Goal: Book appointment/travel/reservation

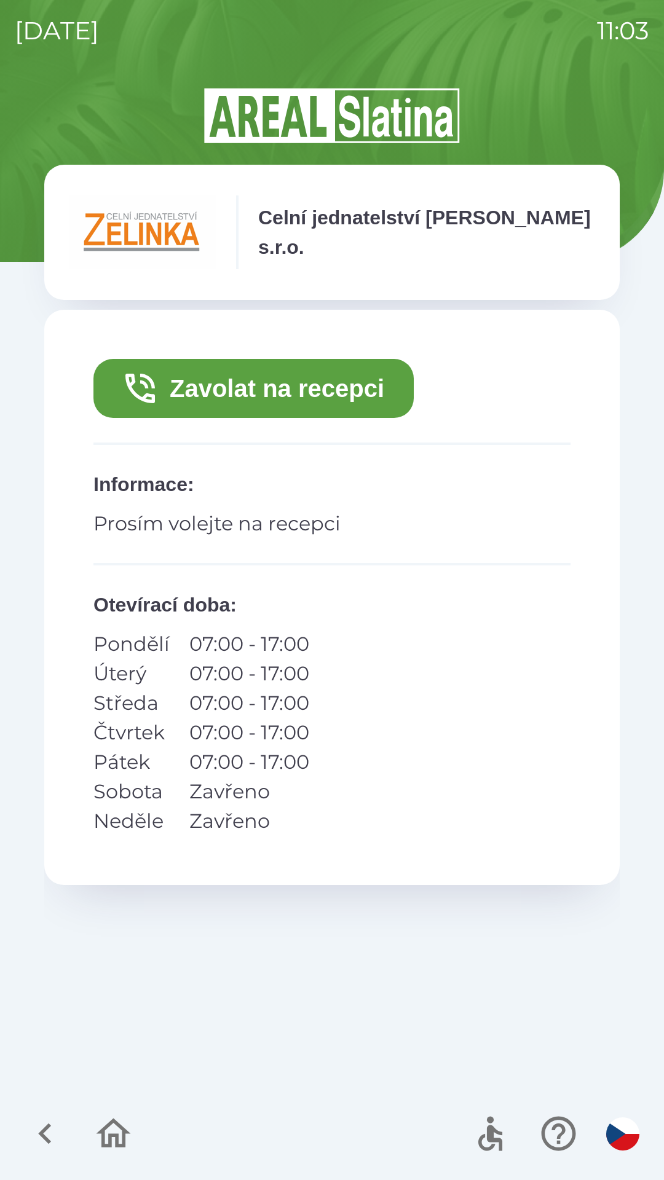
click at [348, 391] on button "Zavolat na recepci" at bounding box center [253, 388] width 320 height 59
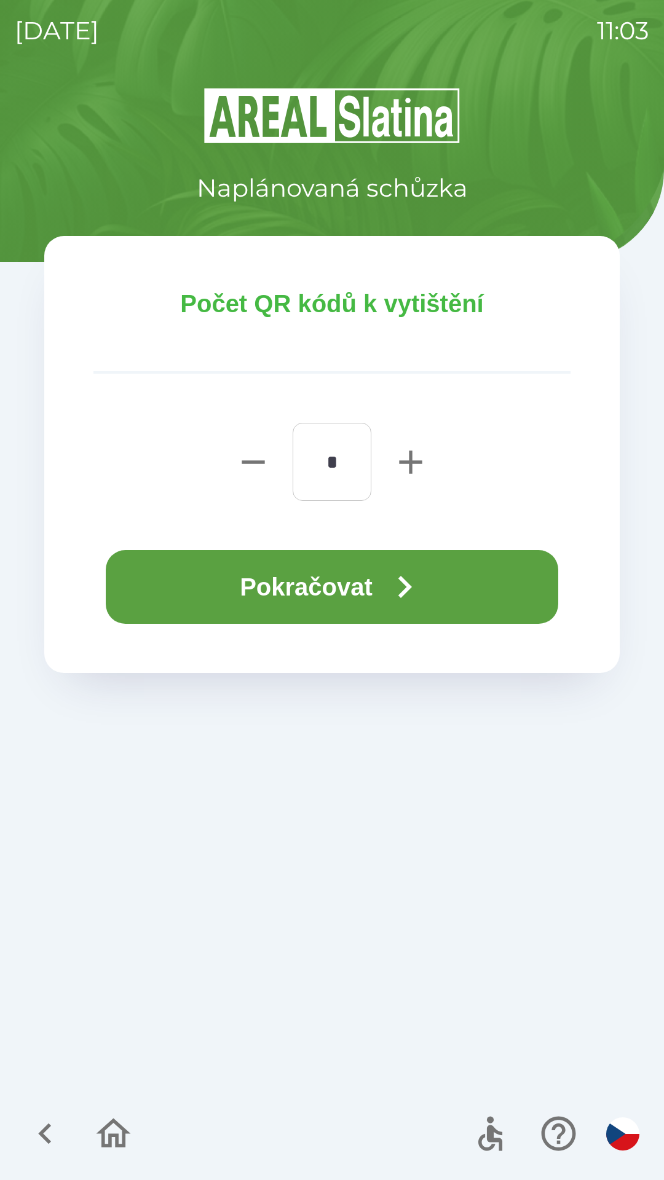
click at [411, 459] on icon "button" at bounding box center [410, 461] width 23 height 23
type input "*"
click at [358, 591] on button "Pokračovat" at bounding box center [332, 587] width 452 height 74
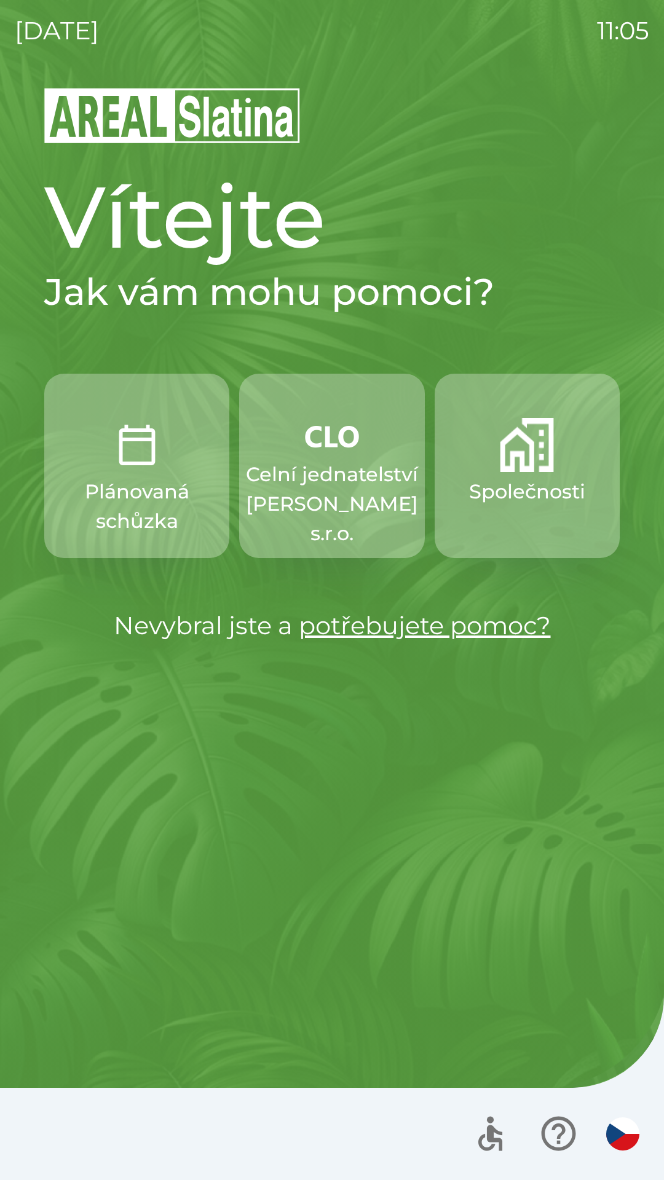
click at [337, 463] on p "Celní jednatelství [PERSON_NAME] s.r.o." at bounding box center [332, 504] width 172 height 88
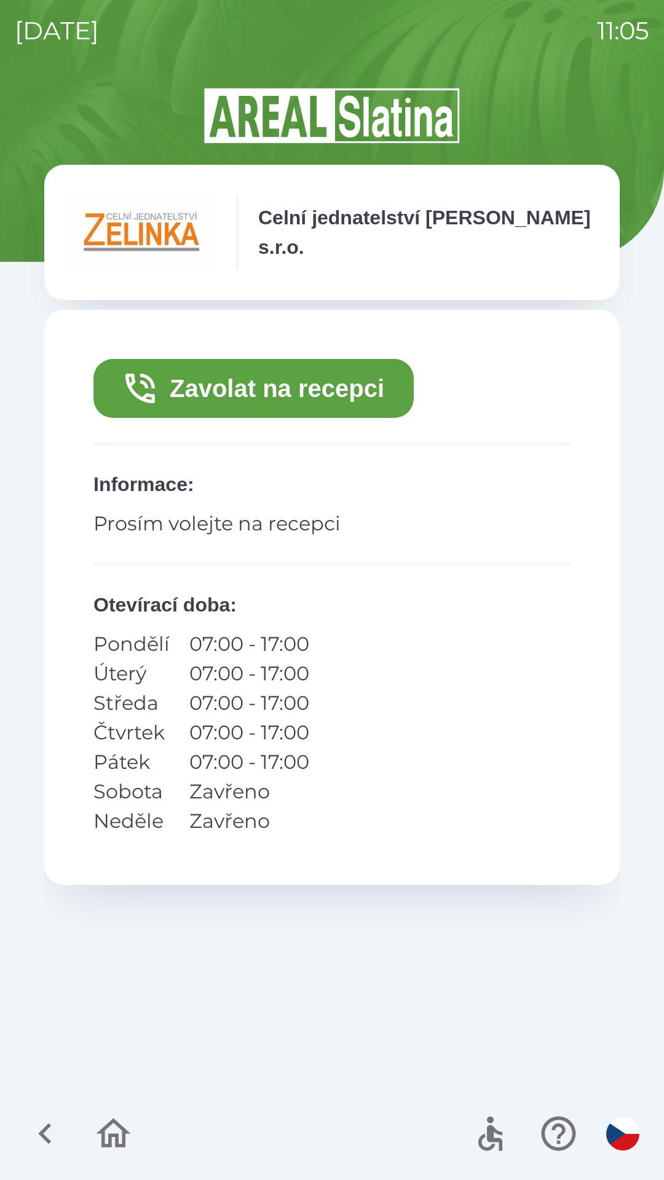
click at [340, 391] on button "Zavolat na recepci" at bounding box center [253, 388] width 320 height 59
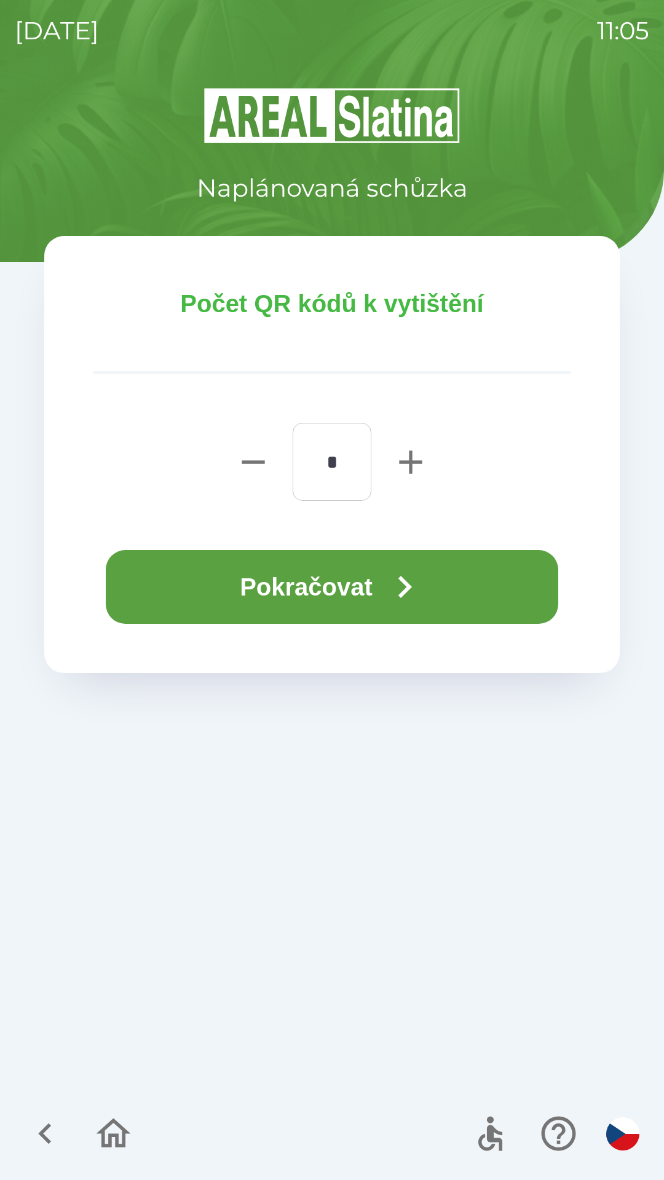
click at [384, 579] on button "Pokračovat" at bounding box center [332, 587] width 452 height 74
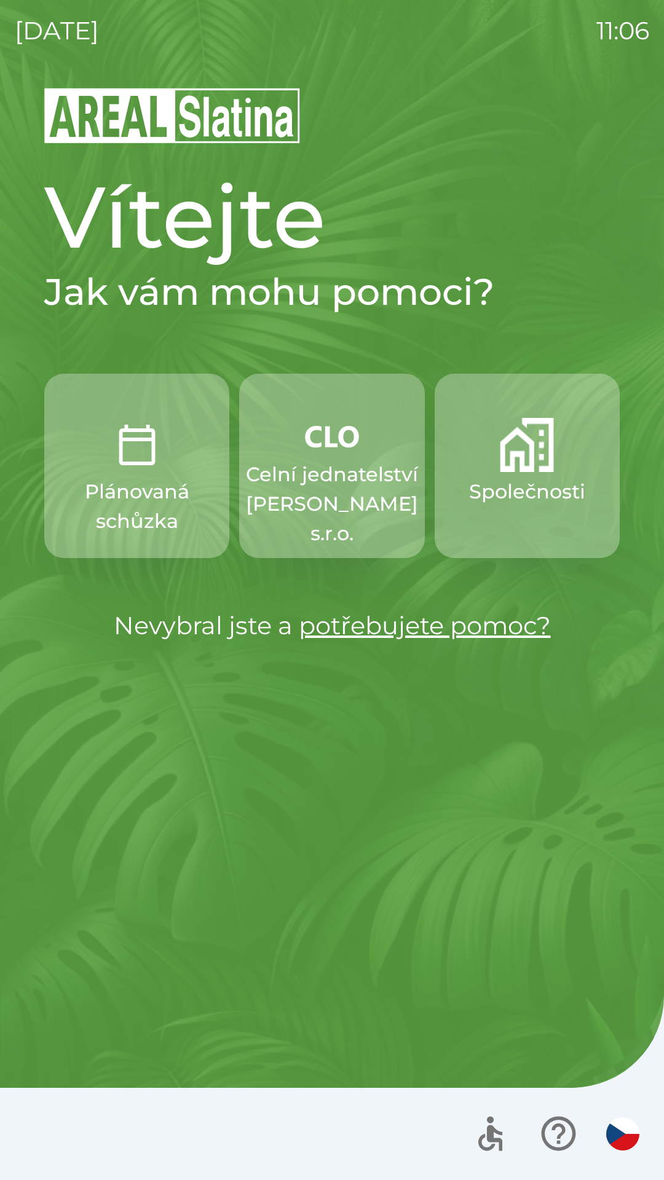
click at [523, 511] on button "Společnosti" at bounding box center [526, 466] width 185 height 184
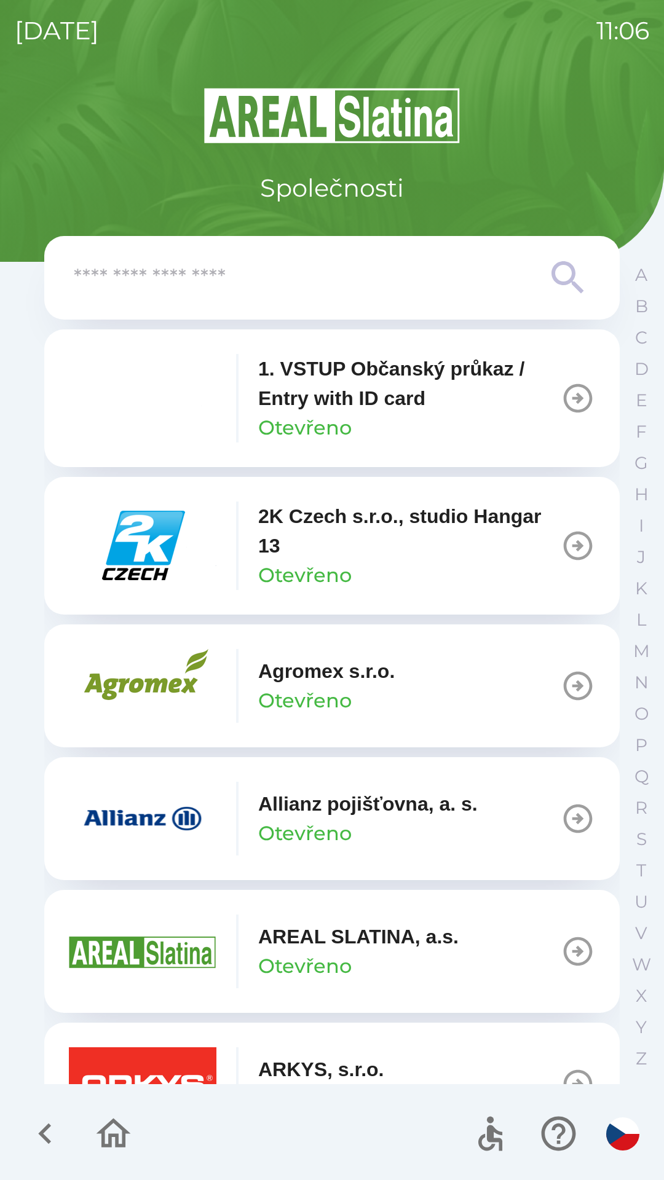
click at [298, 262] on input "text" at bounding box center [307, 278] width 467 height 34
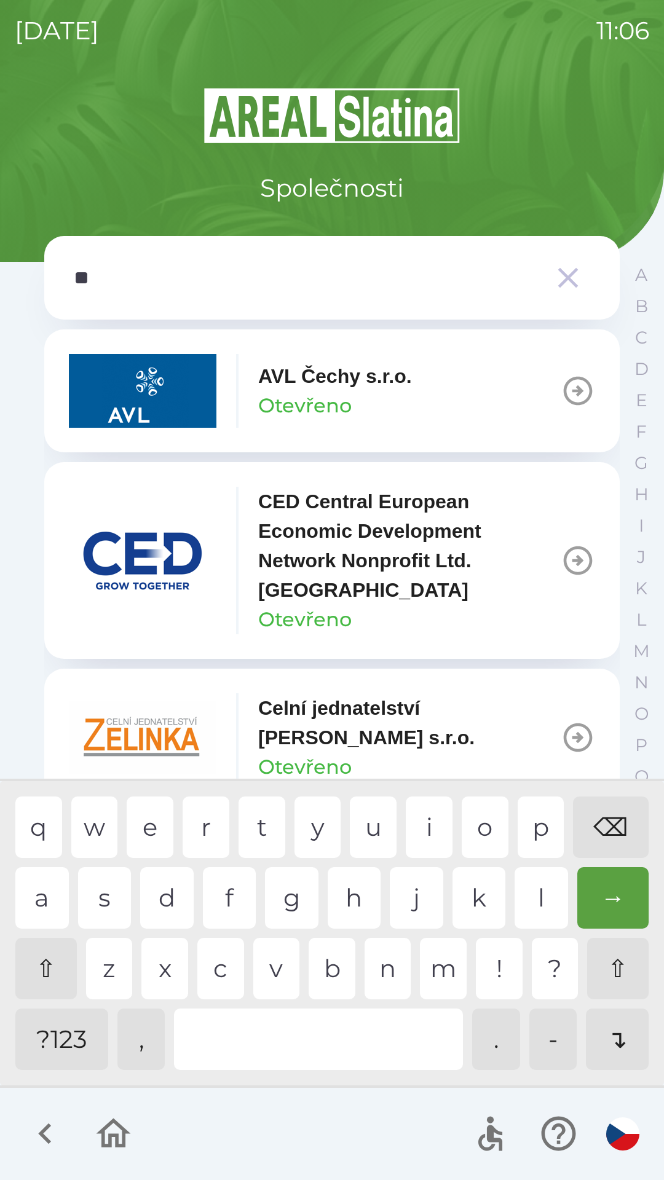
click at [159, 824] on div "e" at bounding box center [150, 826] width 47 height 61
type input "*"
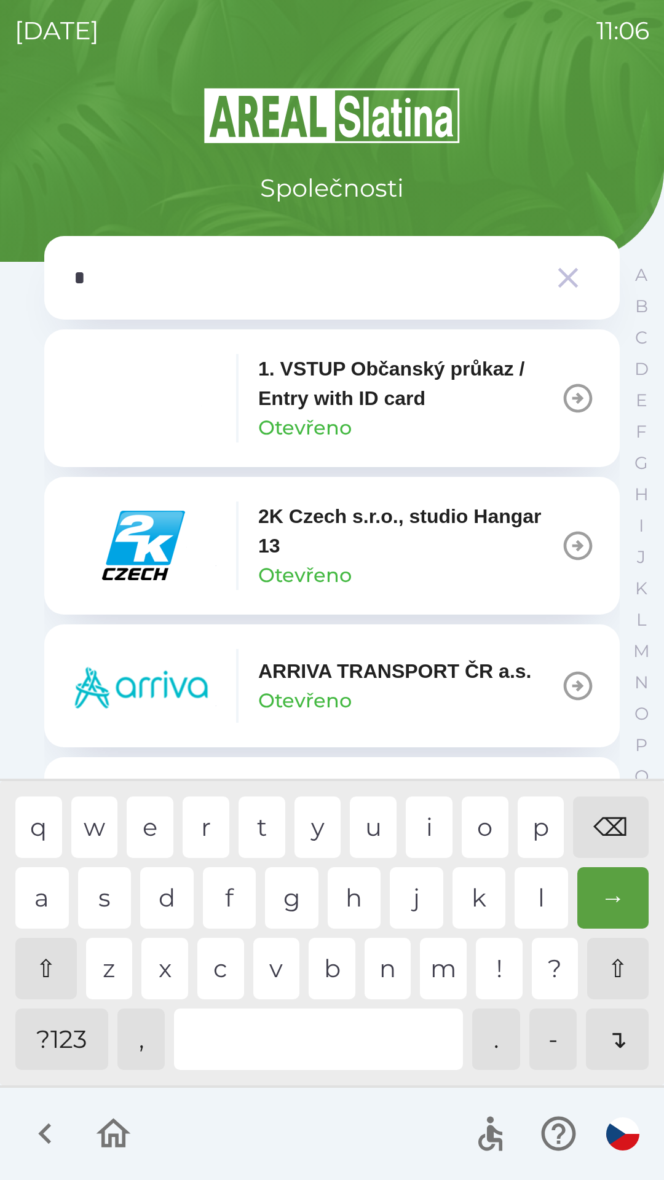
click at [598, 827] on div "⌫" at bounding box center [611, 826] width 76 height 61
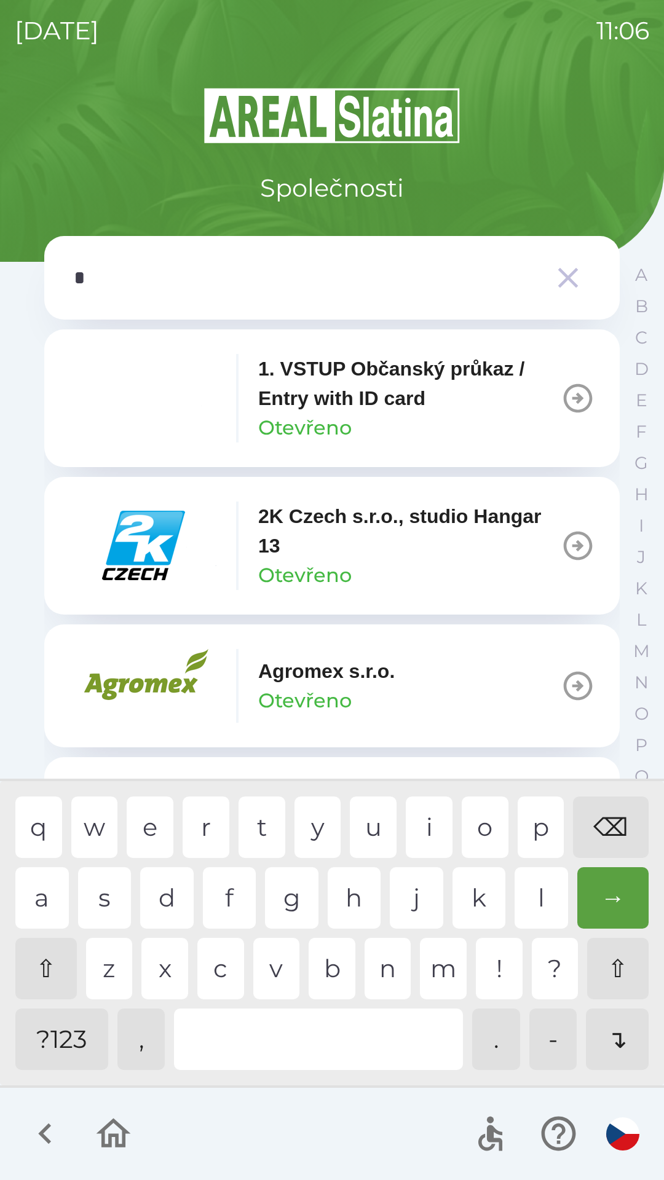
click at [485, 818] on div "o" at bounding box center [484, 826] width 47 height 61
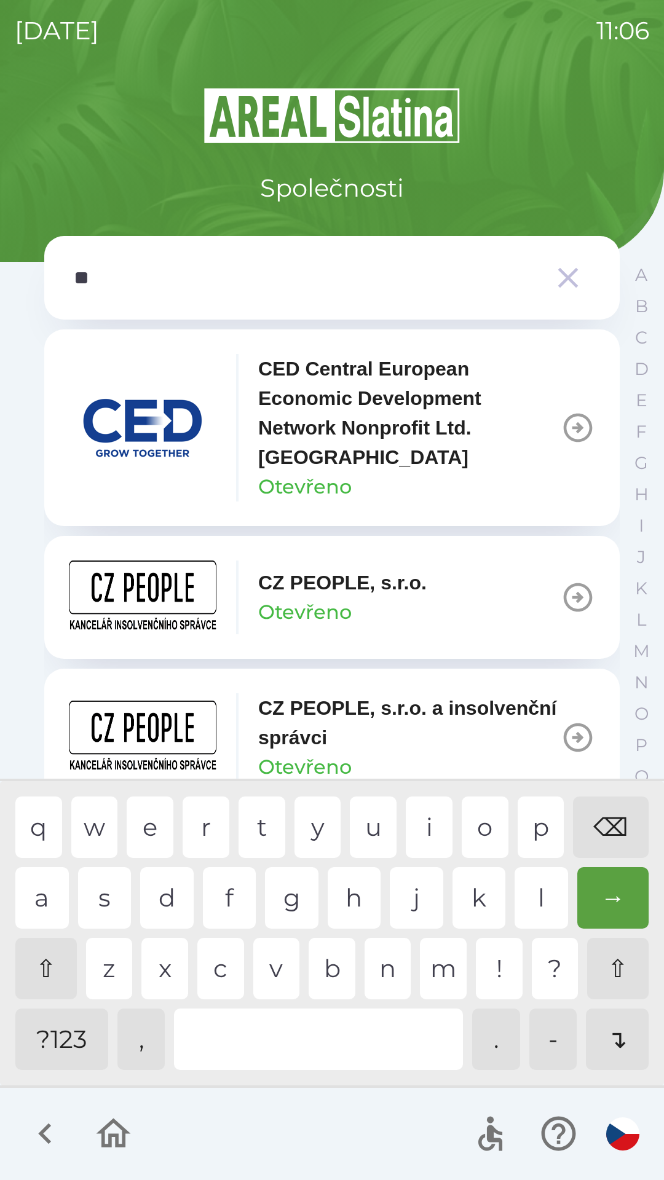
click at [531, 830] on div "p" at bounding box center [540, 826] width 47 height 61
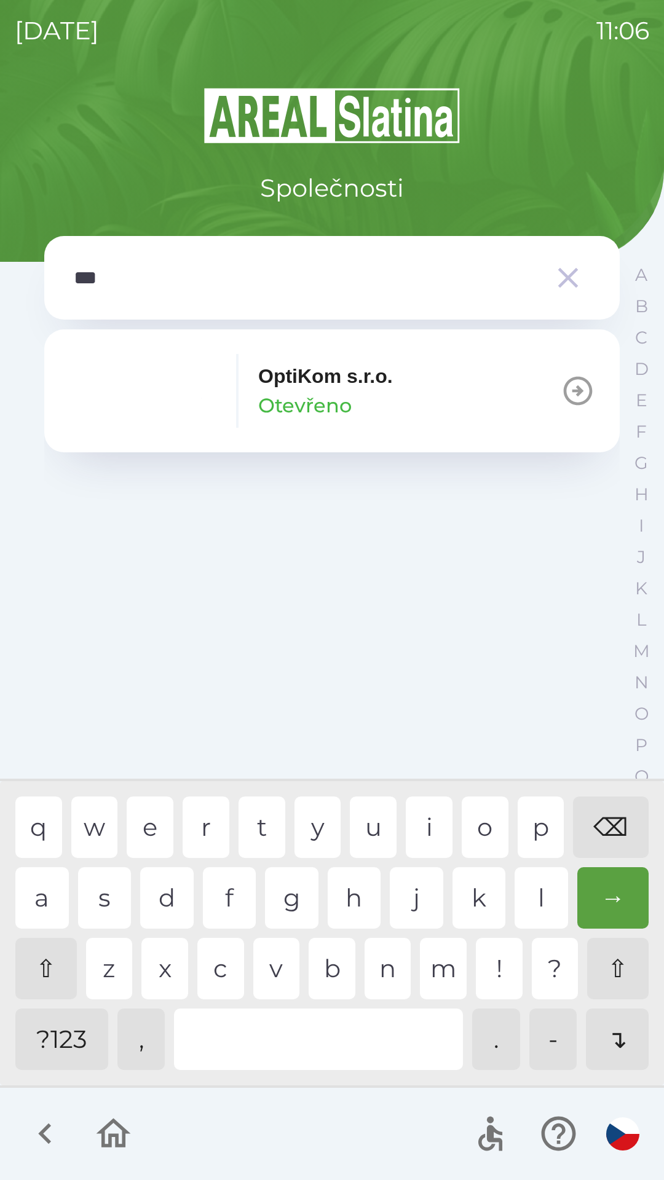
click at [258, 828] on div "t" at bounding box center [261, 826] width 47 height 61
type input "****"
click at [359, 377] on p "OptiKom s.r.o." at bounding box center [325, 375] width 135 height 29
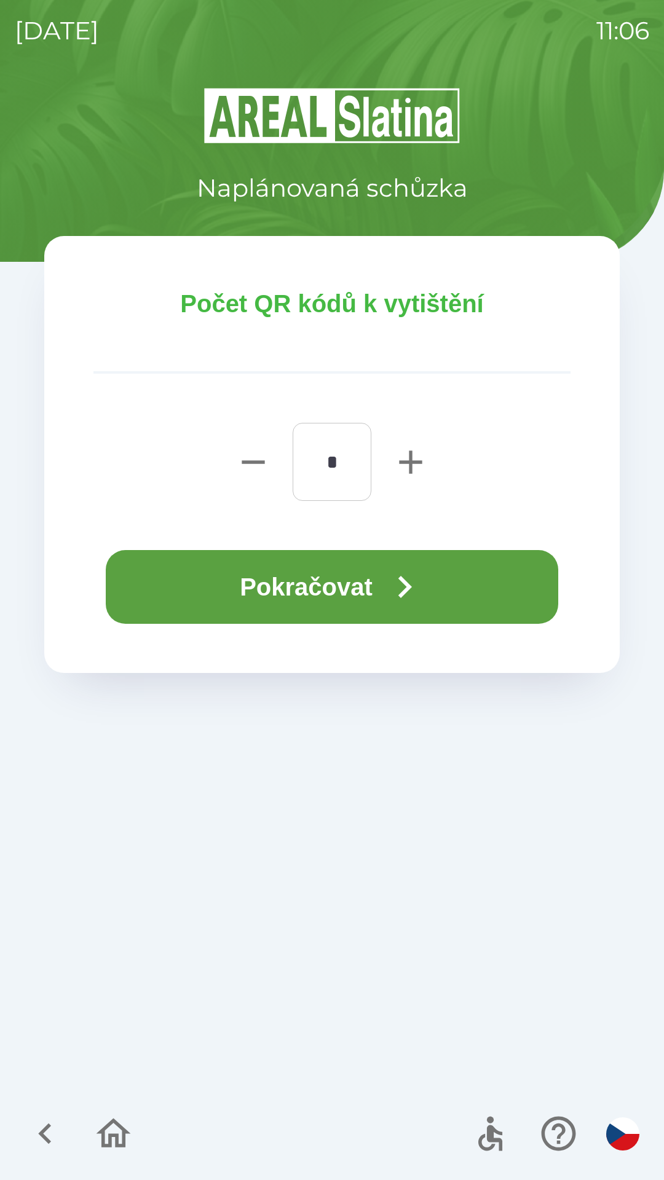
click at [374, 576] on button "Pokračovat" at bounding box center [332, 587] width 452 height 74
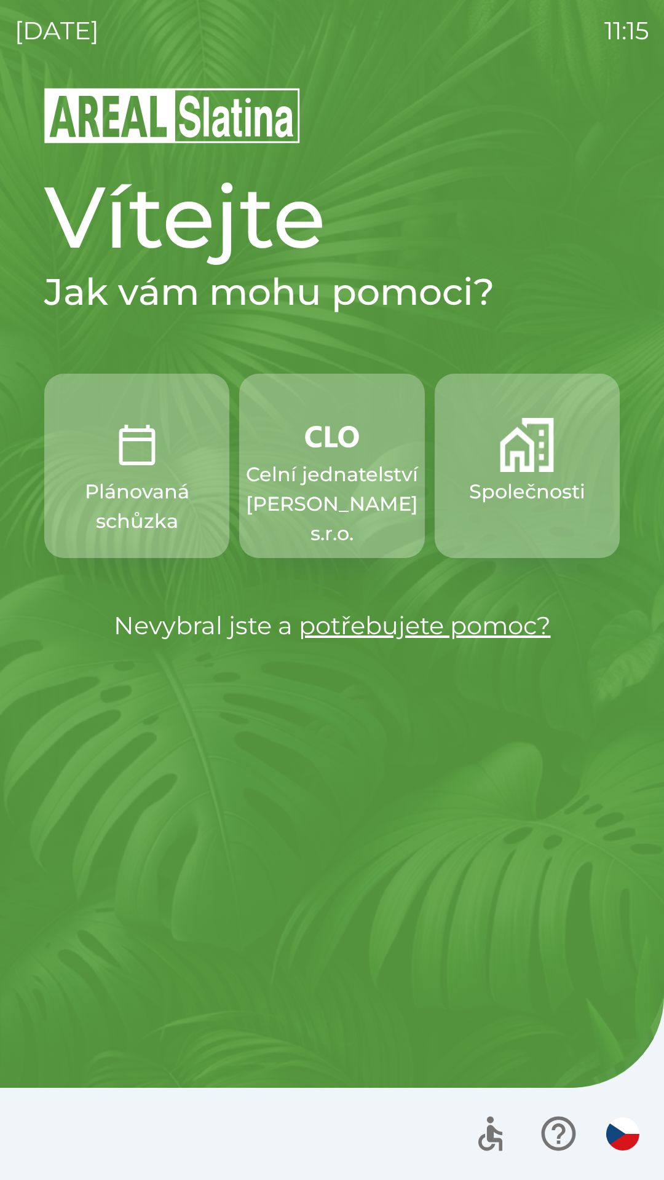
click at [324, 475] on p "Celní jednatelství [PERSON_NAME] s.r.o." at bounding box center [332, 504] width 172 height 88
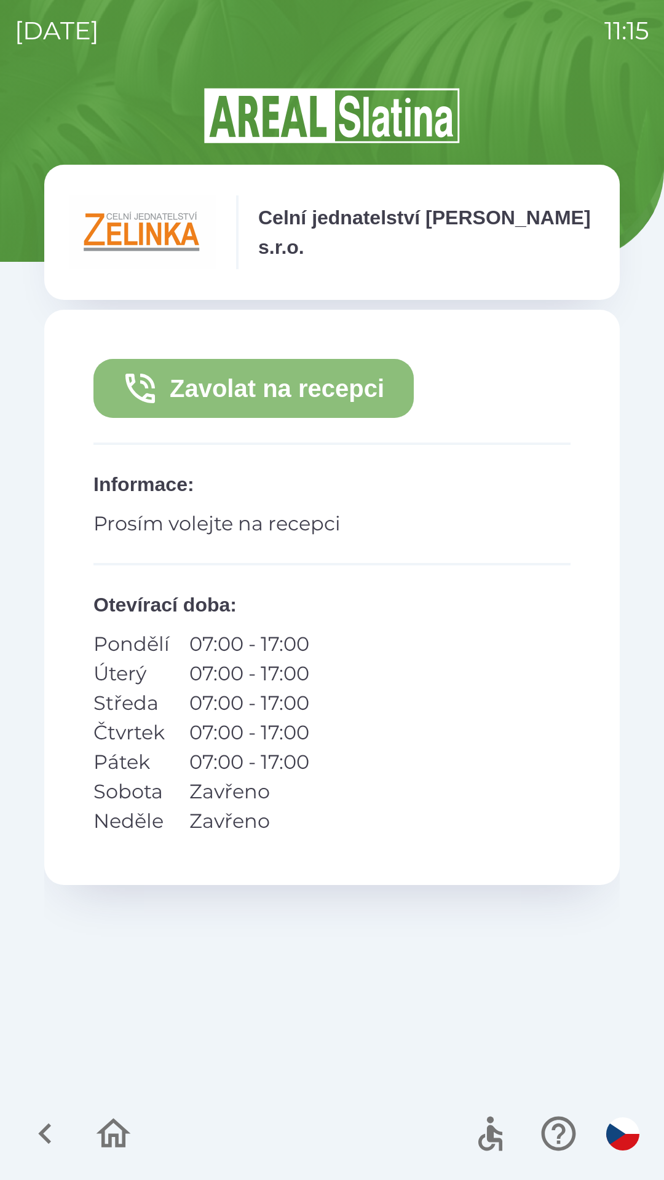
click at [326, 390] on button "Zavolat na recepci" at bounding box center [253, 388] width 320 height 59
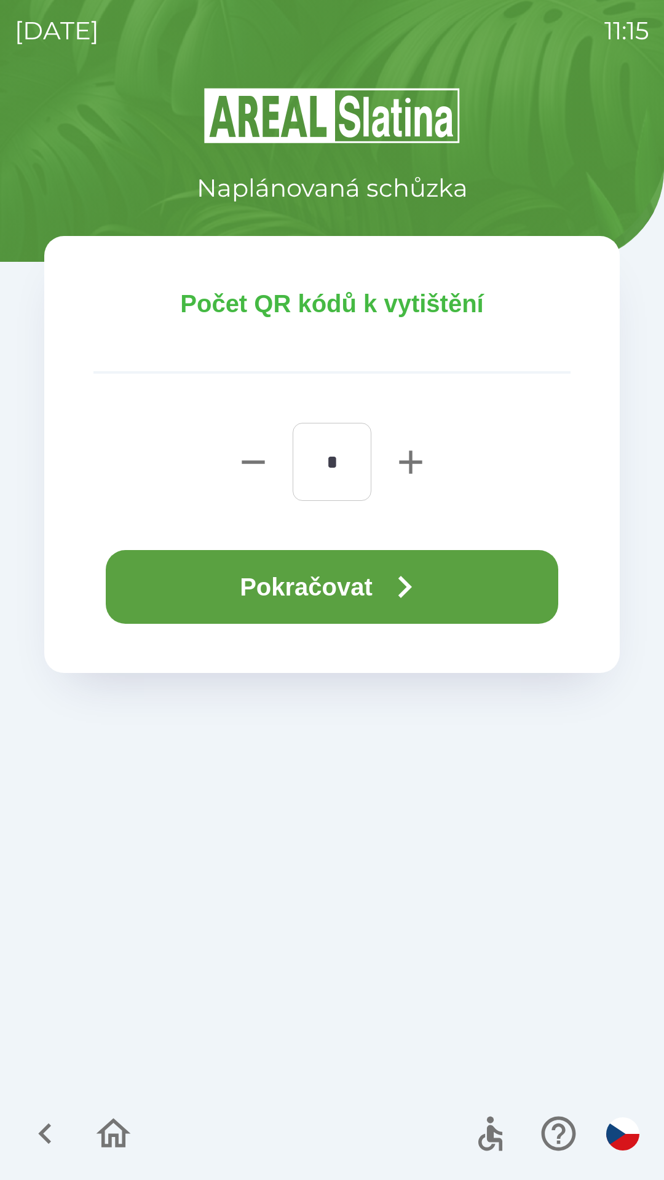
click at [402, 592] on icon "button" at bounding box center [404, 587] width 44 height 44
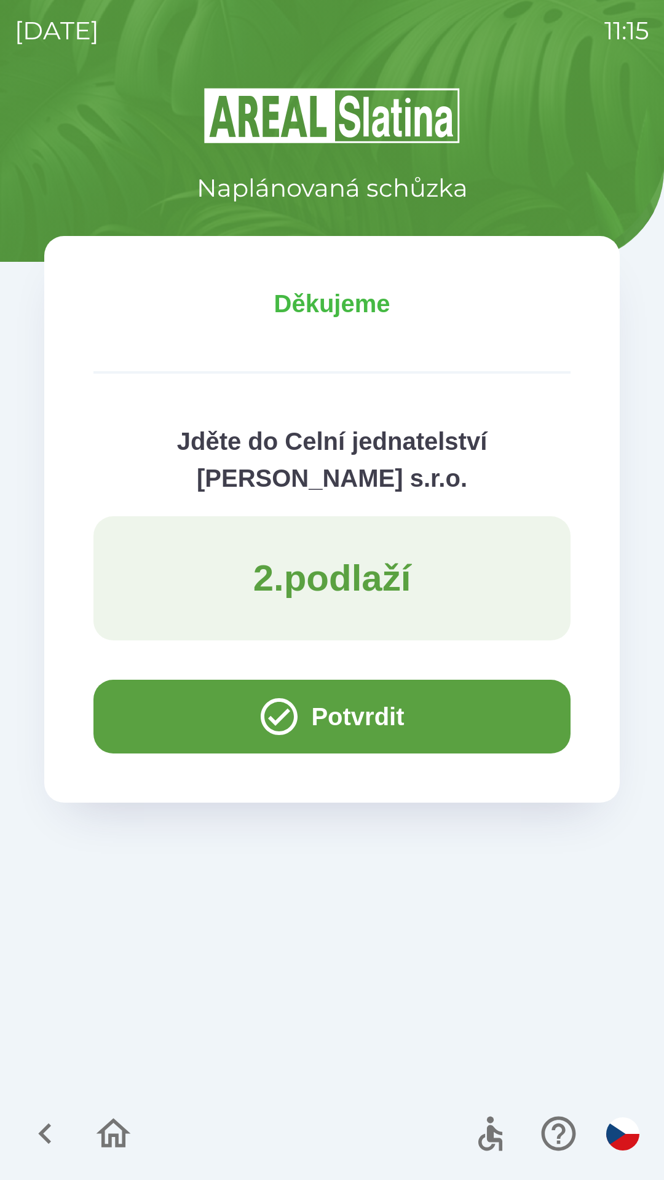
click at [358, 716] on button "Potvrdit" at bounding box center [331, 717] width 477 height 74
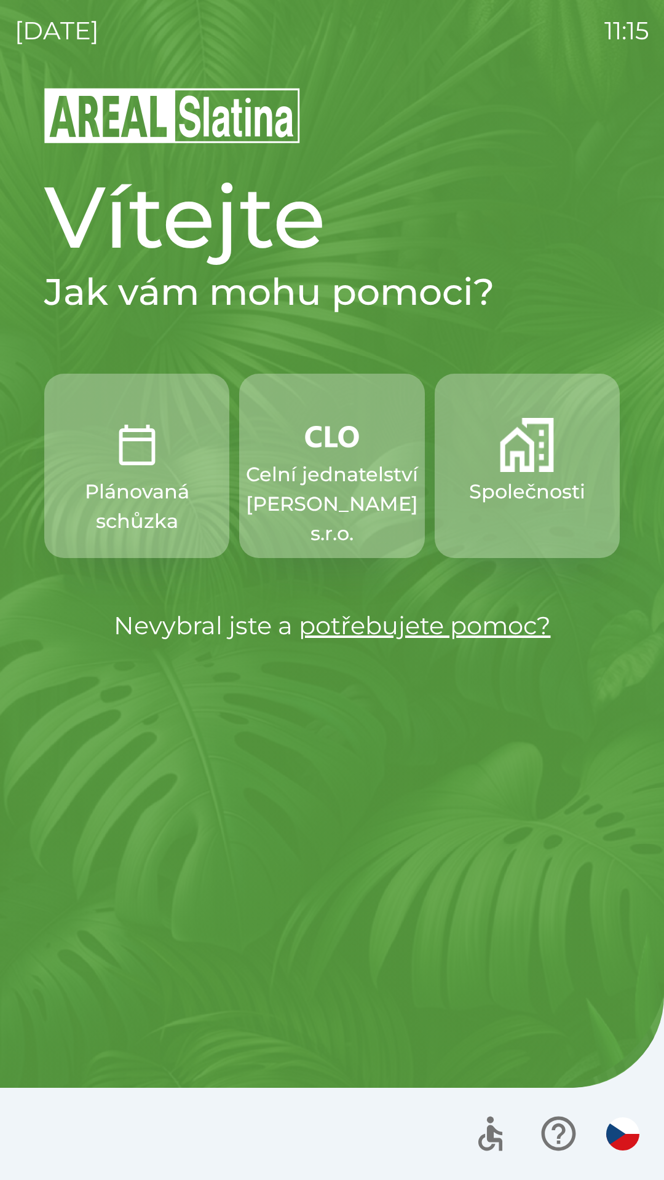
click at [346, 463] on p "Celní jednatelství [PERSON_NAME] s.r.o." at bounding box center [332, 504] width 172 height 88
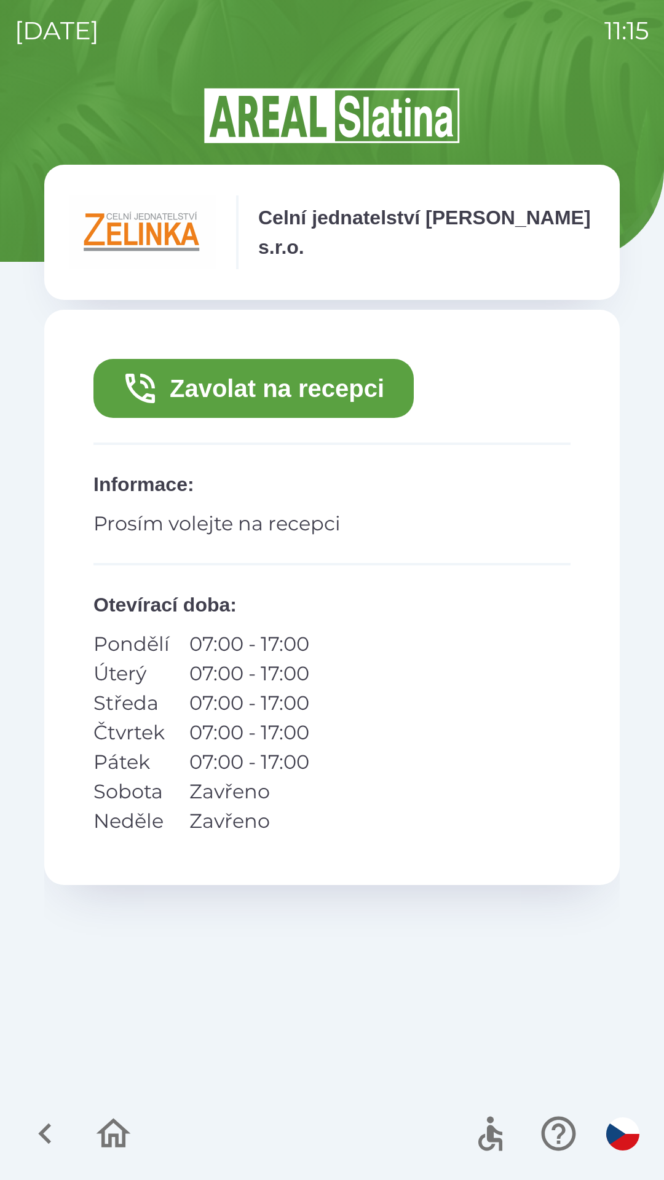
click at [319, 377] on button "Zavolat na recepci" at bounding box center [253, 388] width 320 height 59
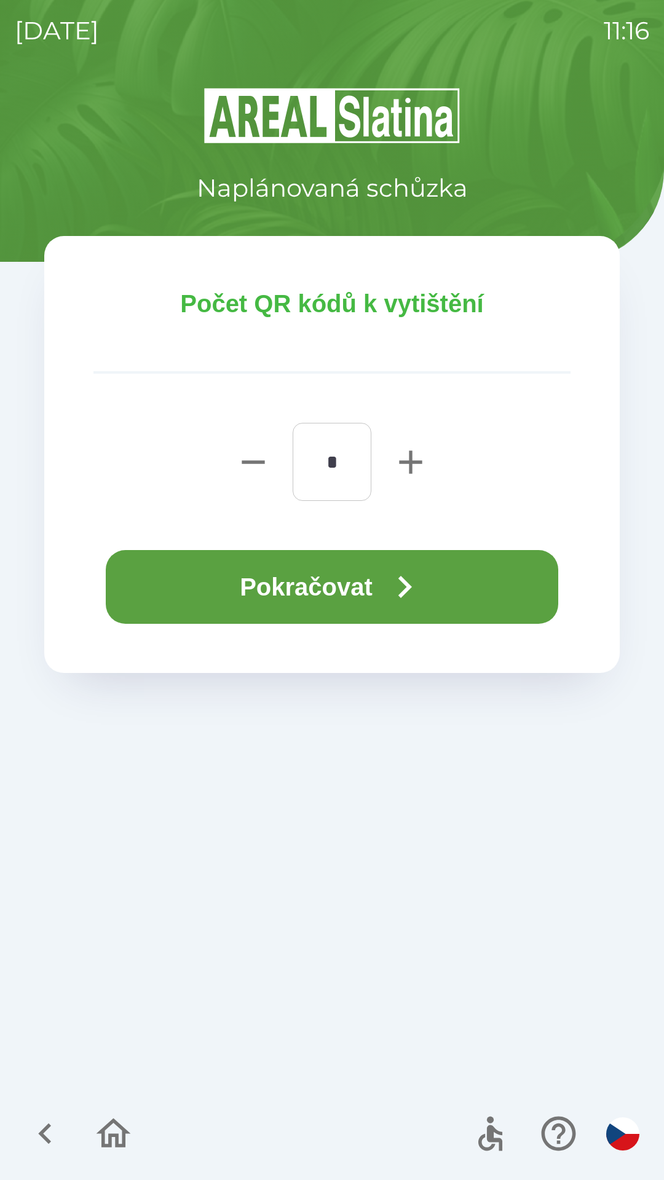
click at [344, 579] on button "Pokračovat" at bounding box center [332, 587] width 452 height 74
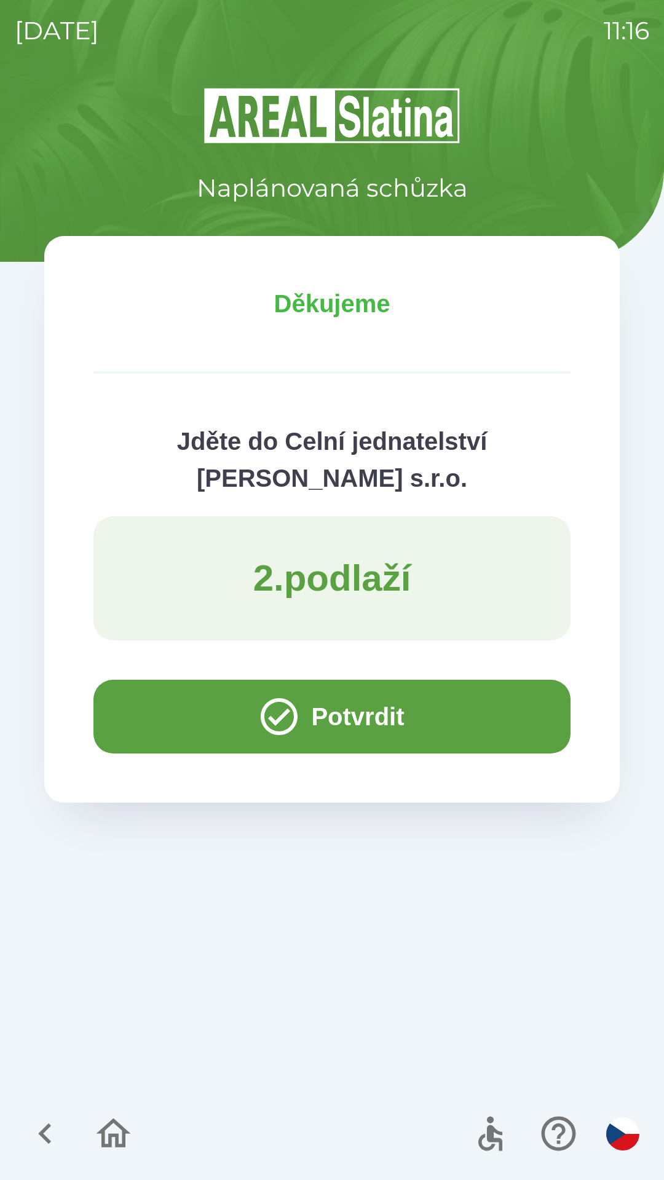
click at [351, 717] on button "Potvrdit" at bounding box center [331, 717] width 477 height 74
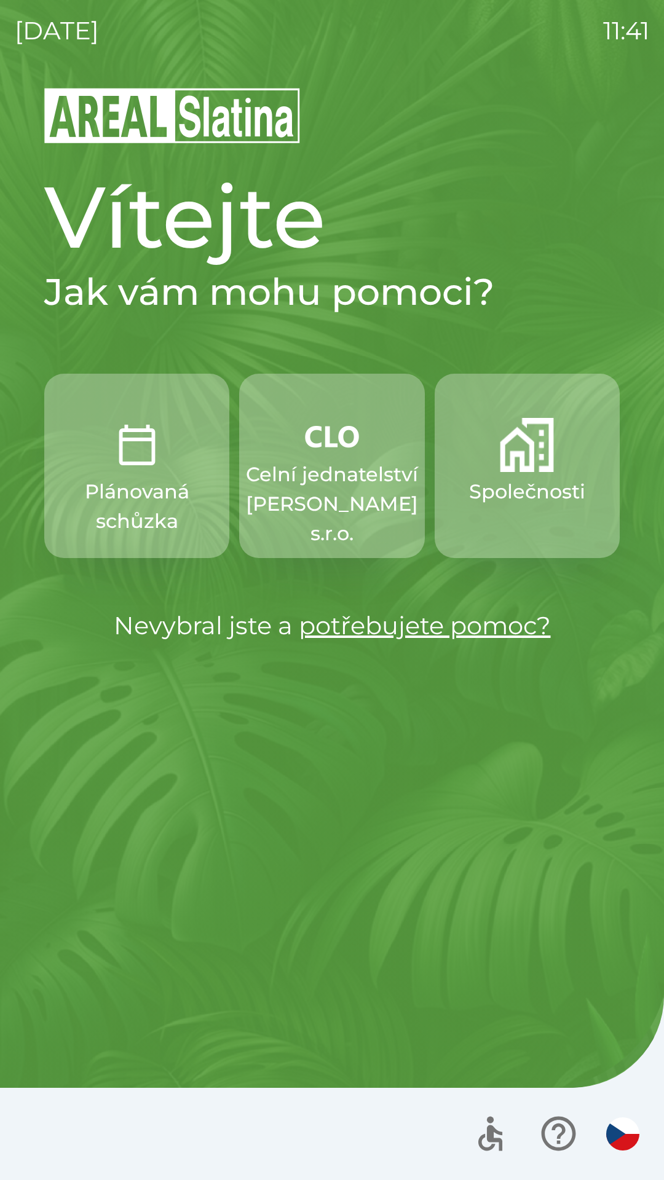
click at [324, 477] on p "Celní jednatelství [PERSON_NAME] s.r.o." at bounding box center [332, 504] width 172 height 88
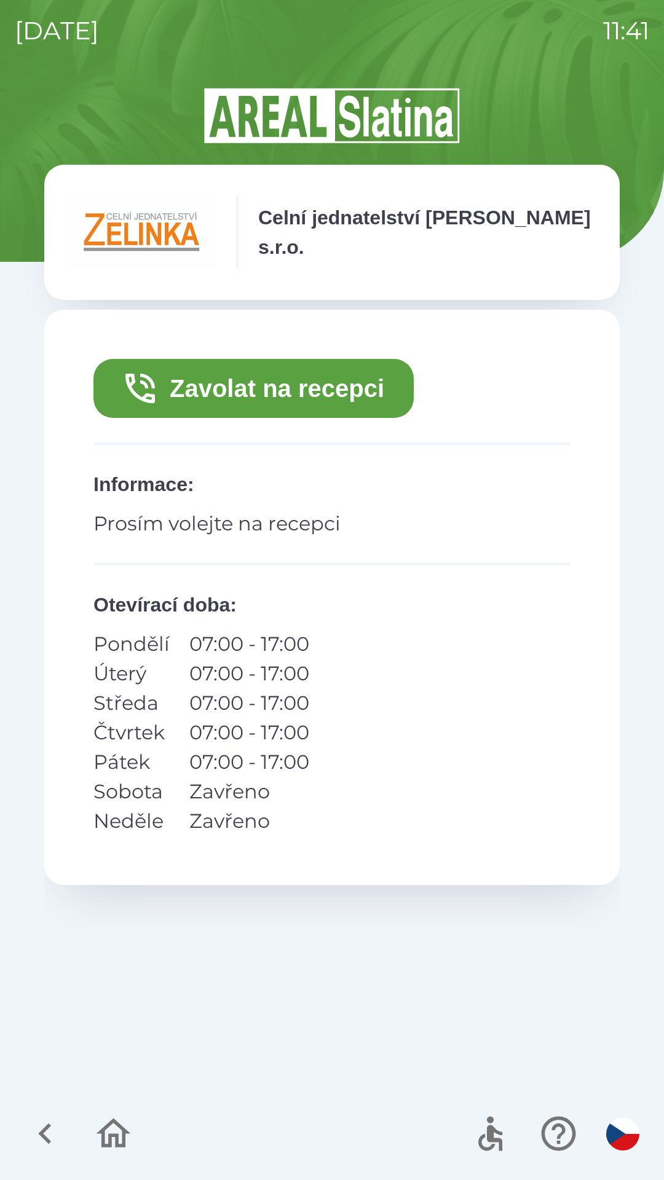
click at [246, 377] on button "Zavolat na recepci" at bounding box center [253, 388] width 320 height 59
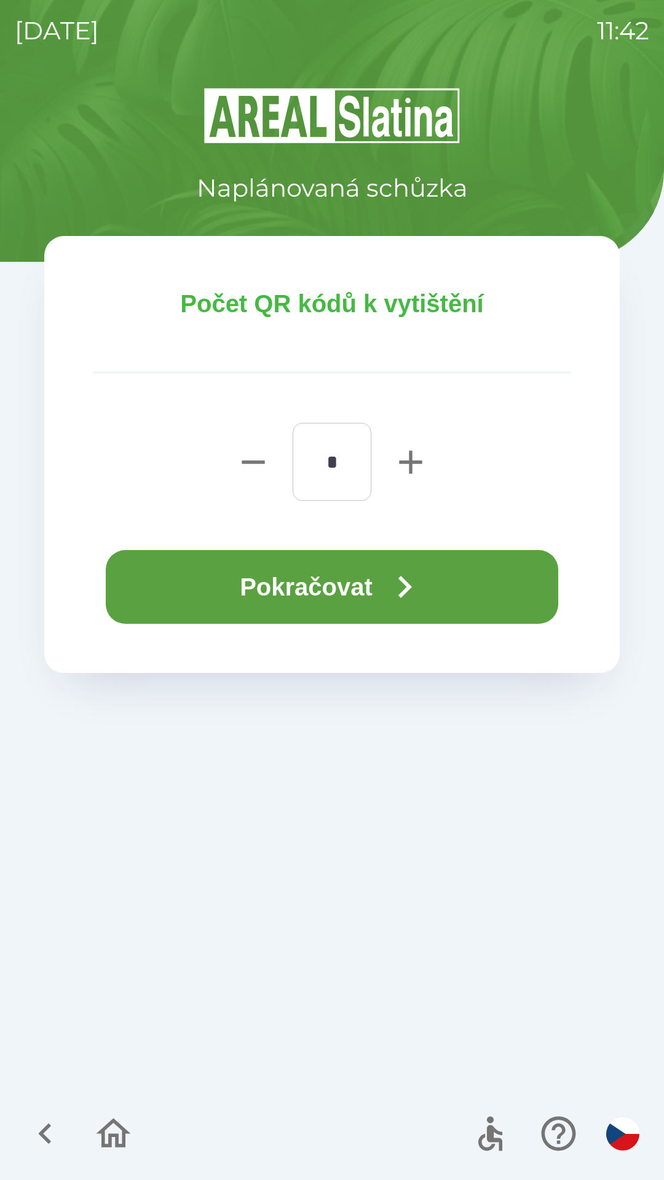
click at [296, 576] on button "Pokračovat" at bounding box center [332, 587] width 452 height 74
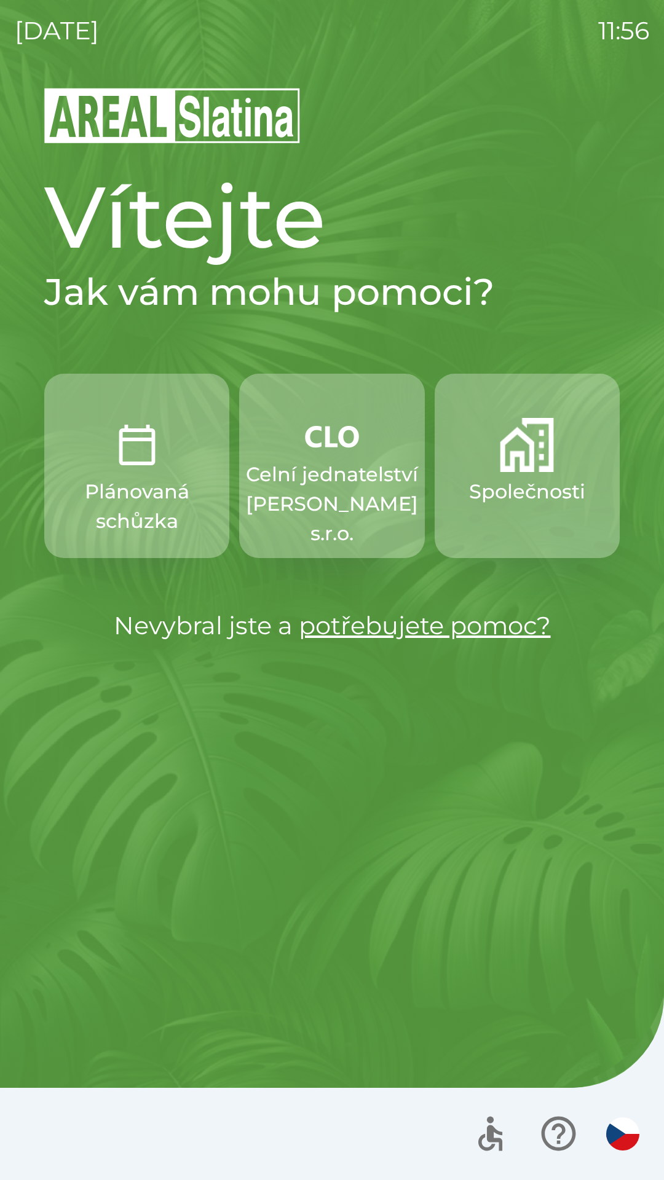
click at [514, 475] on button "Společnosti" at bounding box center [526, 466] width 185 height 184
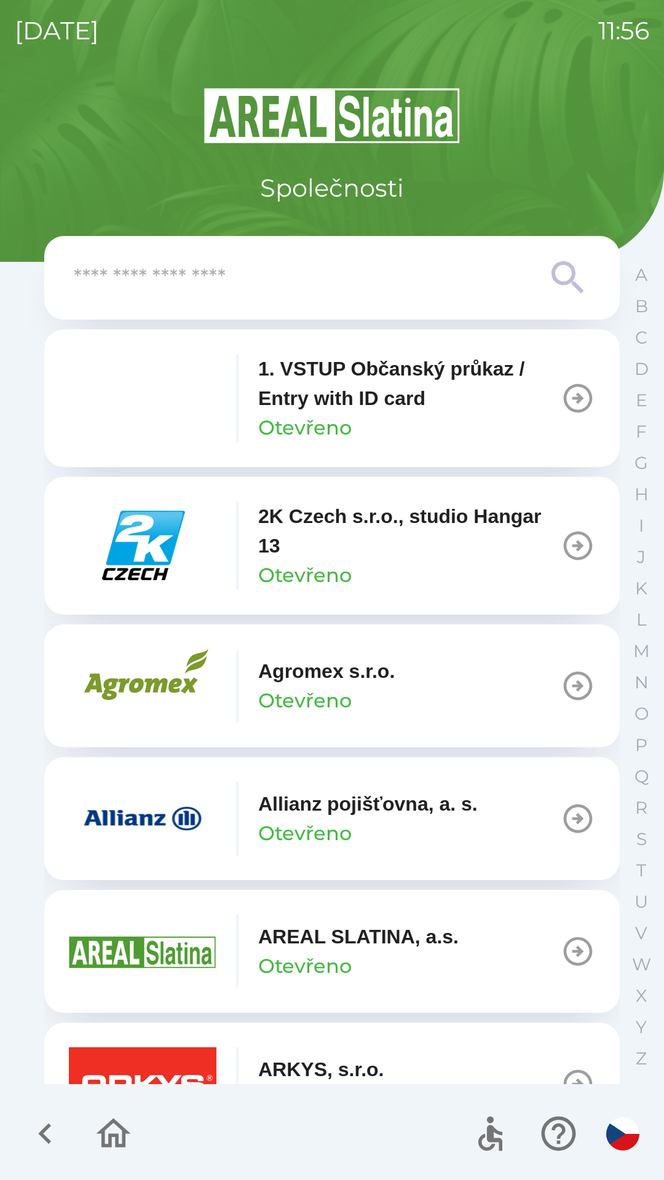
click at [144, 286] on input "text" at bounding box center [307, 278] width 467 height 34
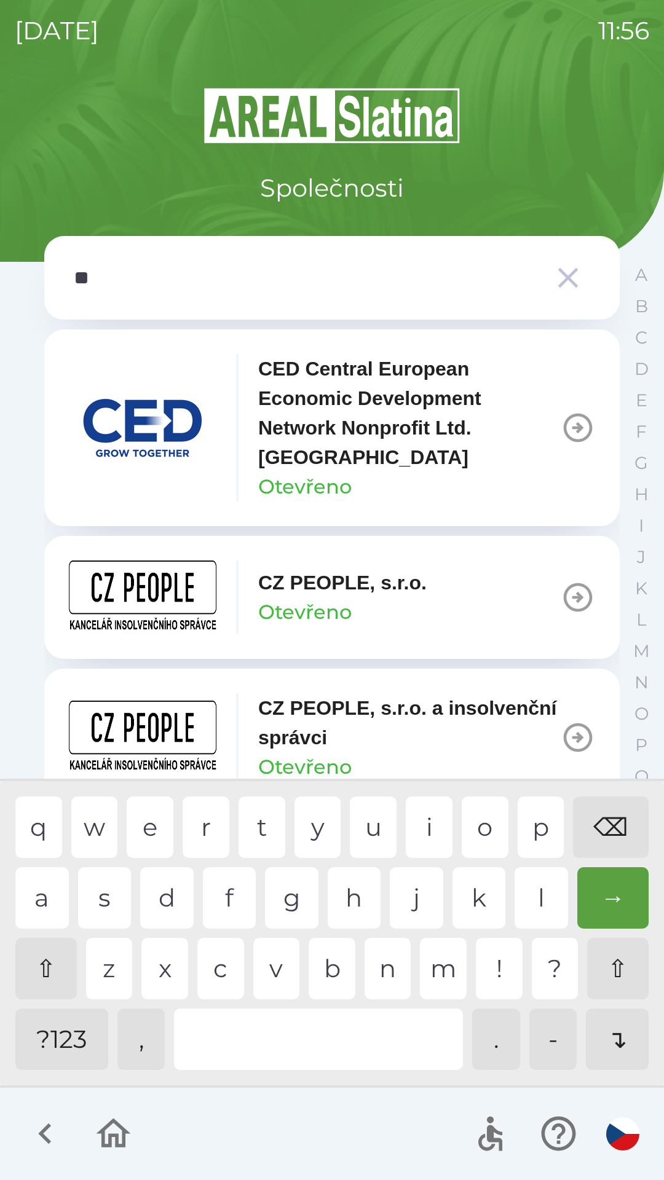
type input "***"
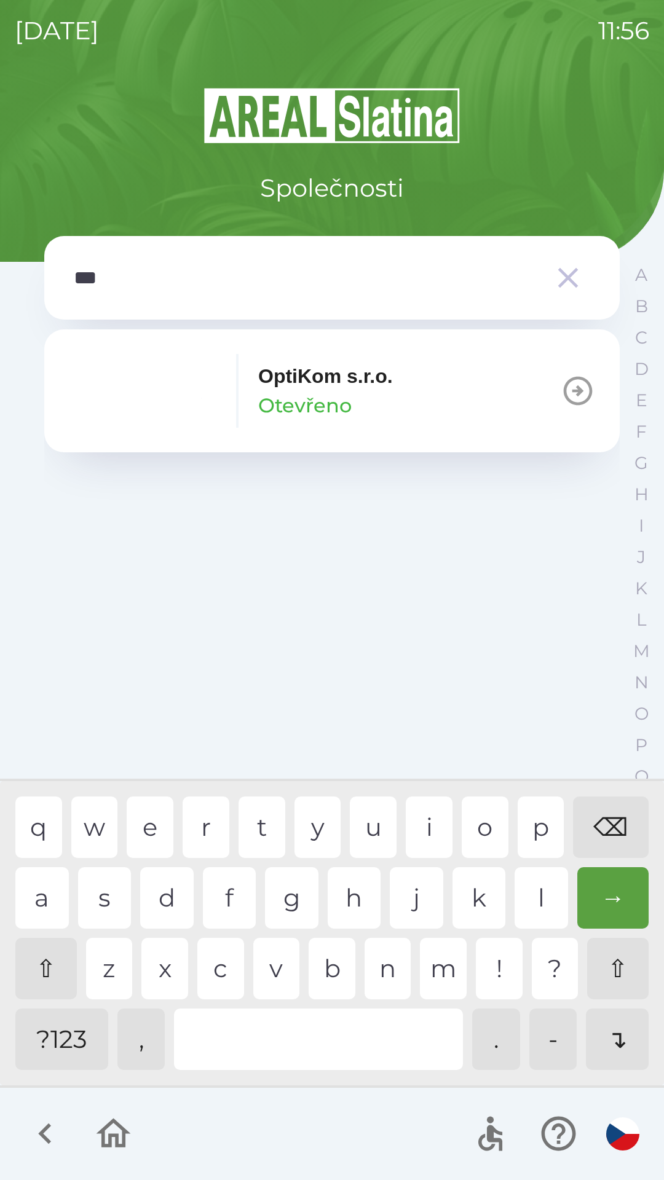
click at [319, 384] on p "OptiKom s.r.o." at bounding box center [325, 375] width 135 height 29
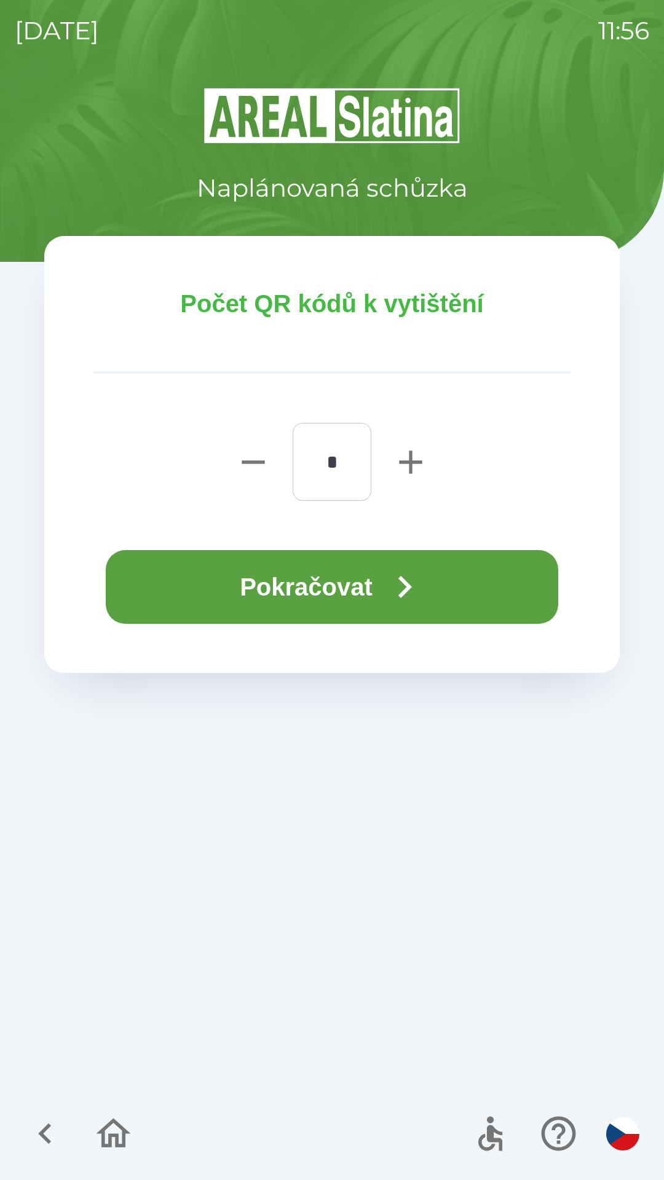
click at [358, 572] on button "Pokračovat" at bounding box center [332, 587] width 452 height 74
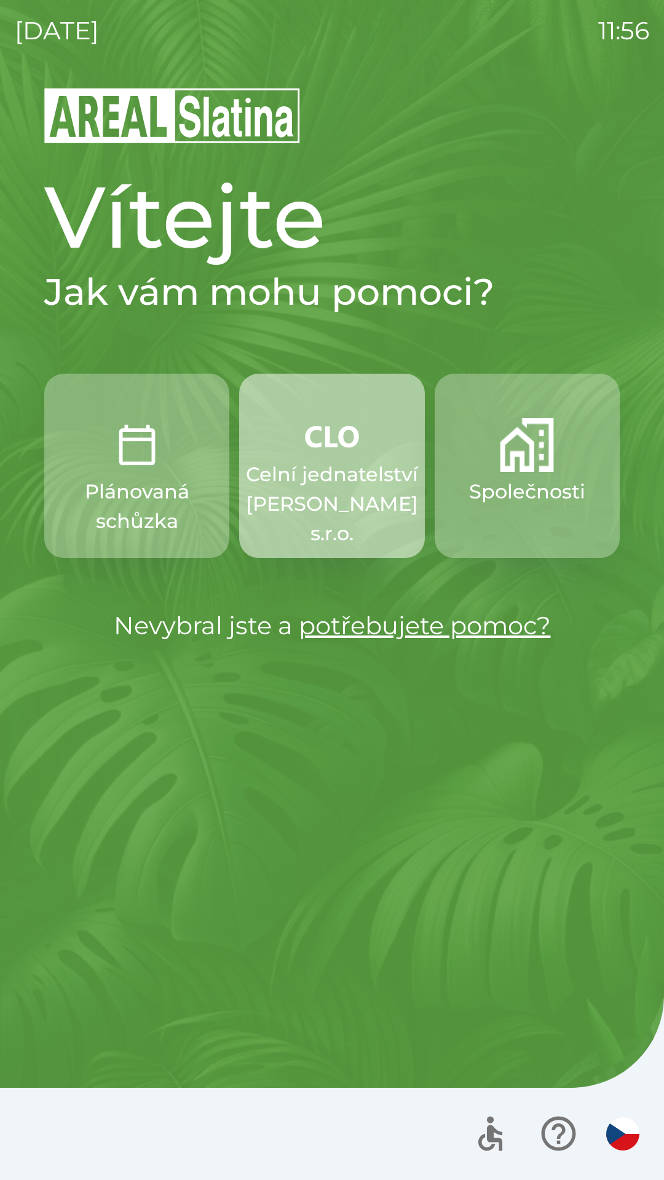
click at [330, 509] on p "Celní jednatelství [PERSON_NAME] s.r.o." at bounding box center [332, 504] width 172 height 88
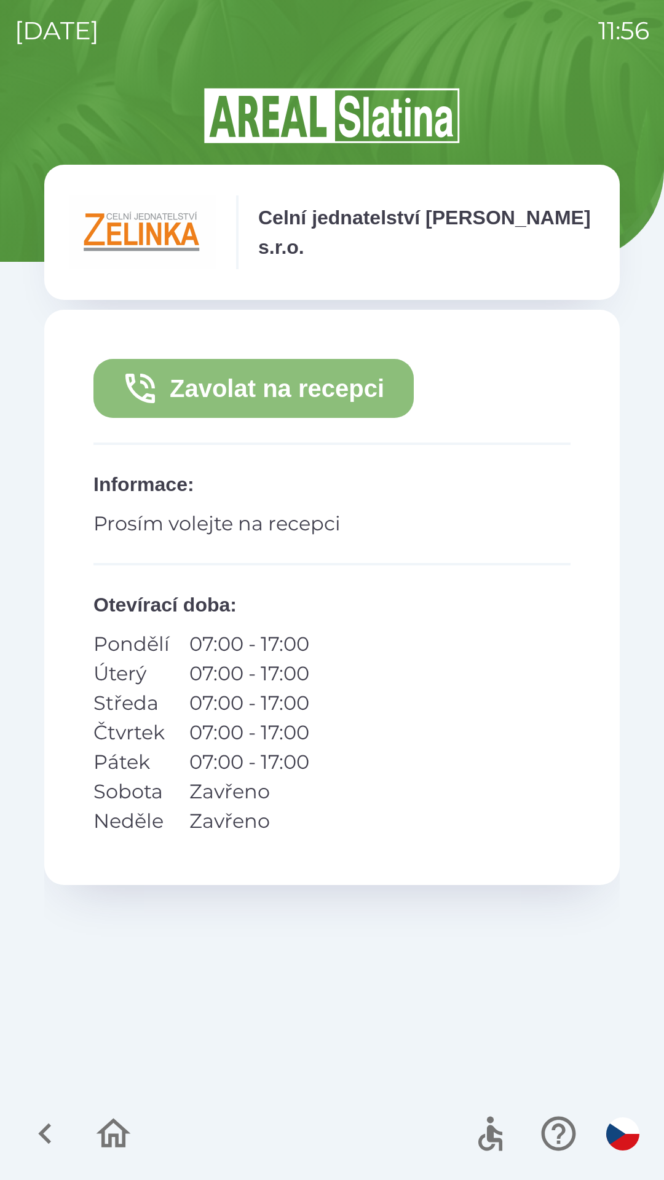
click at [335, 401] on button "Zavolat na recepci" at bounding box center [253, 388] width 320 height 59
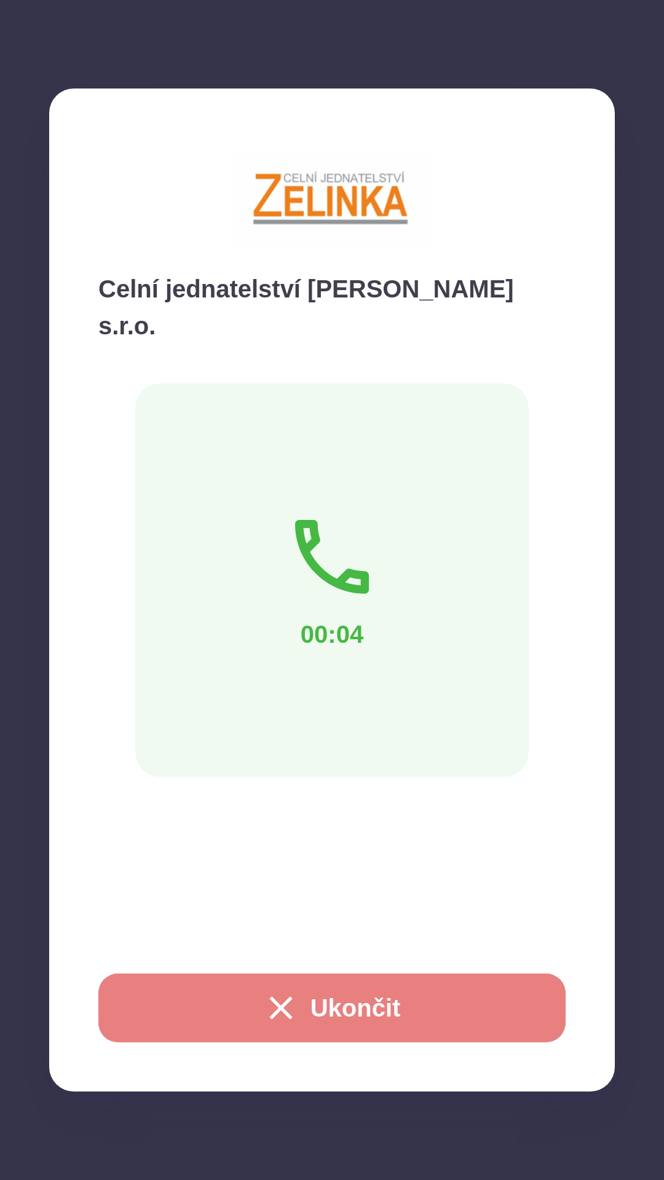
click at [494, 992] on button "Ukončit" at bounding box center [331, 1007] width 467 height 69
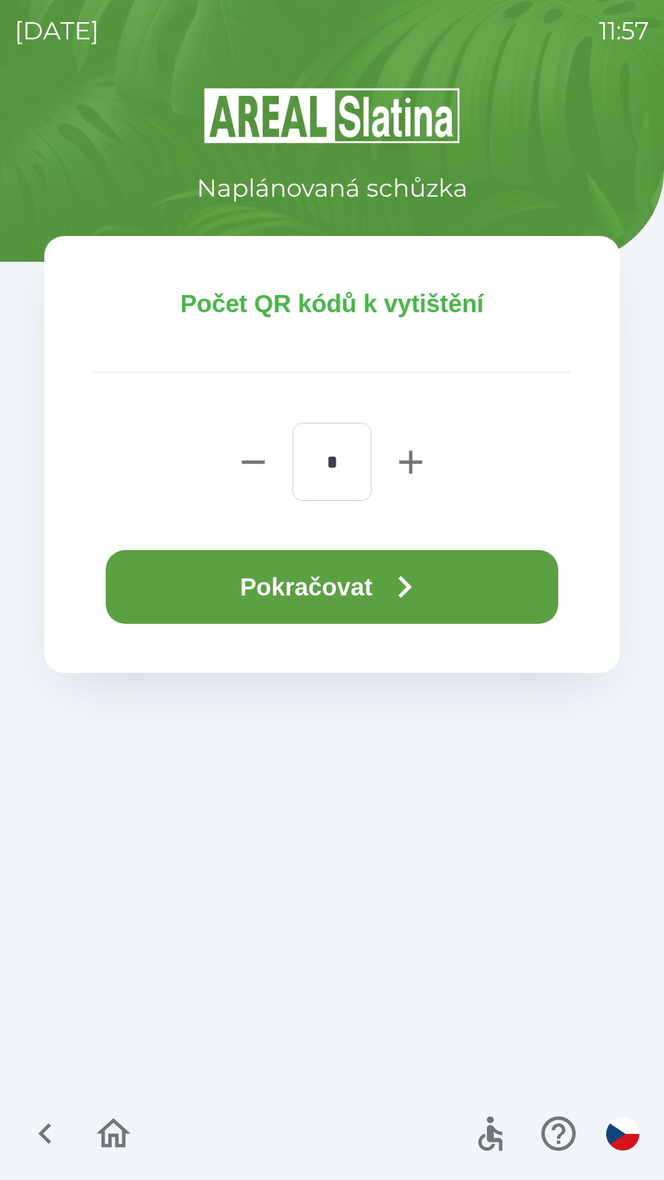
click at [431, 573] on button "Pokračovat" at bounding box center [332, 587] width 452 height 74
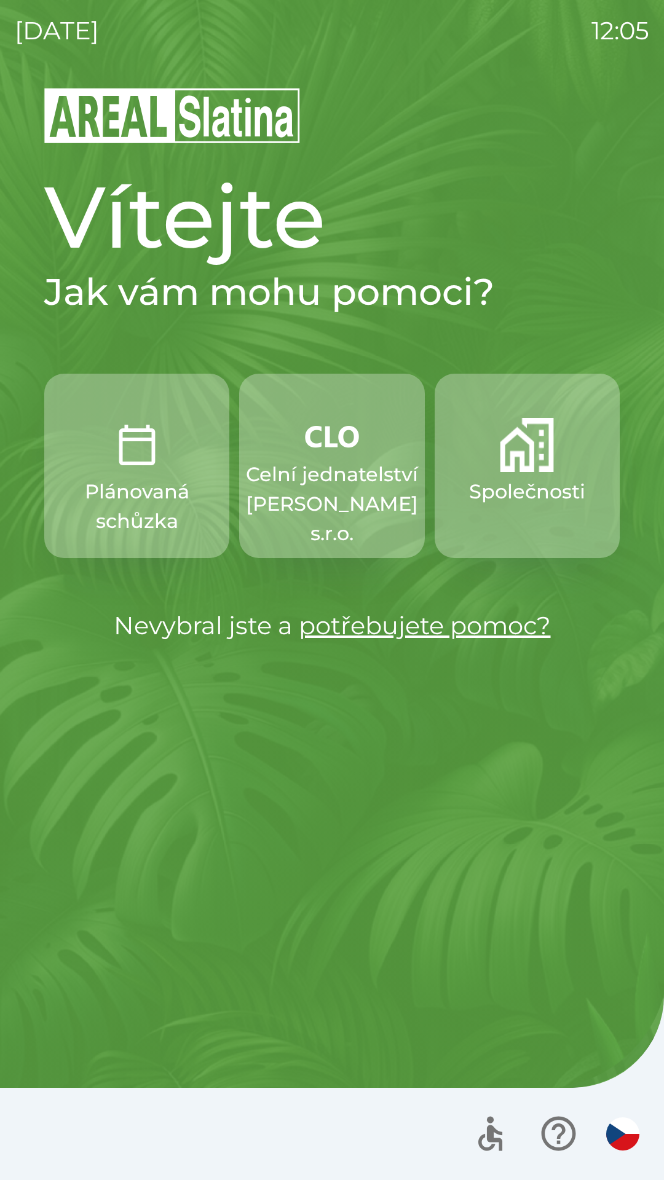
click at [471, 479] on p "Společnosti" at bounding box center [527, 491] width 116 height 29
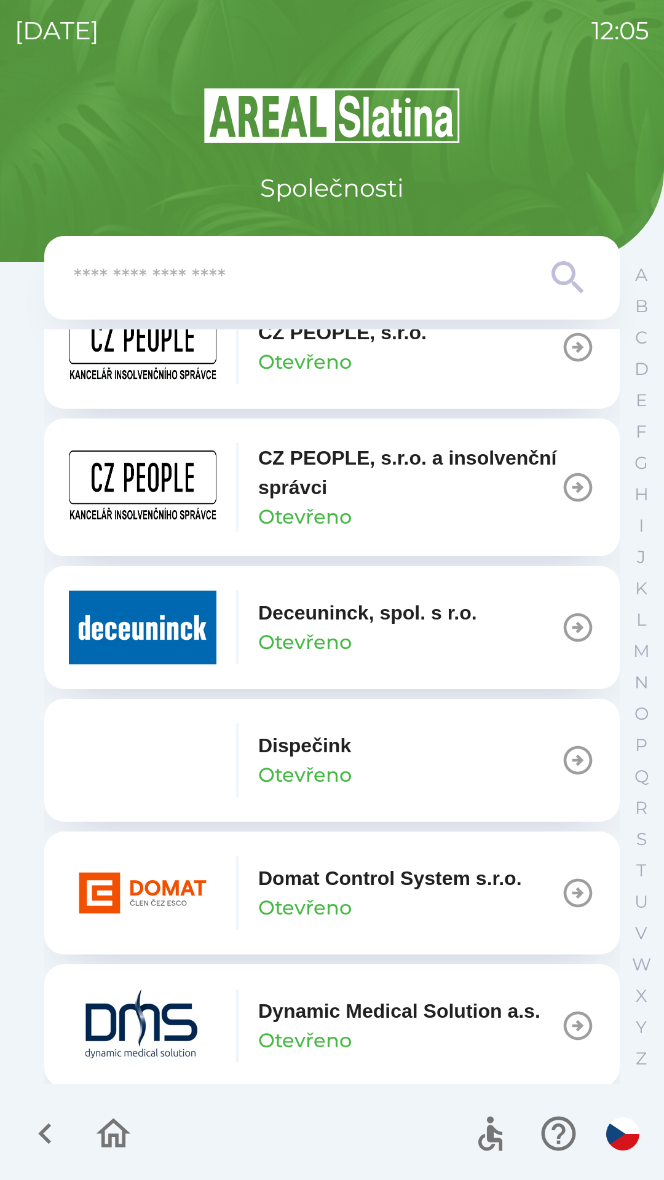
scroll to position [2500, 0]
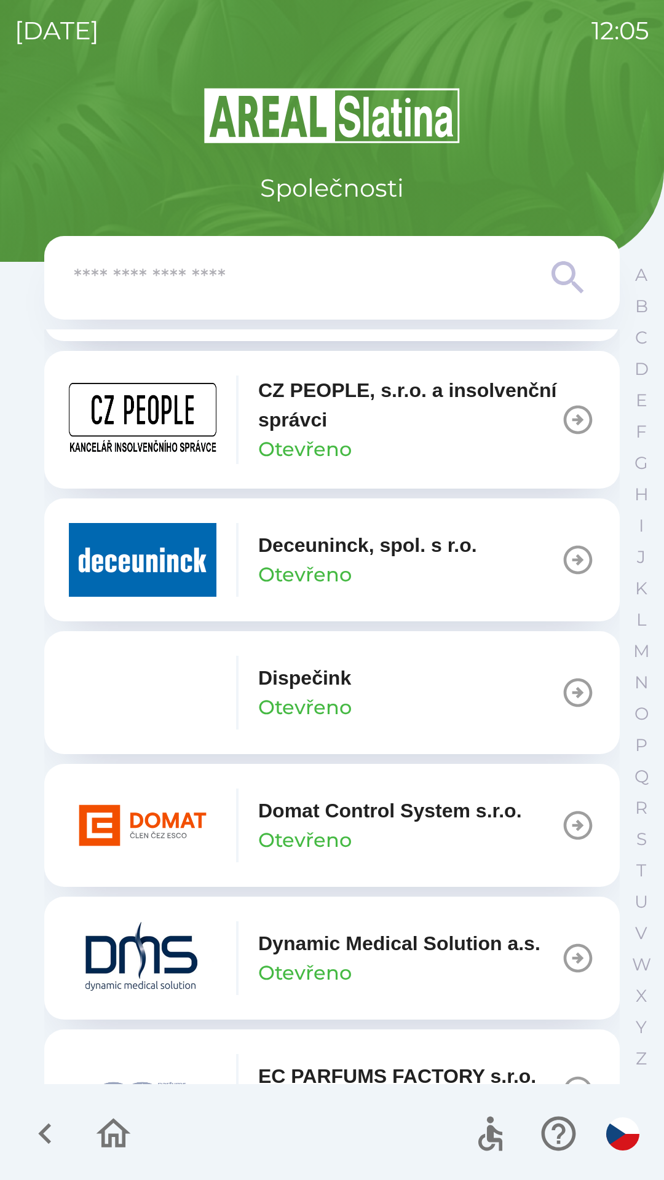
click at [98, 711] on img "button" at bounding box center [142, 693] width 147 height 74
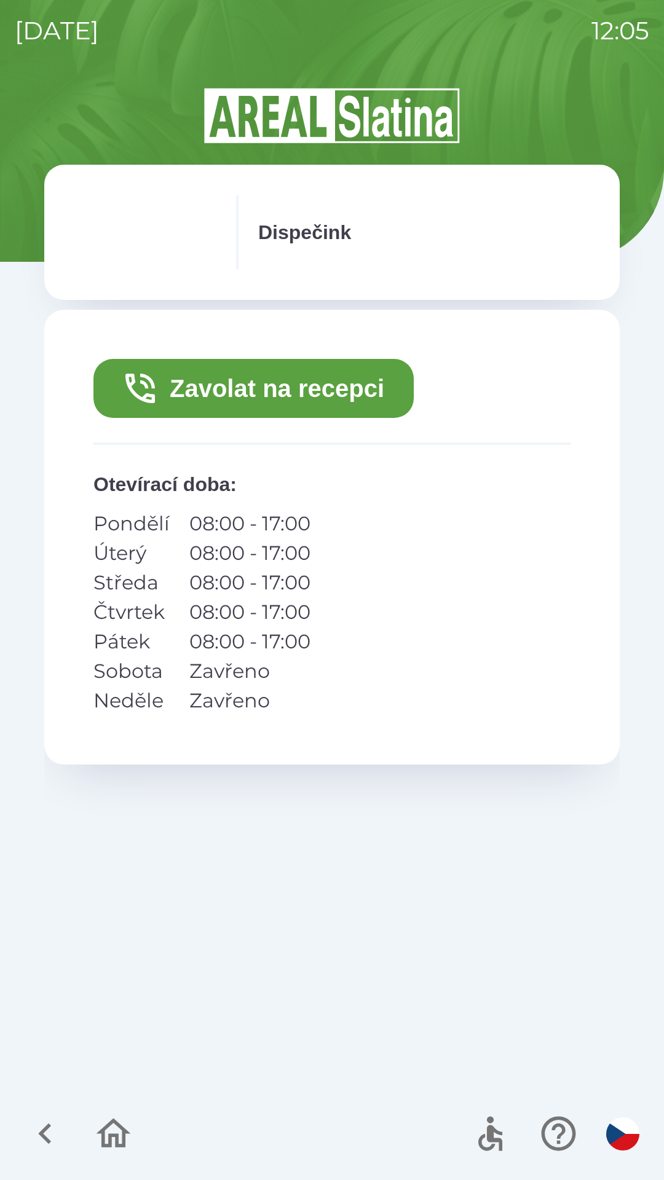
click at [34, 1117] on icon "button" at bounding box center [45, 1133] width 41 height 41
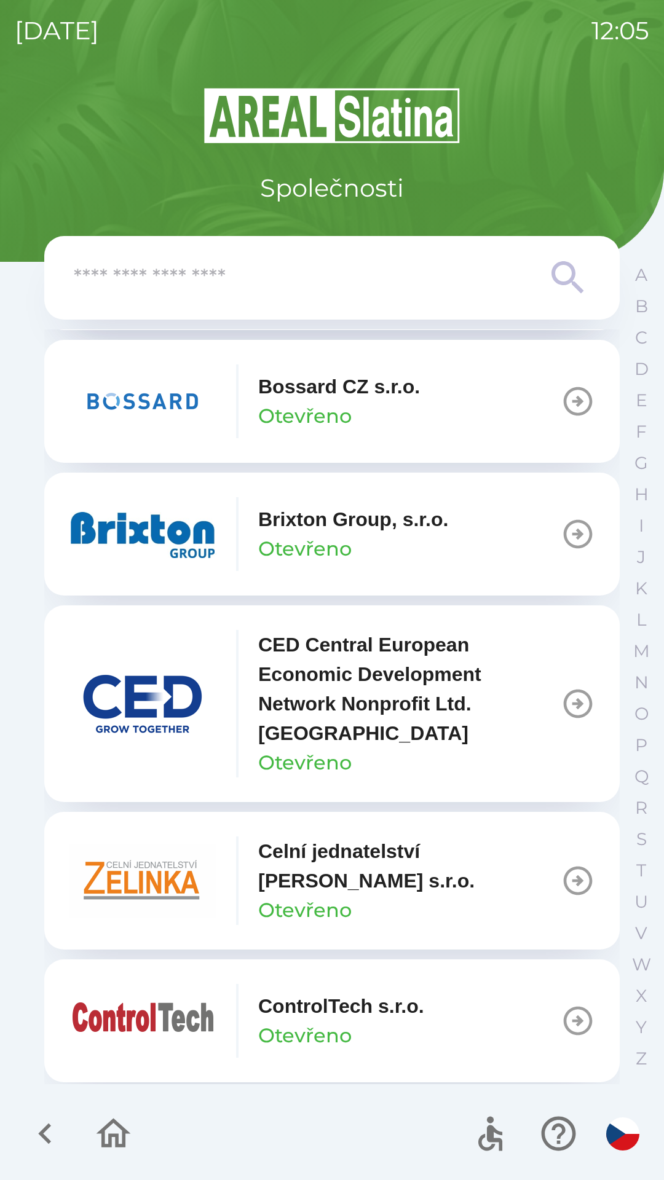
scroll to position [1644, 0]
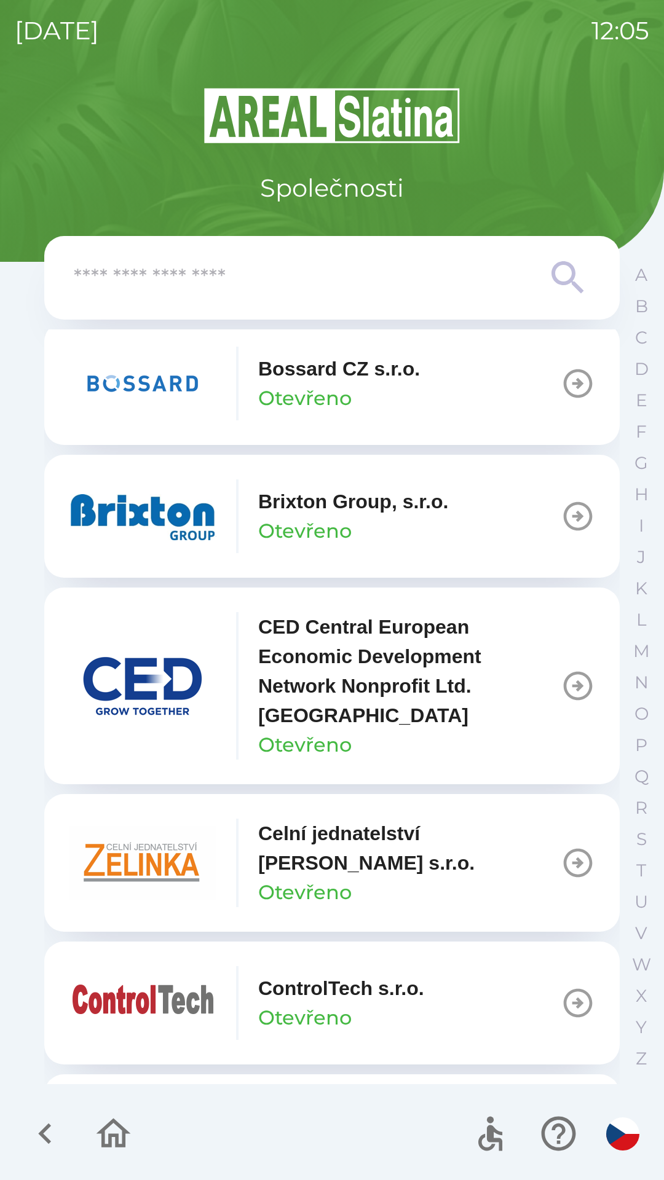
click at [133, 947] on button "ControlTech s.r.o. Otevřeno" at bounding box center [331, 1002] width 575 height 123
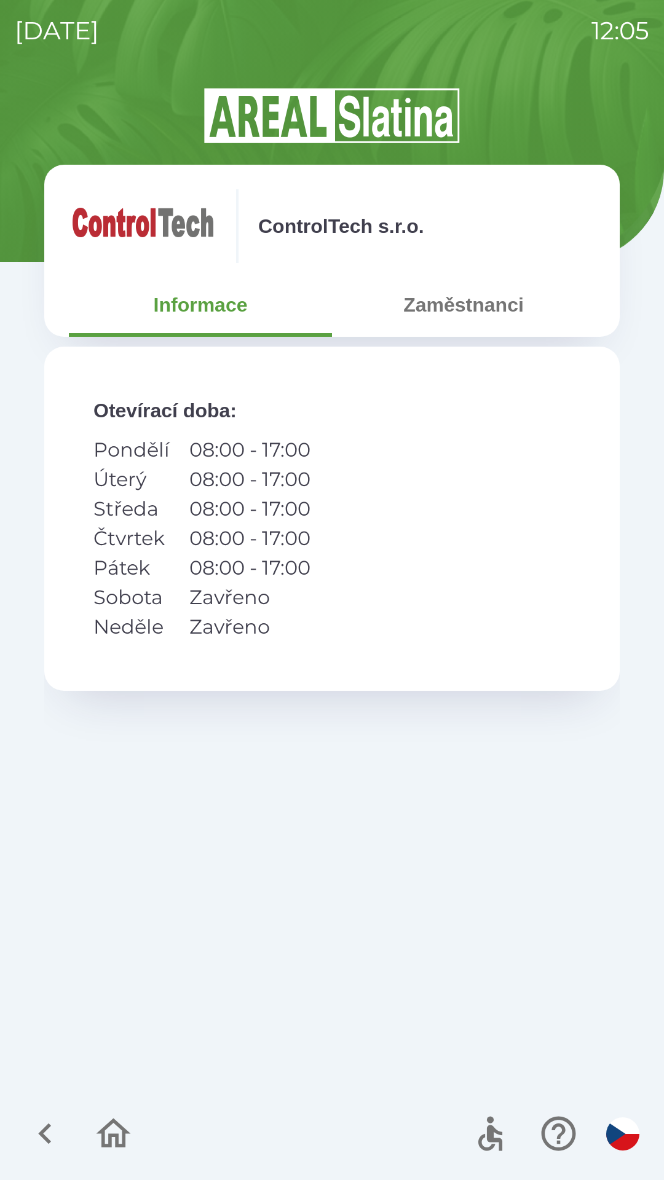
click at [47, 1131] on icon "button" at bounding box center [45, 1133] width 41 height 41
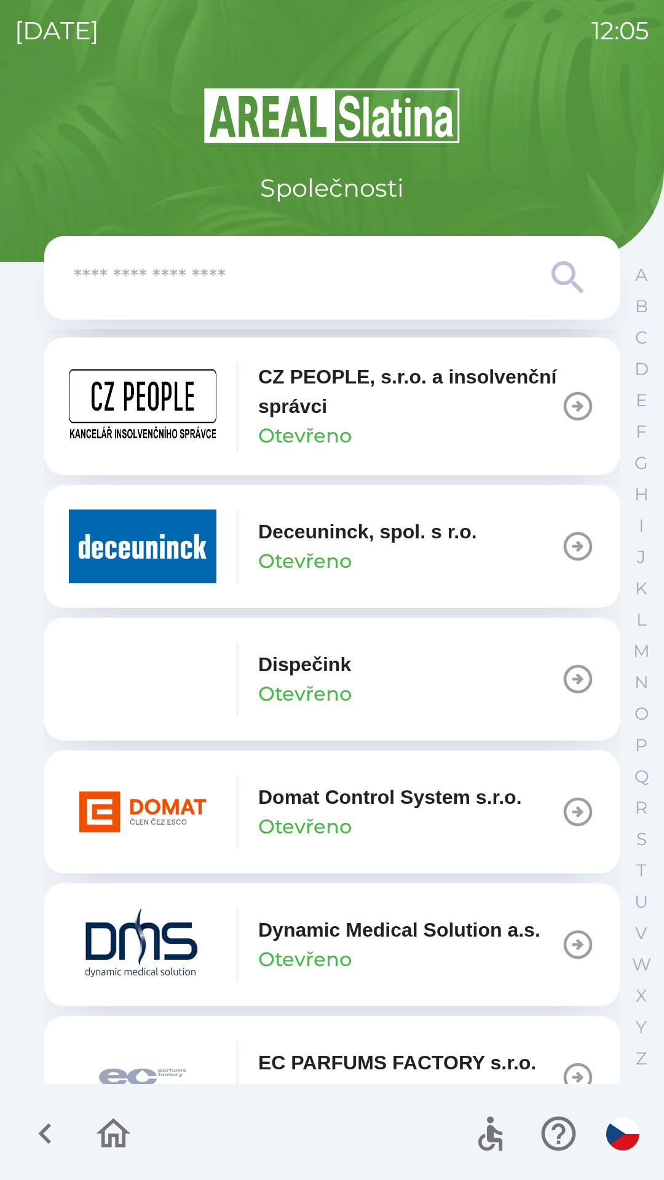
scroll to position [2512, 0]
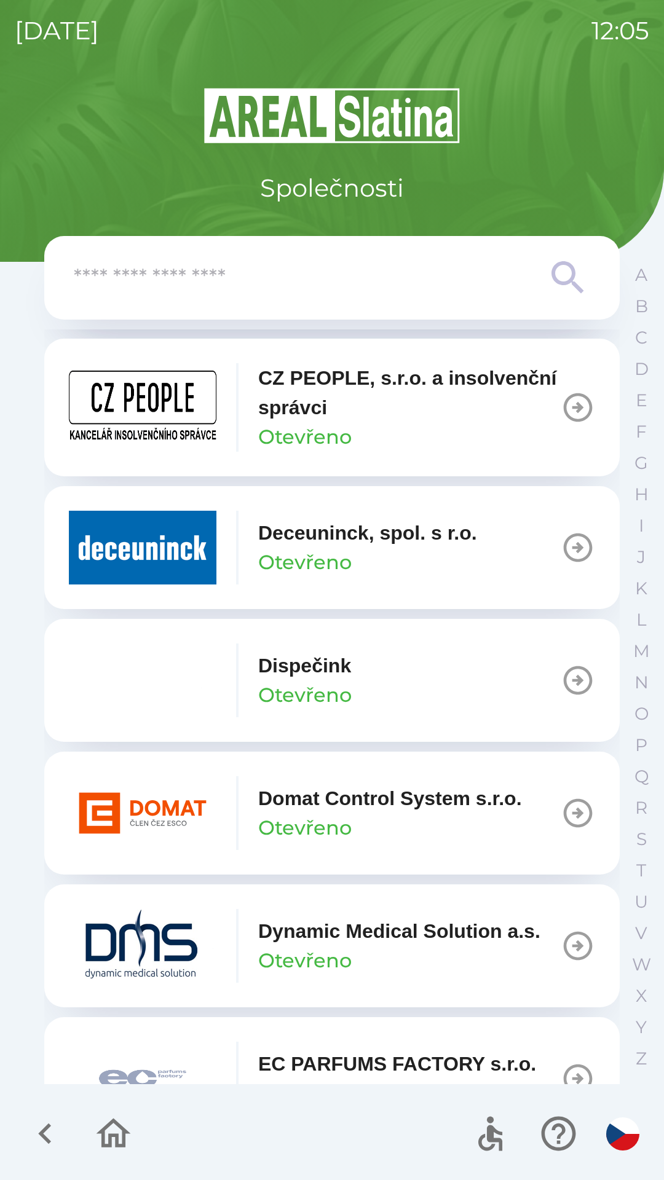
click at [147, 555] on img "button" at bounding box center [142, 548] width 147 height 74
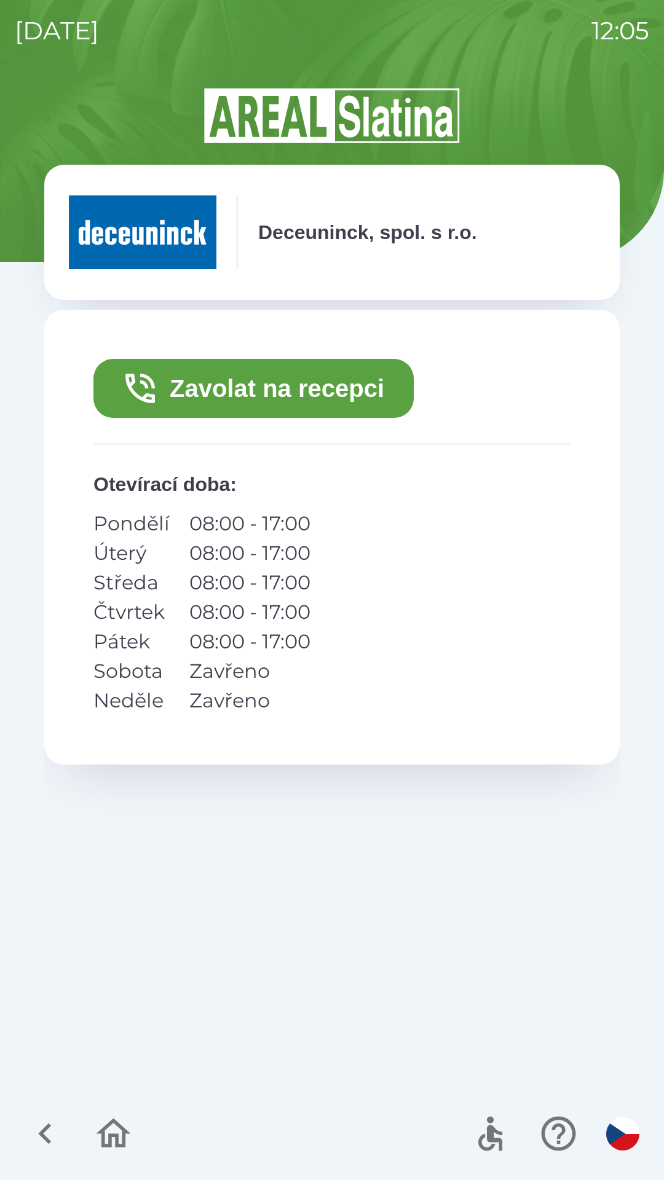
click at [210, 386] on button "Zavolat na recepci" at bounding box center [253, 388] width 320 height 59
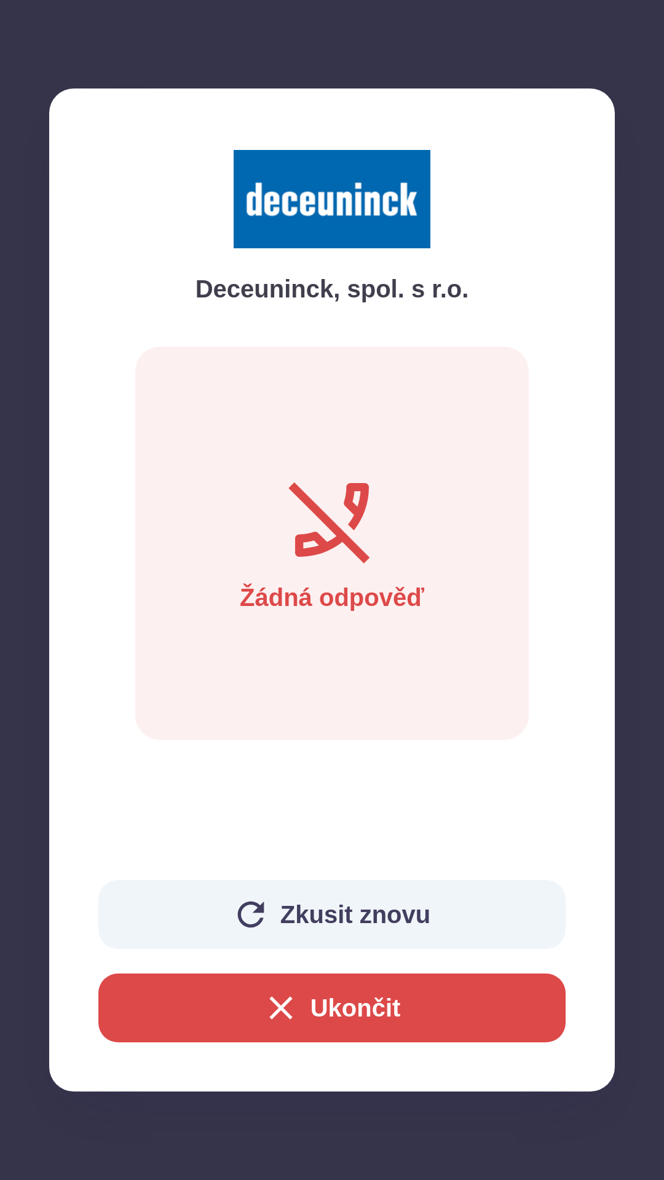
click at [375, 1014] on button "Ukončit" at bounding box center [331, 1007] width 467 height 69
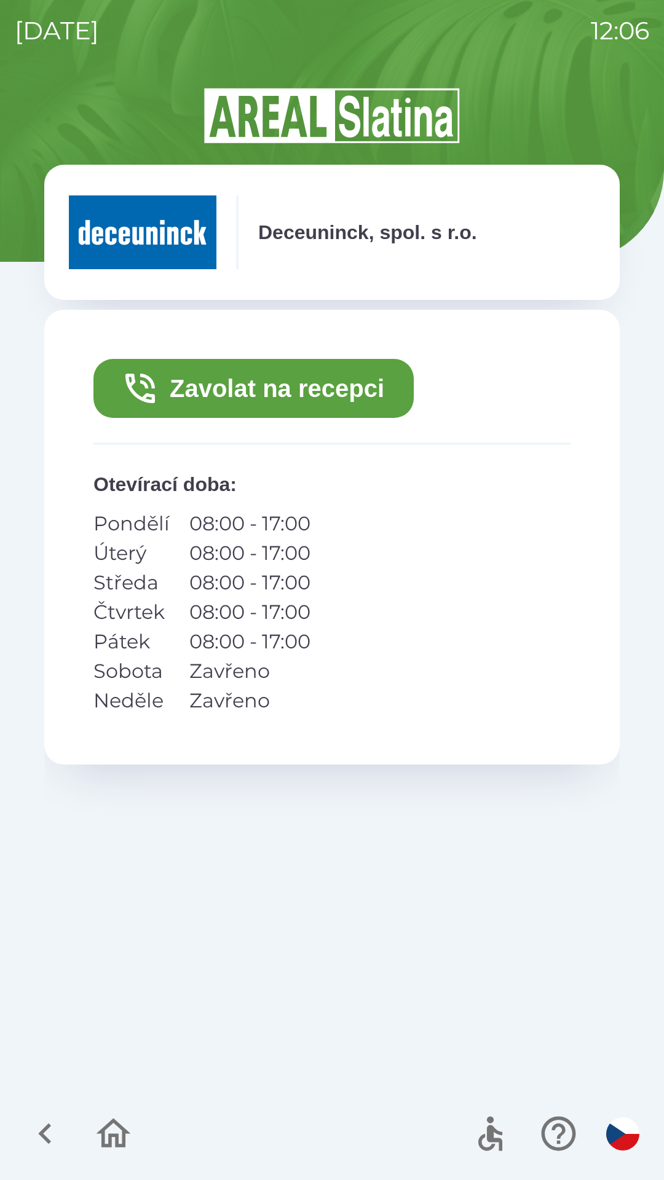
click at [319, 385] on button "Zavolat na recepci" at bounding box center [253, 388] width 320 height 59
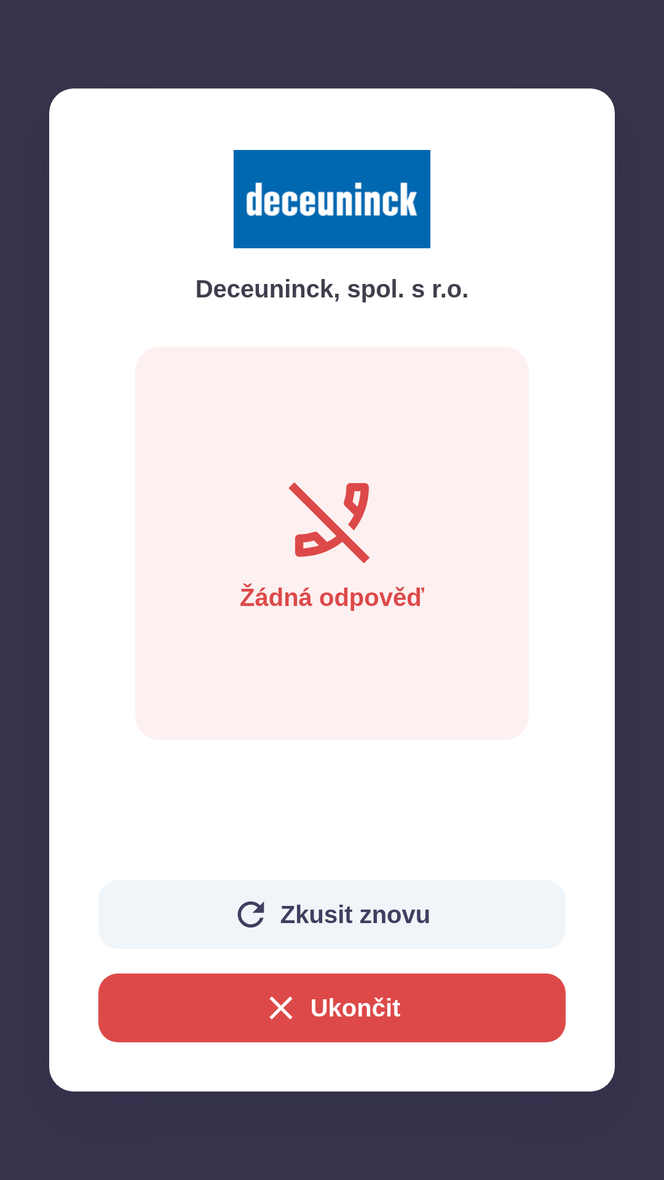
click at [370, 993] on button "Ukončit" at bounding box center [331, 1007] width 467 height 69
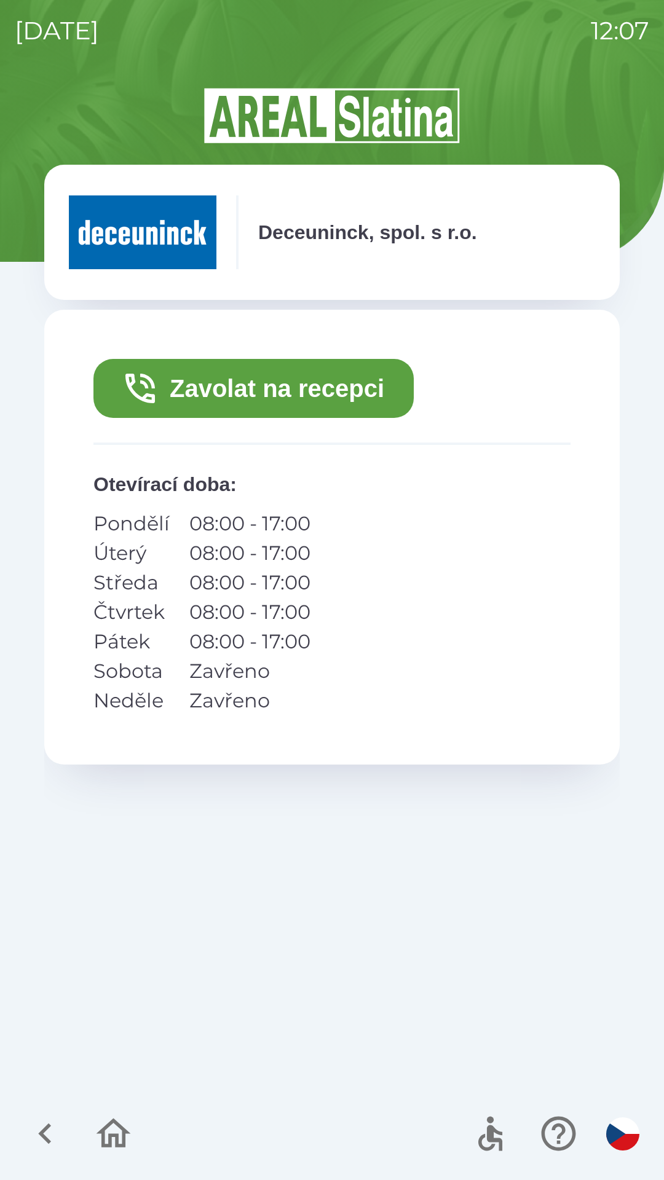
click at [231, 388] on button "Zavolat na recepci" at bounding box center [253, 388] width 320 height 59
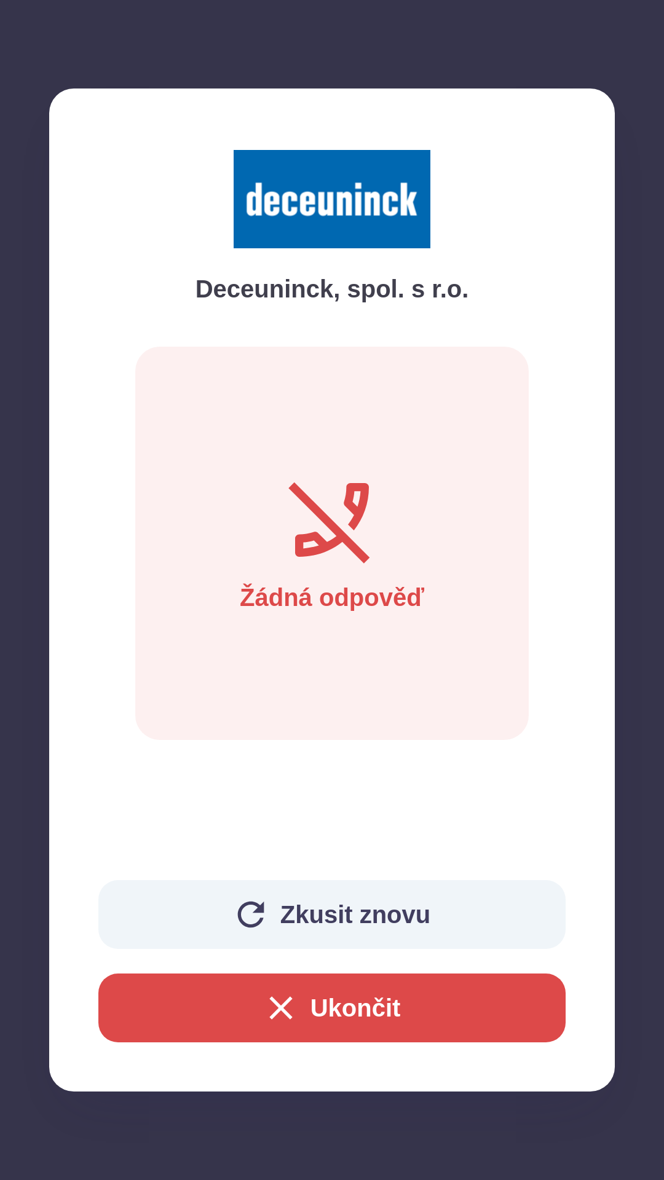
click at [297, 917] on button "Zkusit znovu" at bounding box center [331, 914] width 467 height 69
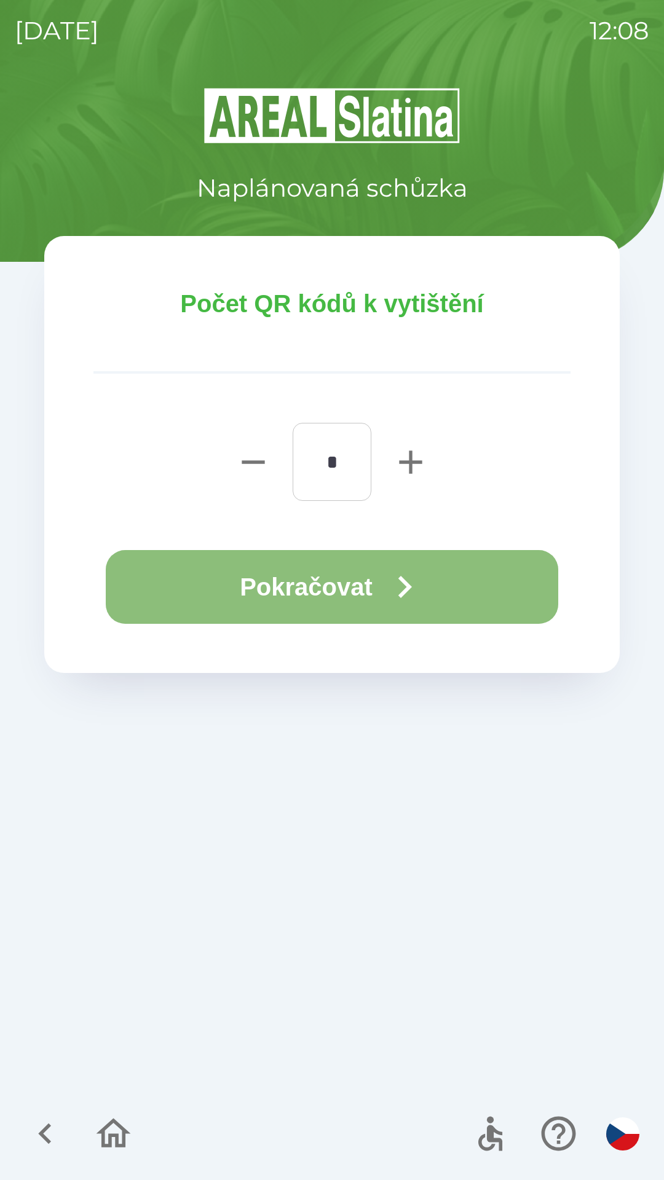
click at [397, 598] on icon "button" at bounding box center [404, 587] width 44 height 44
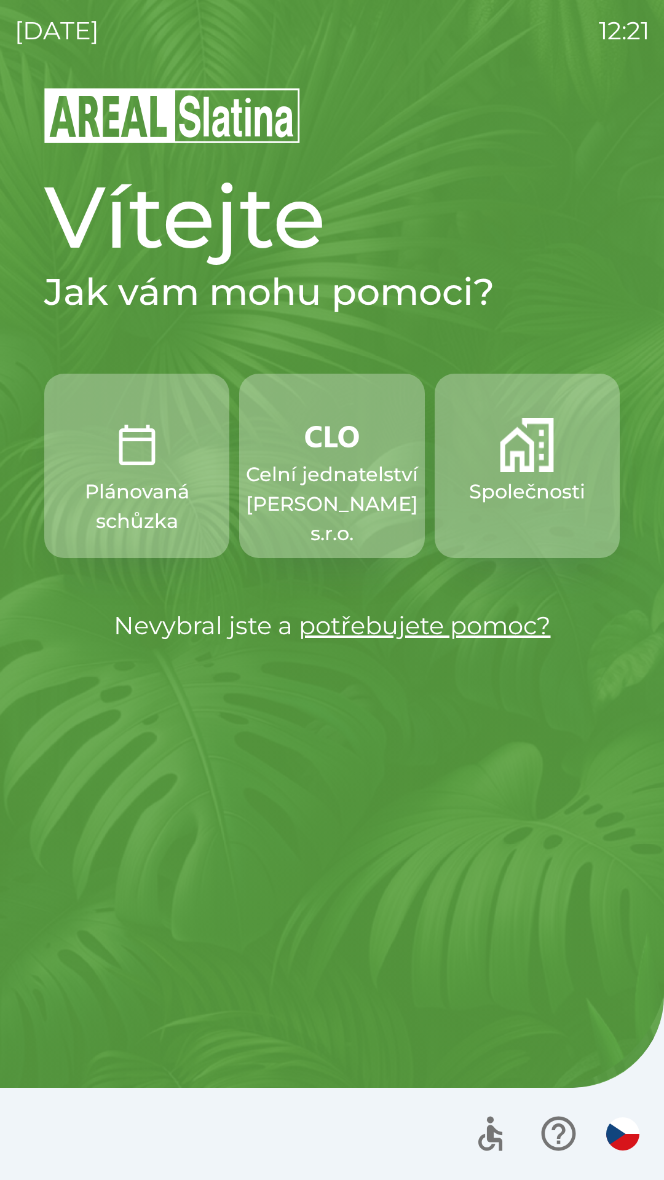
click at [348, 488] on p "Celní jednatelství [PERSON_NAME] s.r.o." at bounding box center [332, 504] width 172 height 88
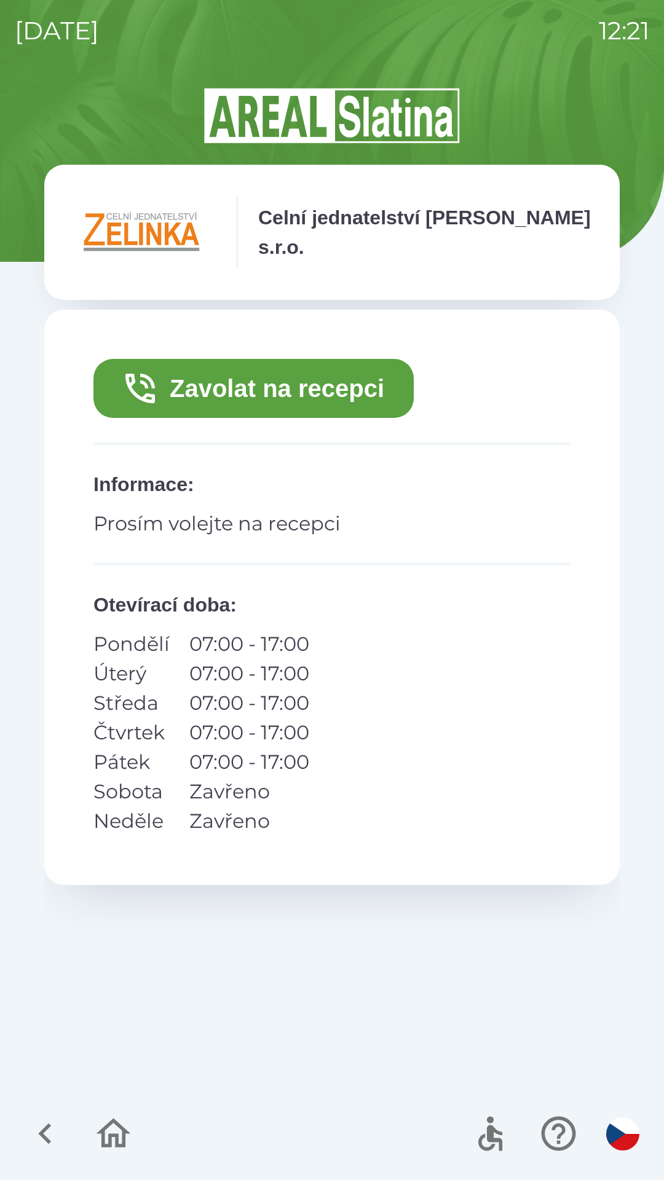
click at [276, 389] on button "Zavolat na recepci" at bounding box center [253, 388] width 320 height 59
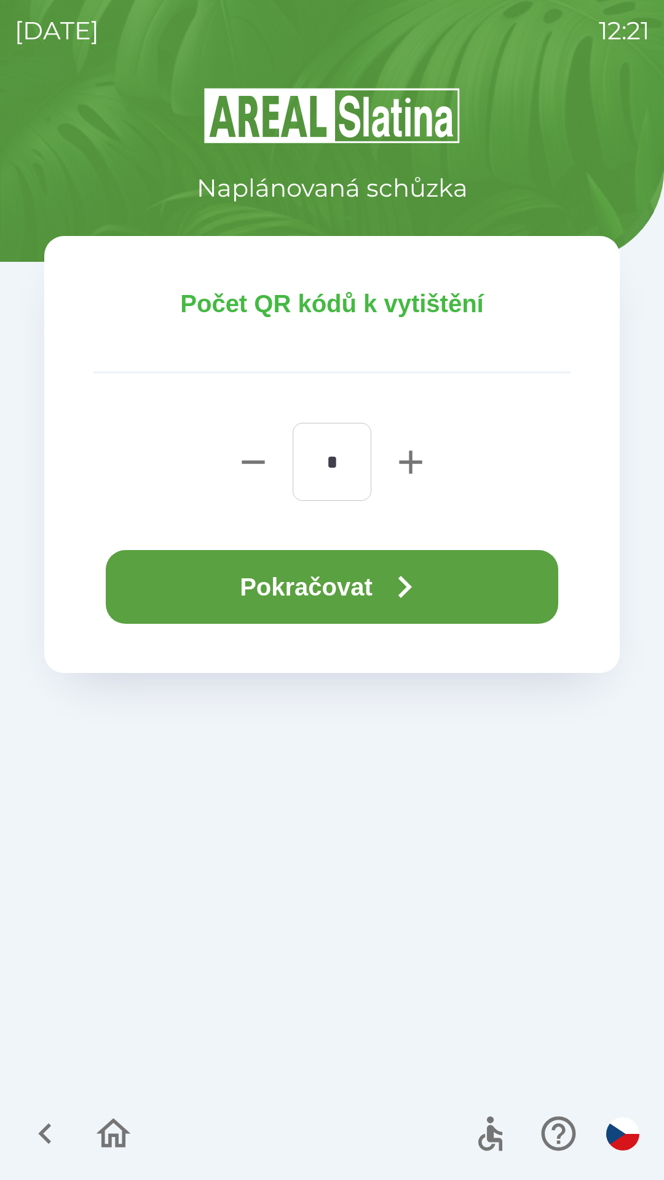
click at [333, 580] on button "Pokračovat" at bounding box center [332, 587] width 452 height 74
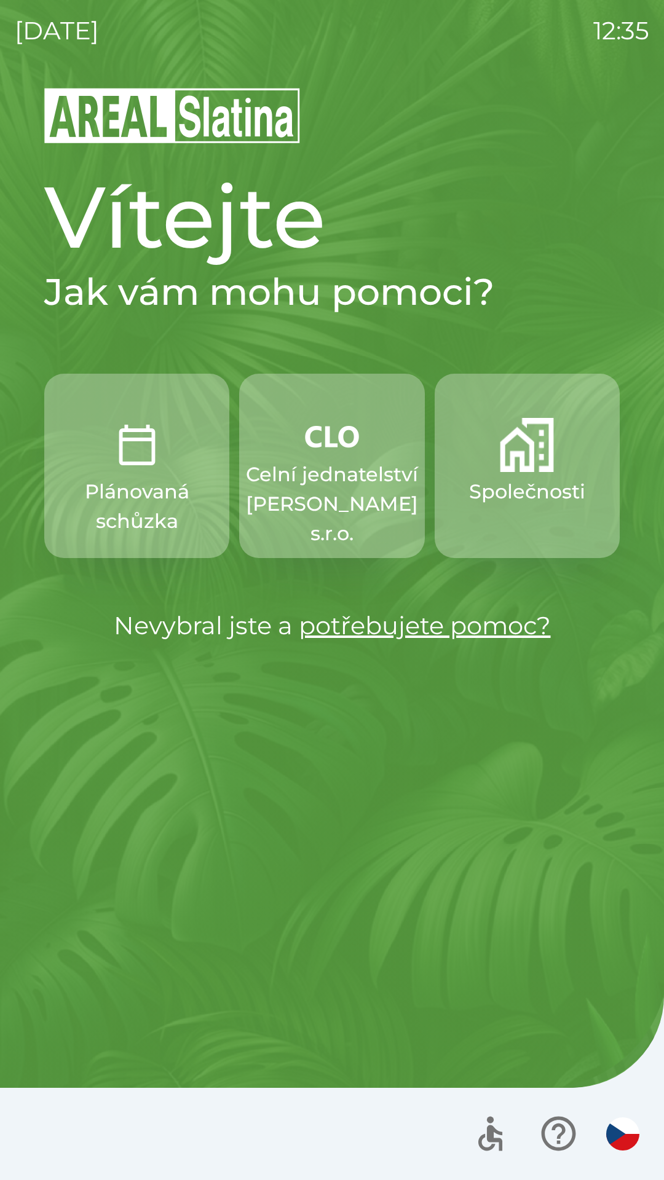
click at [339, 474] on p "Celní jednatelství [PERSON_NAME] s.r.o." at bounding box center [332, 504] width 172 height 88
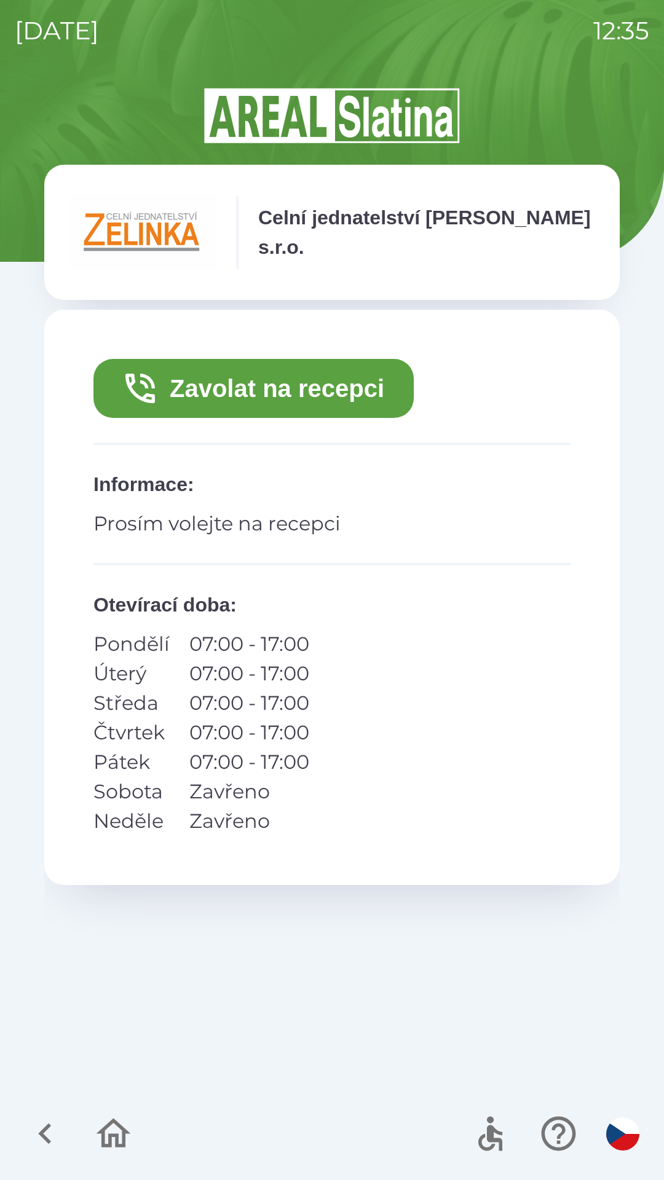
click at [252, 386] on button "Zavolat na recepci" at bounding box center [253, 388] width 320 height 59
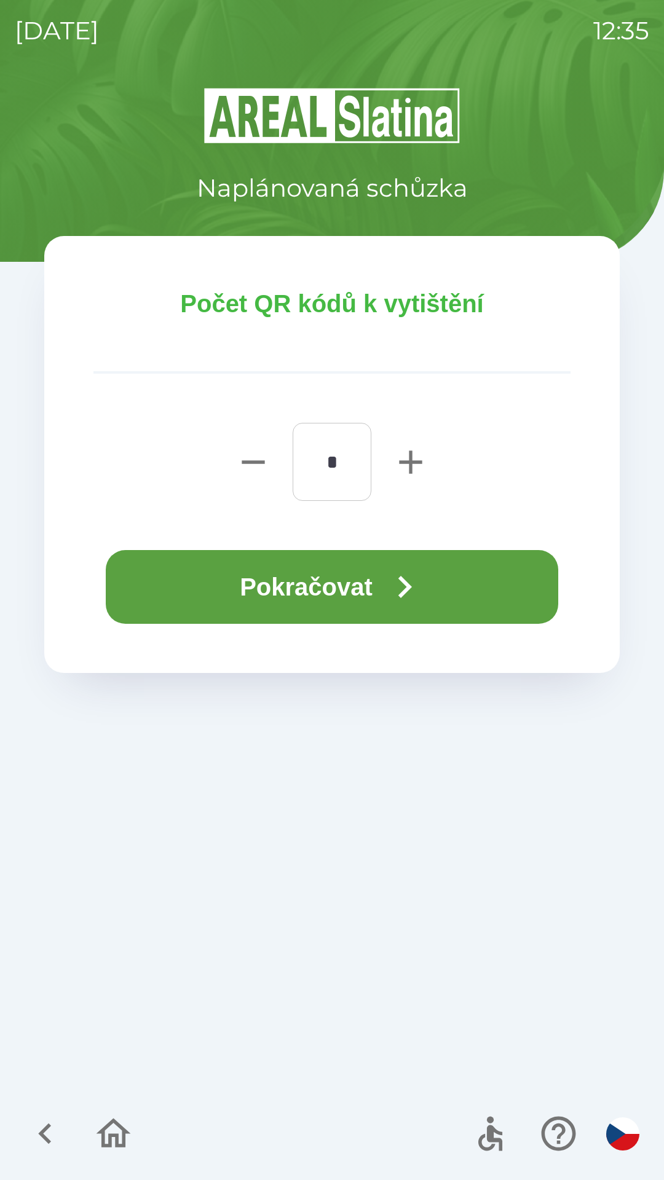
click at [319, 586] on button "Pokračovat" at bounding box center [332, 587] width 452 height 74
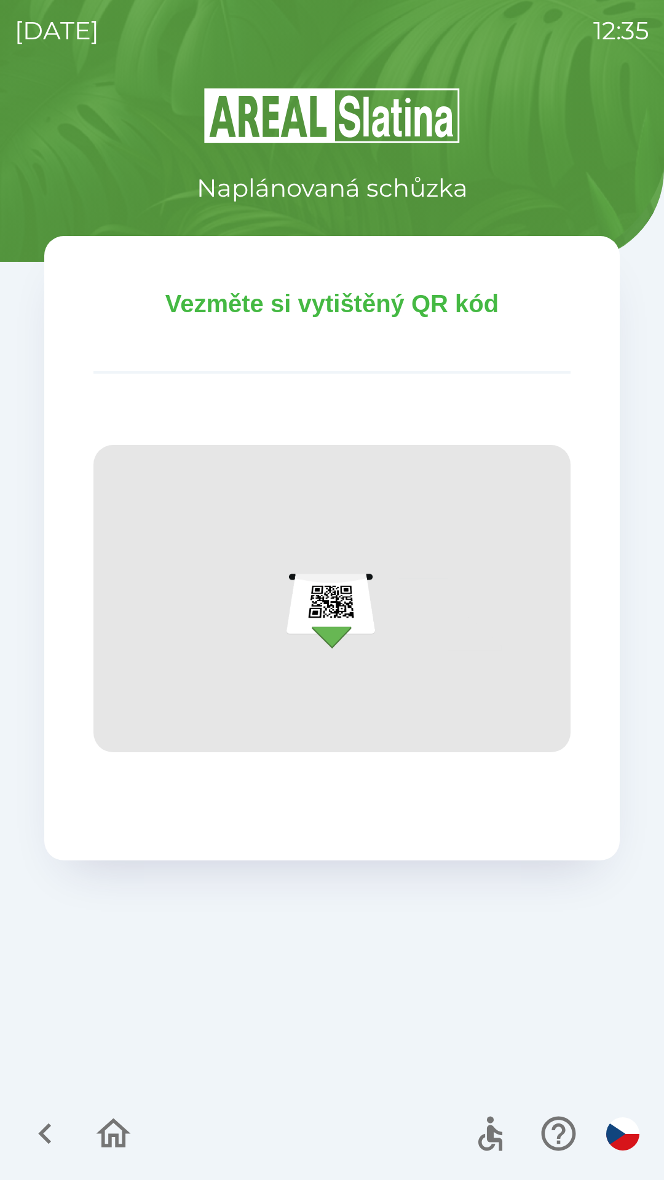
click at [326, 604] on img at bounding box center [331, 598] width 477 height 307
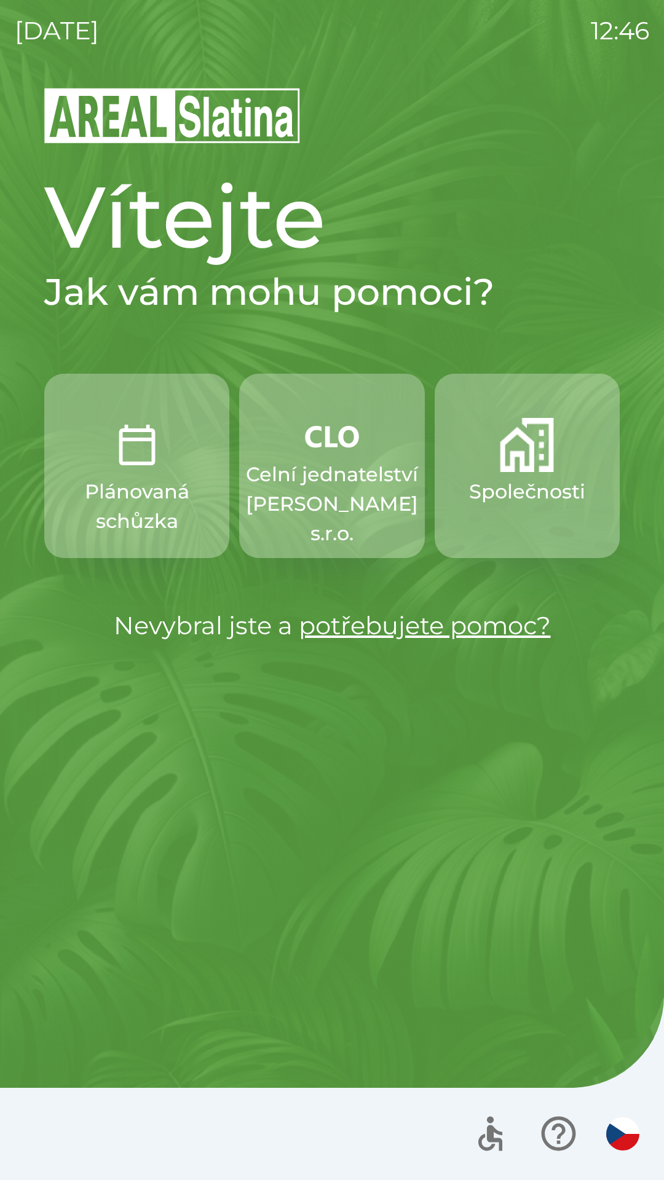
click at [498, 486] on p "Společnosti" at bounding box center [527, 491] width 116 height 29
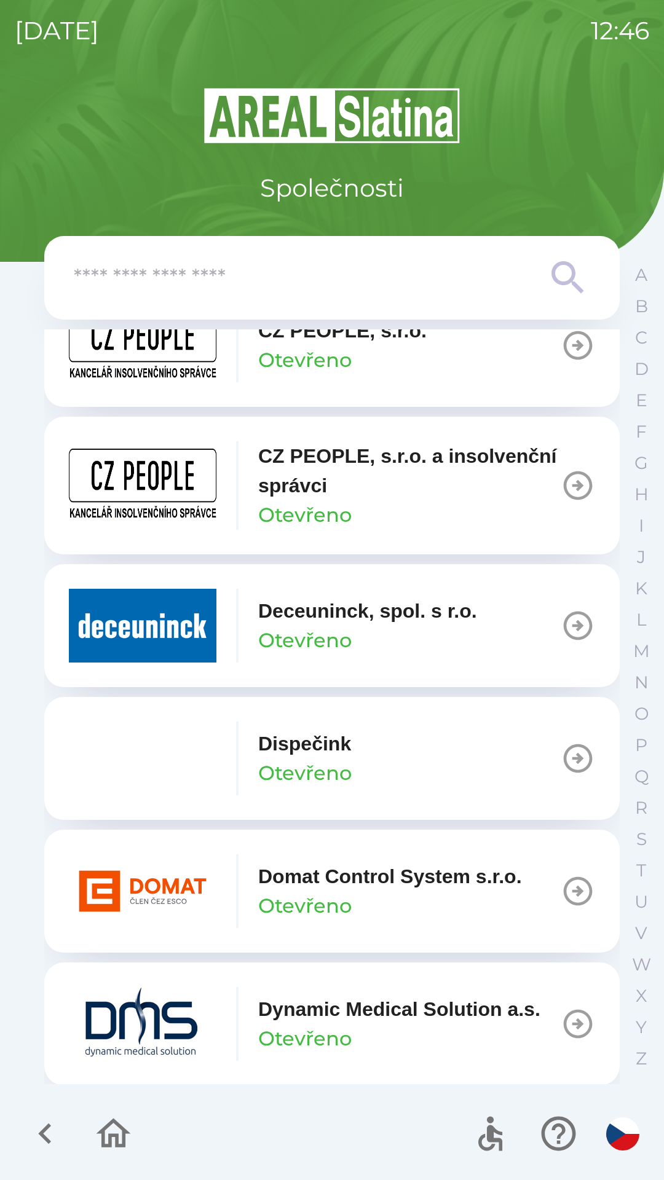
scroll to position [2445, 0]
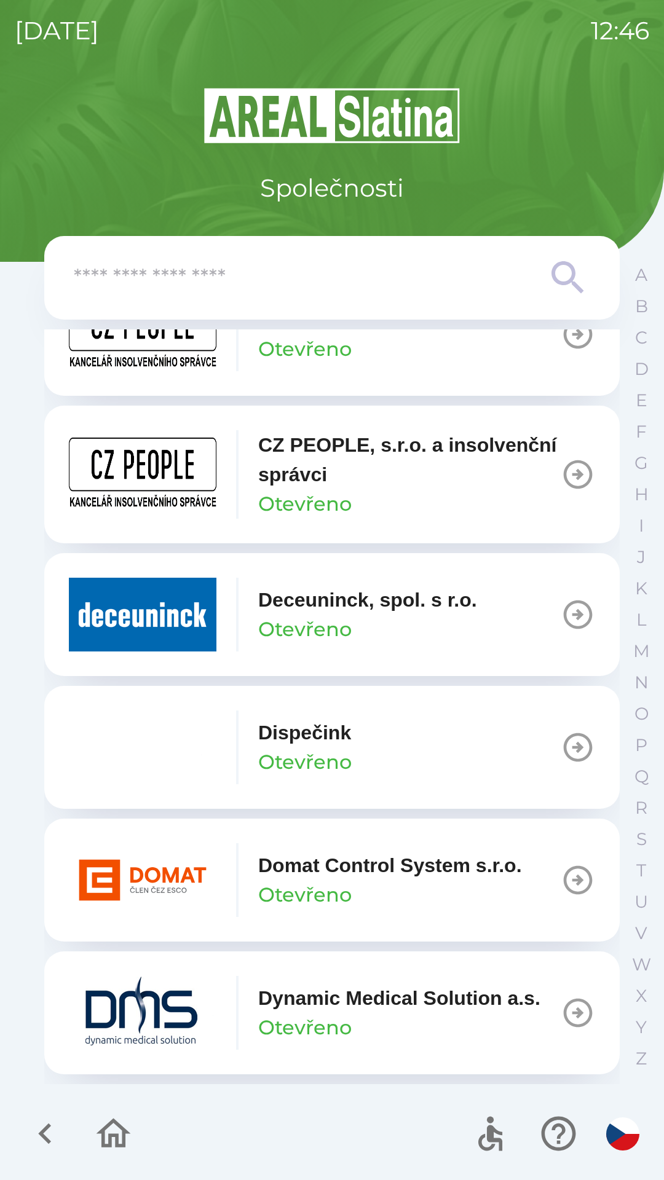
click at [37, 1130] on icon "button" at bounding box center [45, 1133] width 41 height 41
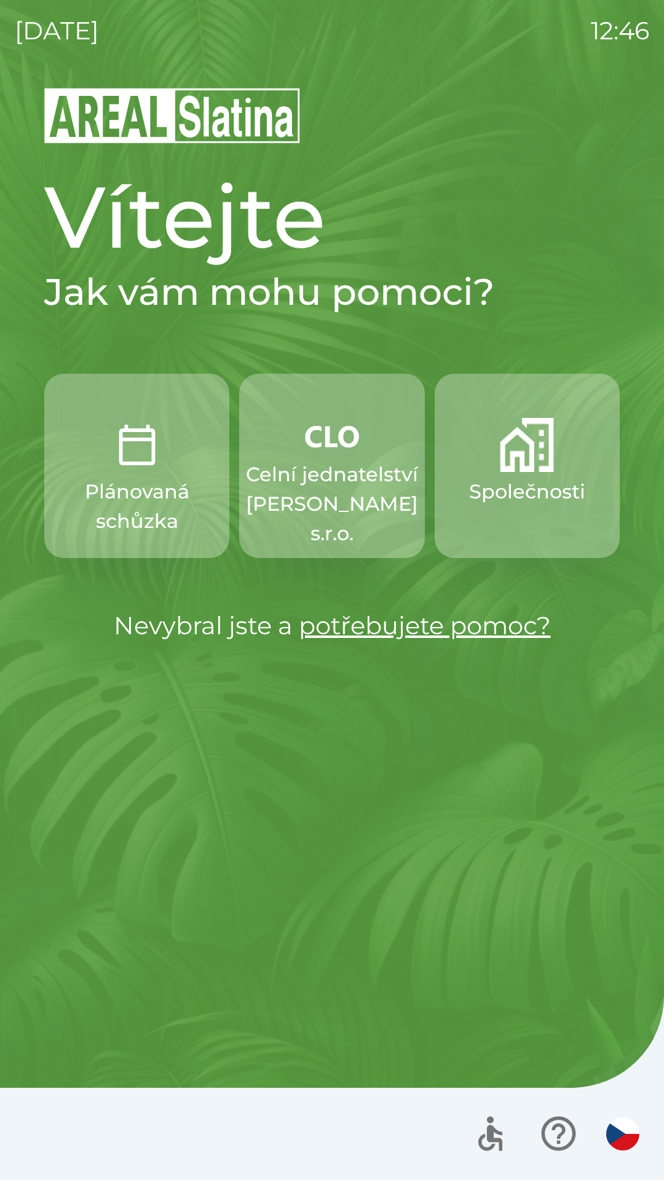
click at [326, 466] on p "Celní jednatelství [PERSON_NAME] s.r.o." at bounding box center [332, 504] width 172 height 88
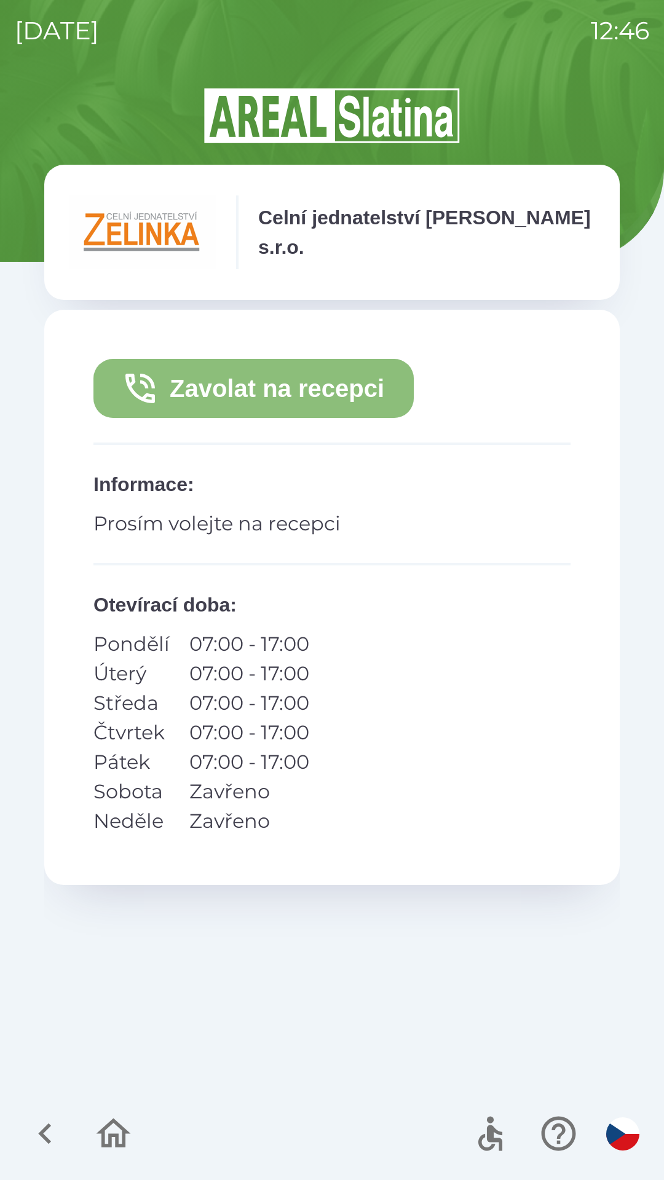
click at [270, 379] on button "Zavolat na recepci" at bounding box center [253, 388] width 320 height 59
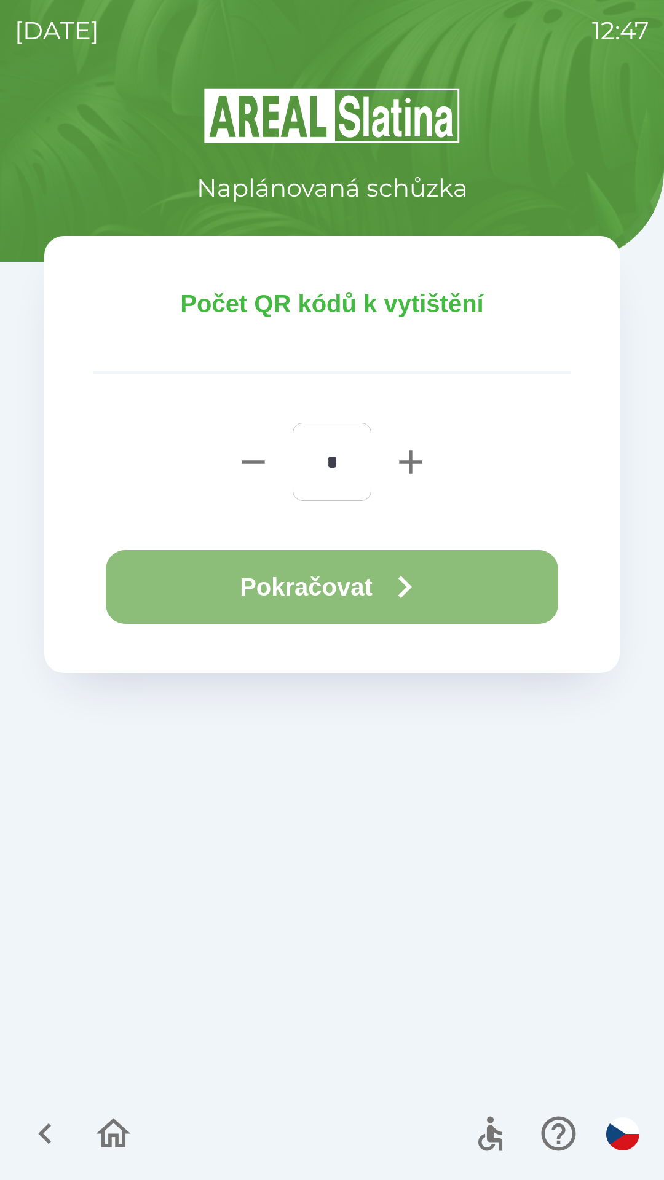
click at [344, 578] on button "Pokračovat" at bounding box center [332, 587] width 452 height 74
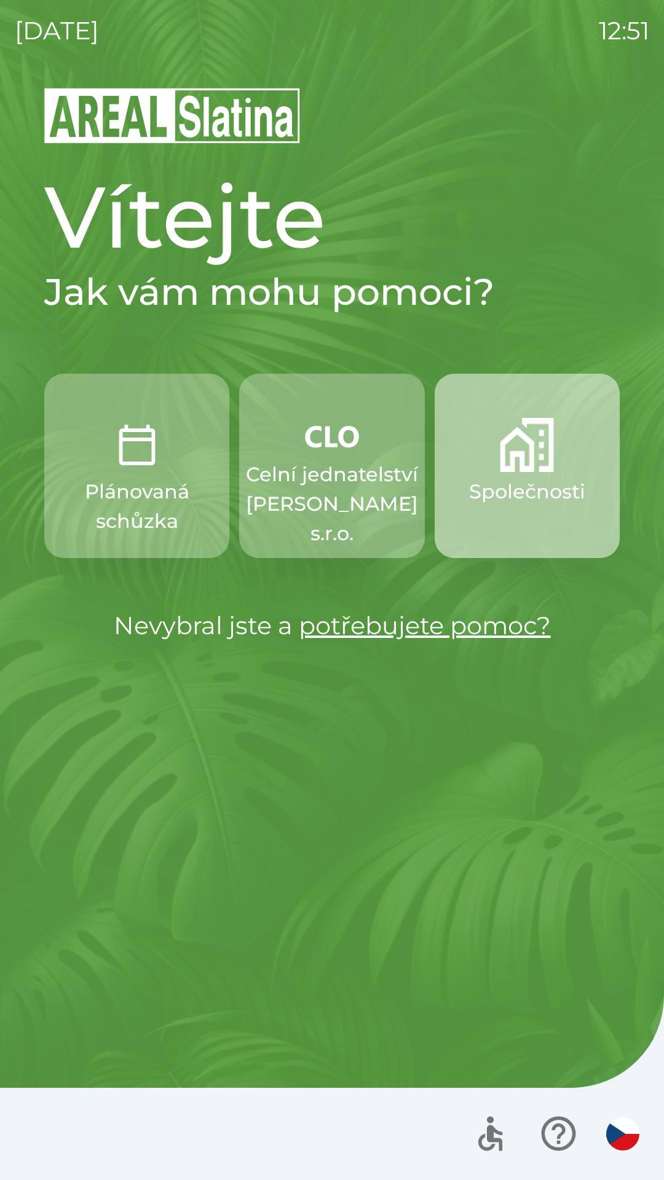
click at [525, 466] on img "button" at bounding box center [527, 445] width 54 height 54
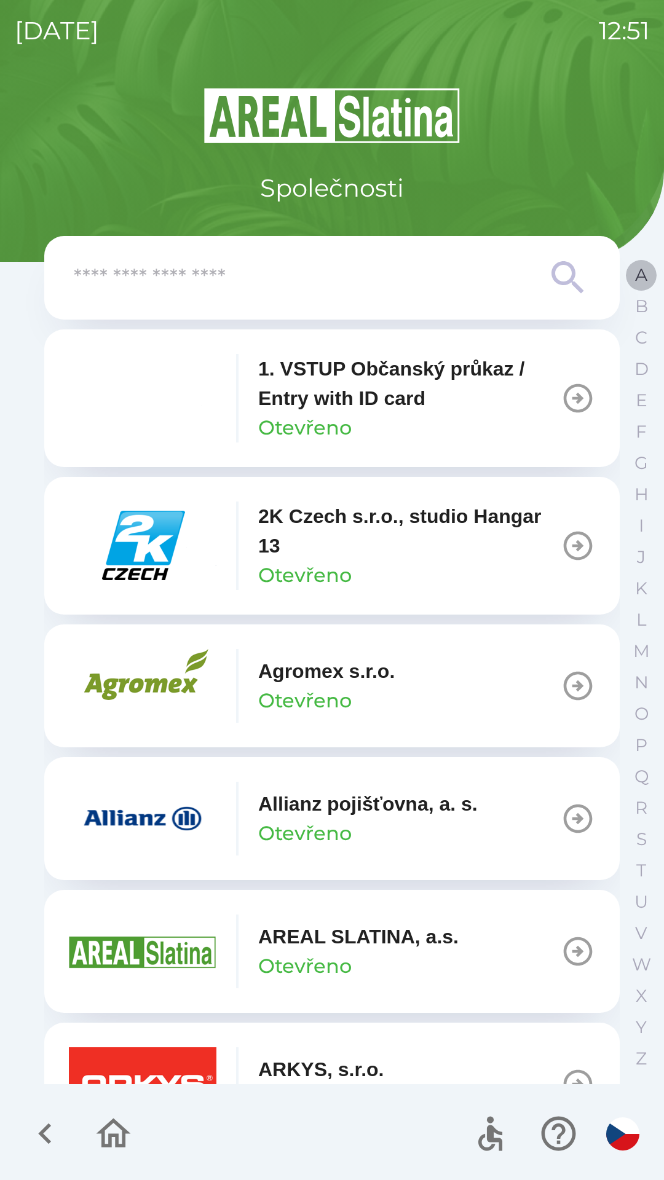
click at [630, 275] on button "A" at bounding box center [640, 274] width 31 height 31
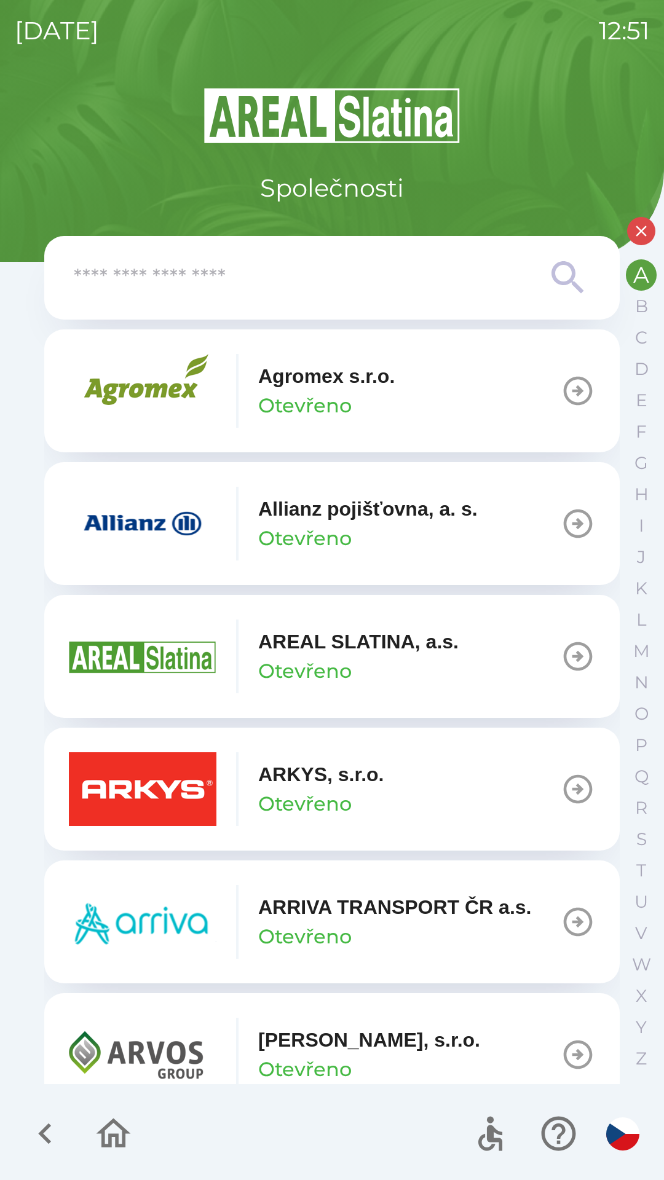
click at [238, 868] on button "ARRIVA TRANSPORT ČR a.s. Otevřeno" at bounding box center [331, 921] width 575 height 123
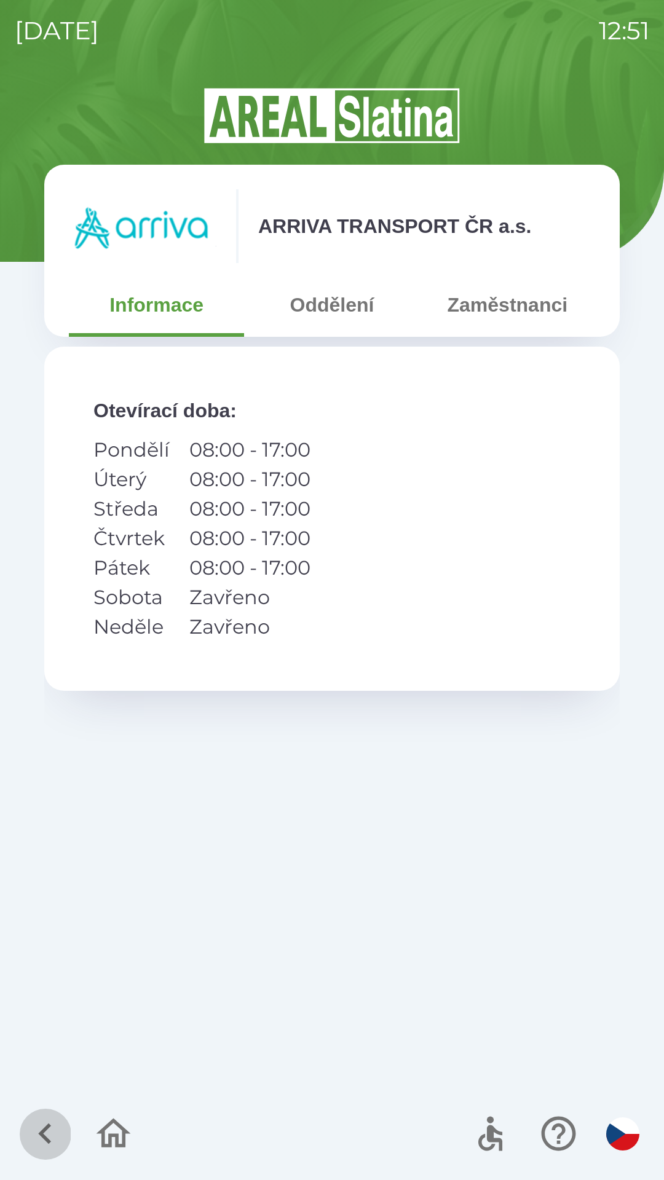
click at [22, 1124] on button "button" at bounding box center [45, 1133] width 51 height 51
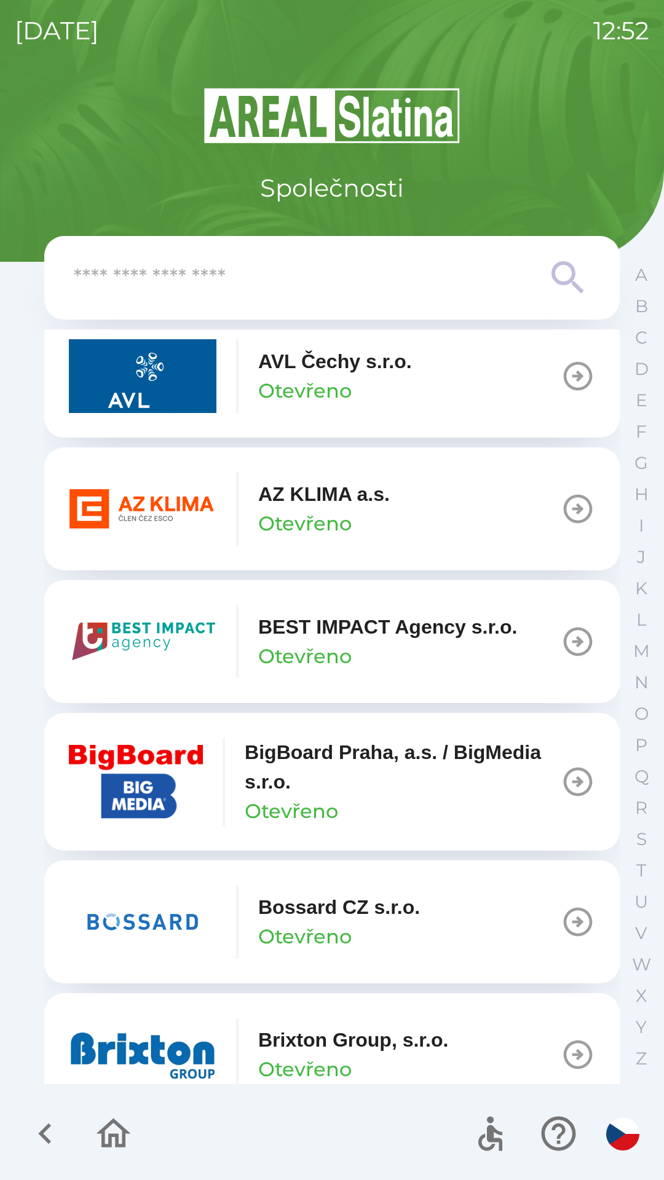
scroll to position [1144, 0]
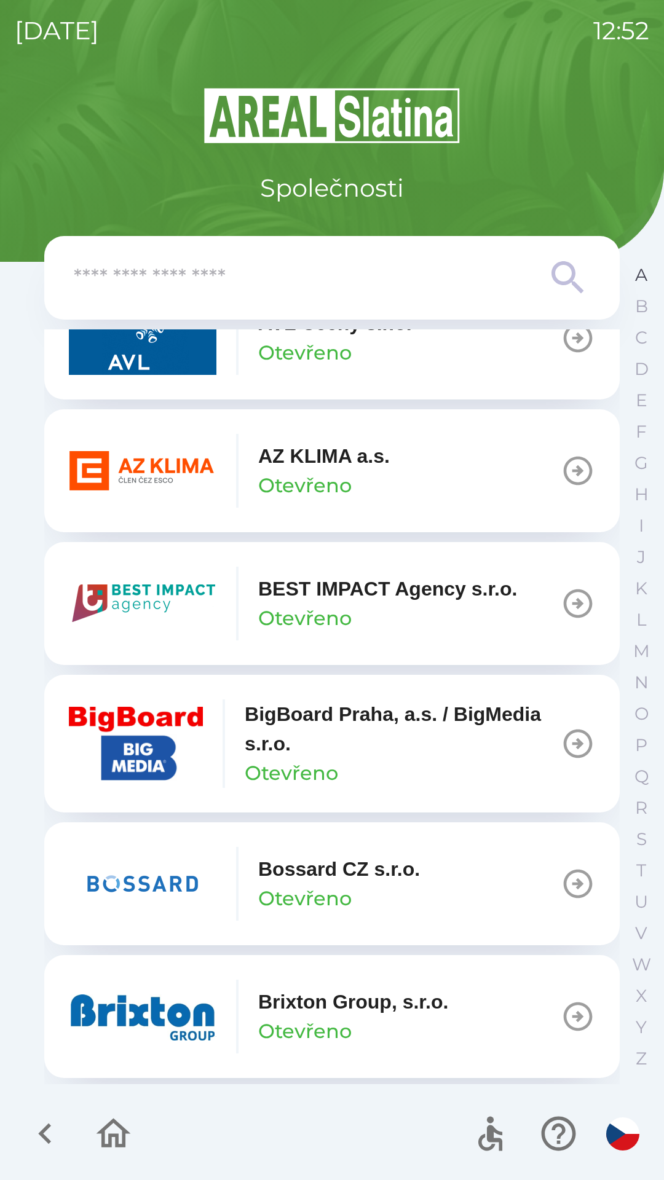
click at [632, 278] on button "A" at bounding box center [640, 274] width 31 height 31
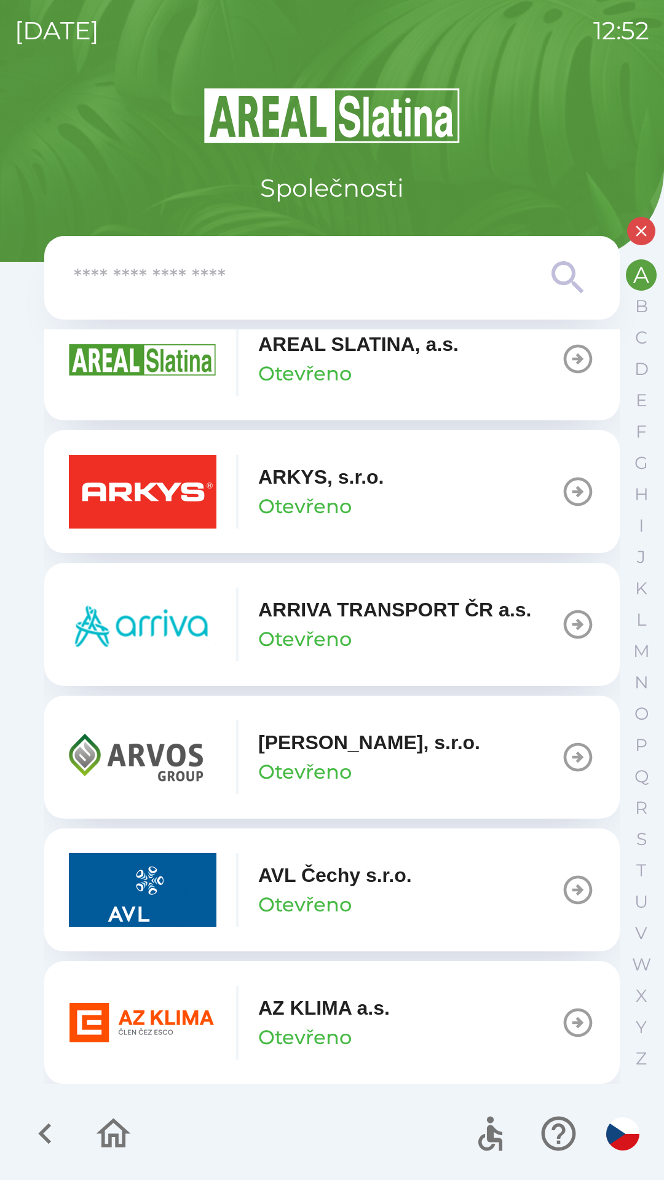
scroll to position [297, 0]
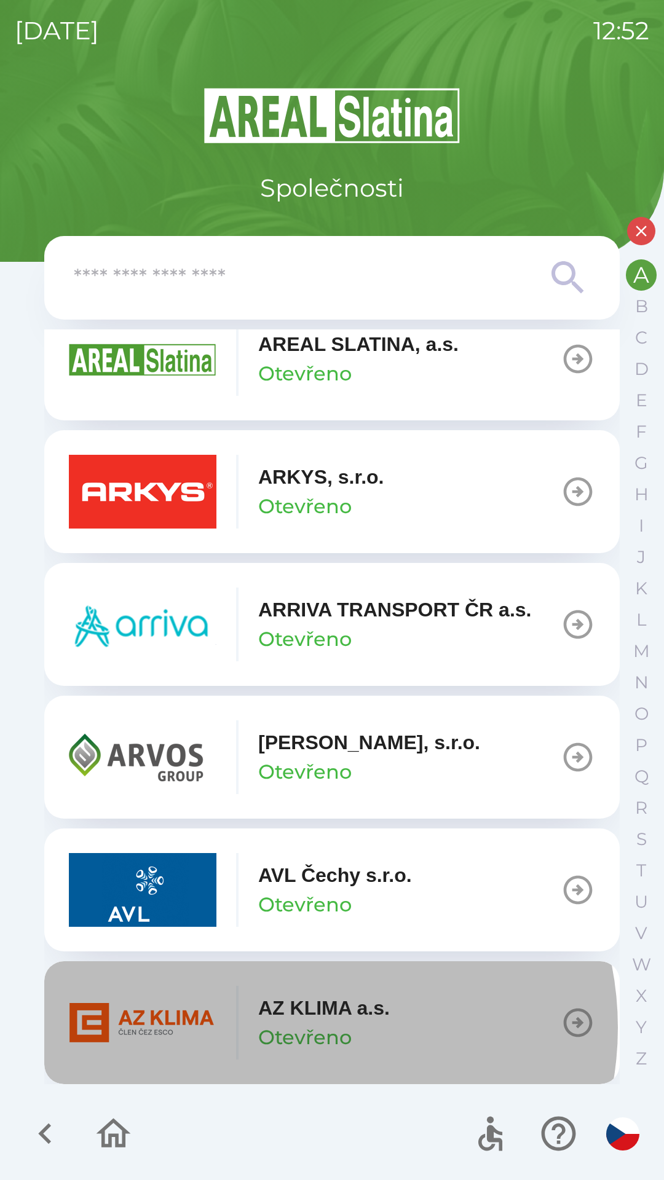
click at [296, 1027] on p "Otevřeno" at bounding box center [304, 1036] width 93 height 29
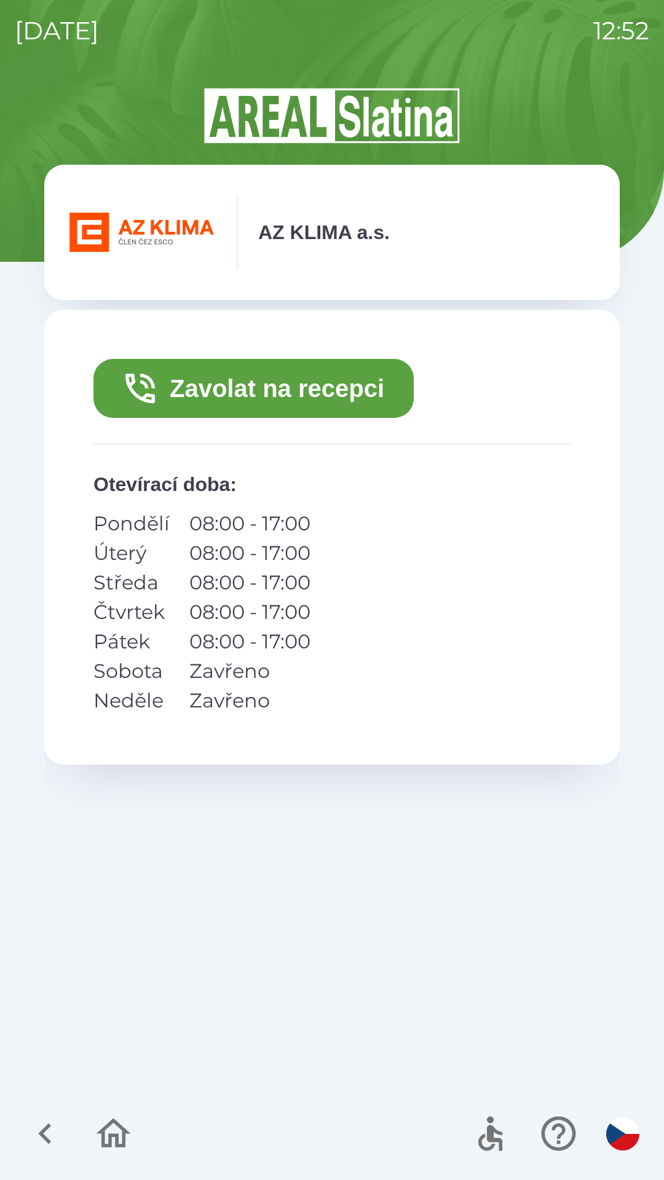
click at [246, 388] on button "Zavolat na recepci" at bounding box center [253, 388] width 320 height 59
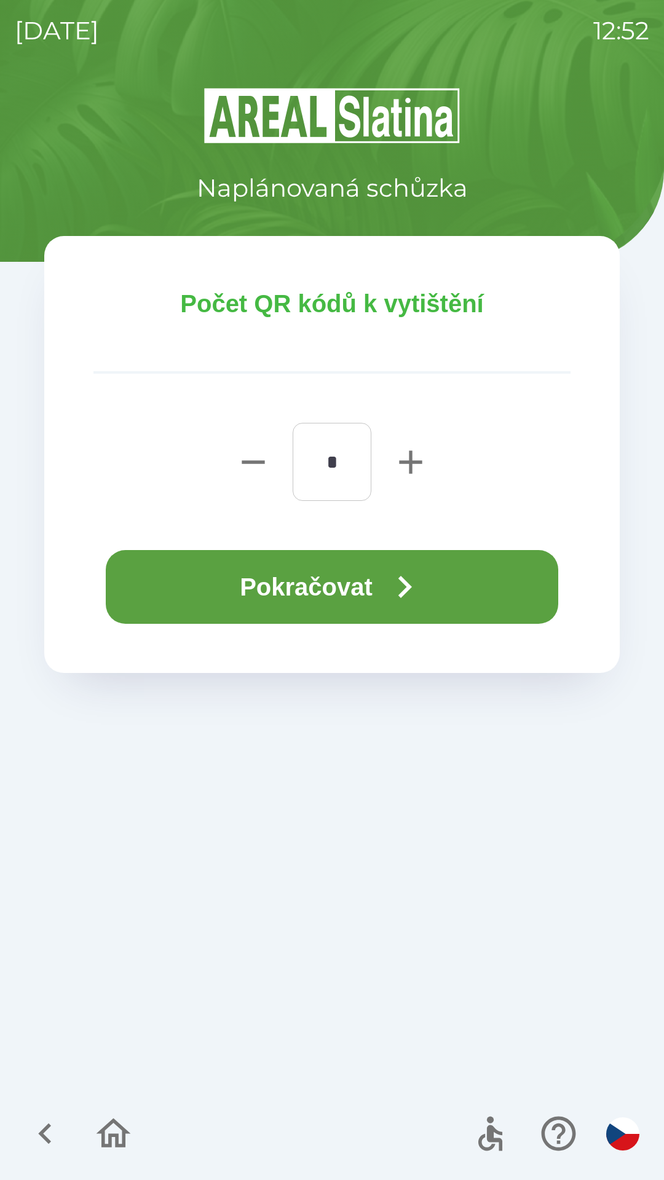
click at [233, 587] on button "Pokračovat" at bounding box center [332, 587] width 452 height 74
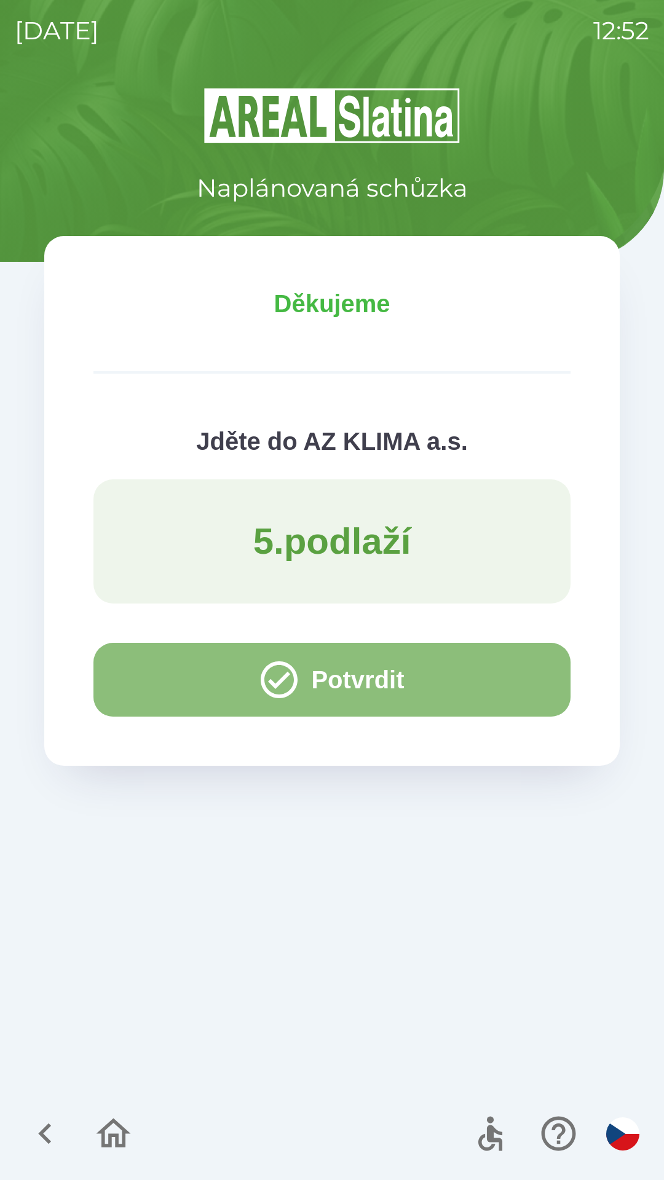
click at [159, 686] on button "Potvrdit" at bounding box center [331, 680] width 477 height 74
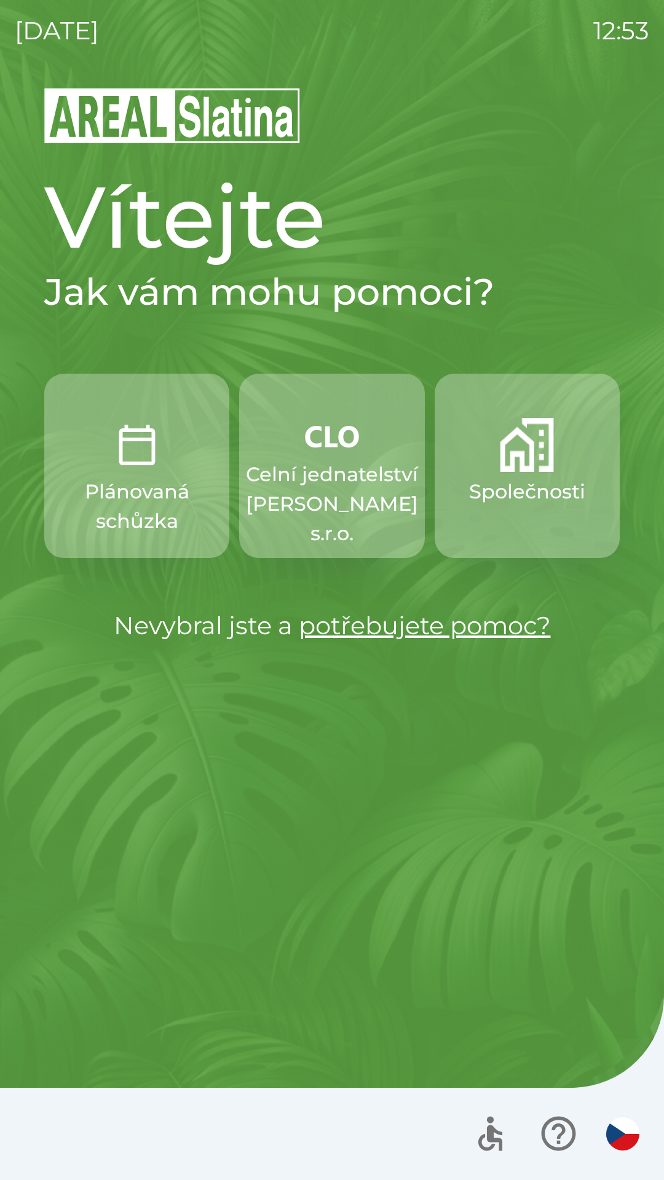
click at [157, 452] on img "button" at bounding box center [137, 445] width 54 height 54
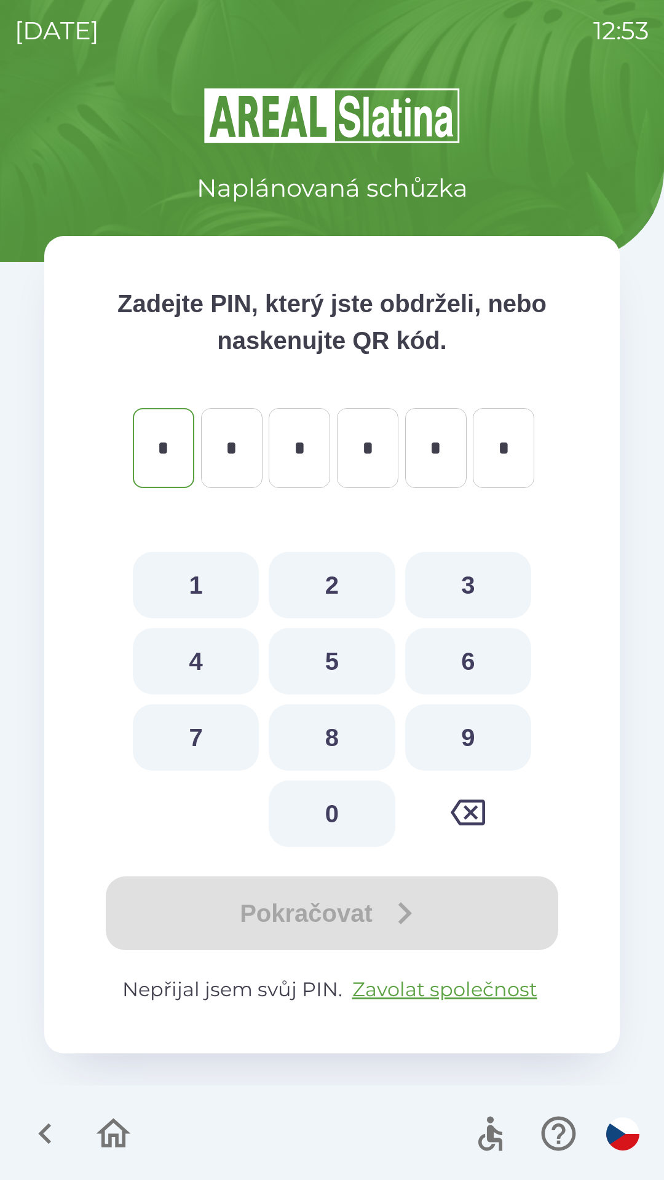
click at [57, 1140] on icon "button" at bounding box center [45, 1133] width 41 height 41
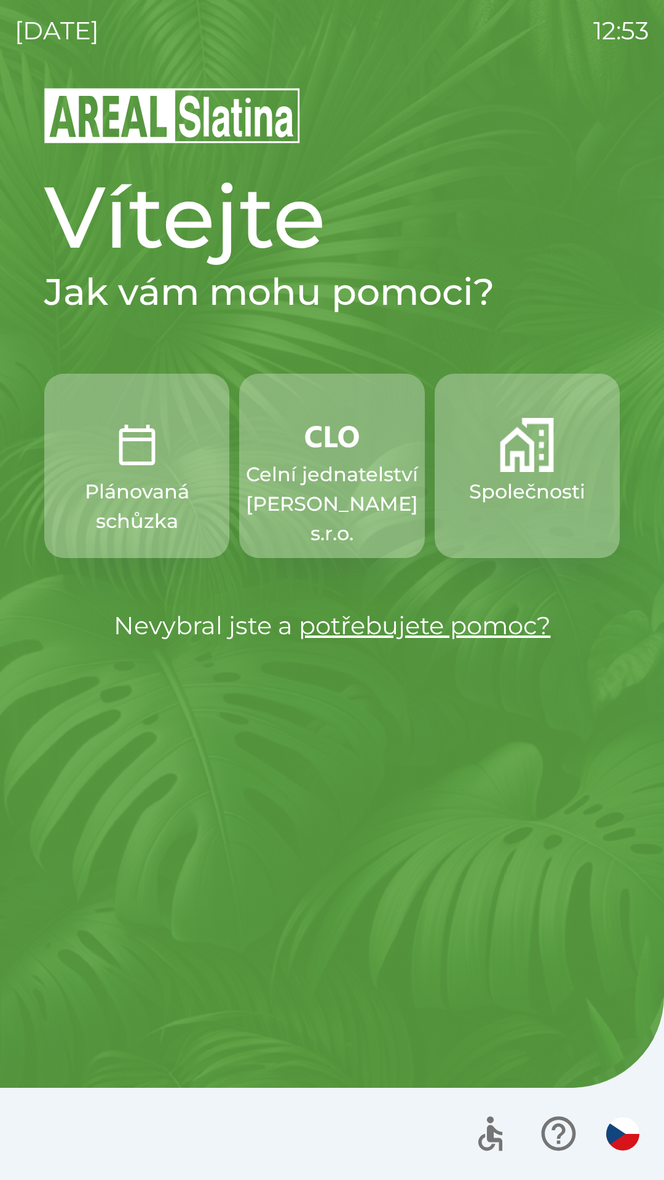
click at [535, 487] on p "Společnosti" at bounding box center [527, 491] width 116 height 29
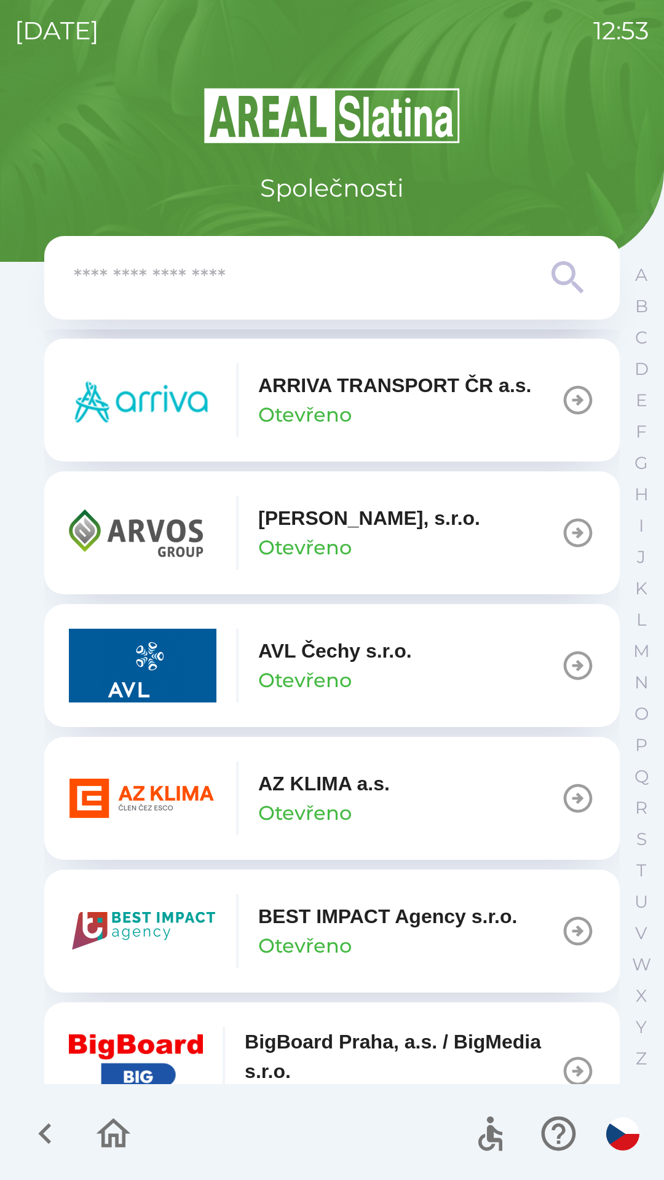
scroll to position [817, 0]
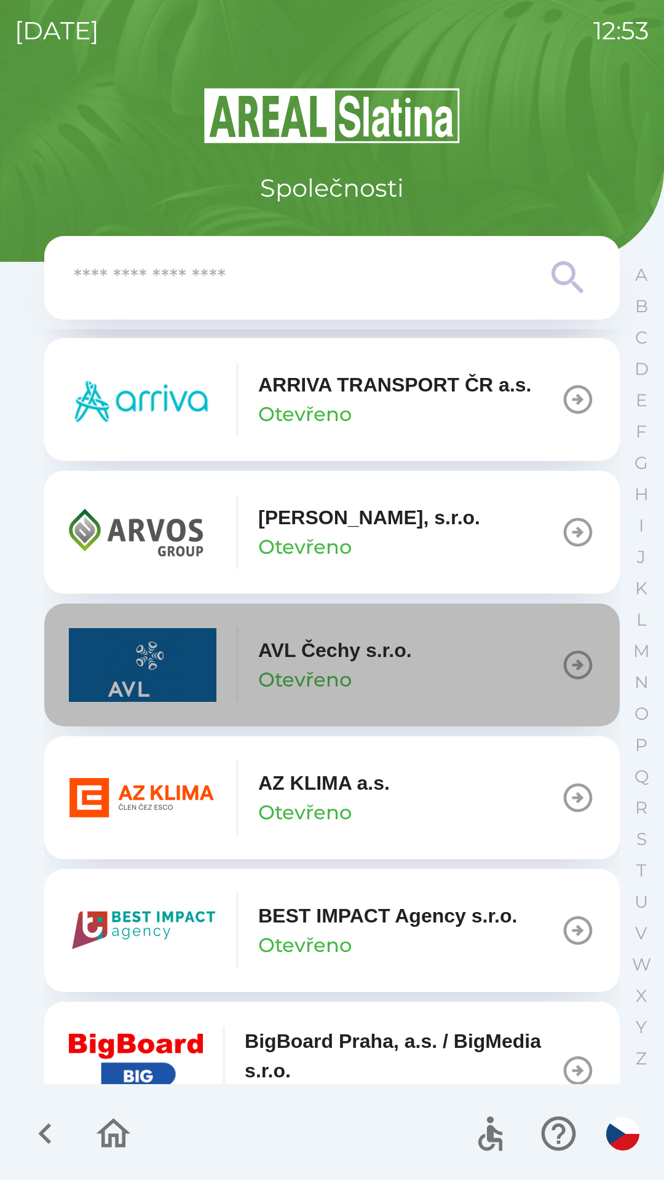
click at [393, 647] on p "AVL Čechy s.r.o." at bounding box center [335, 649] width 154 height 29
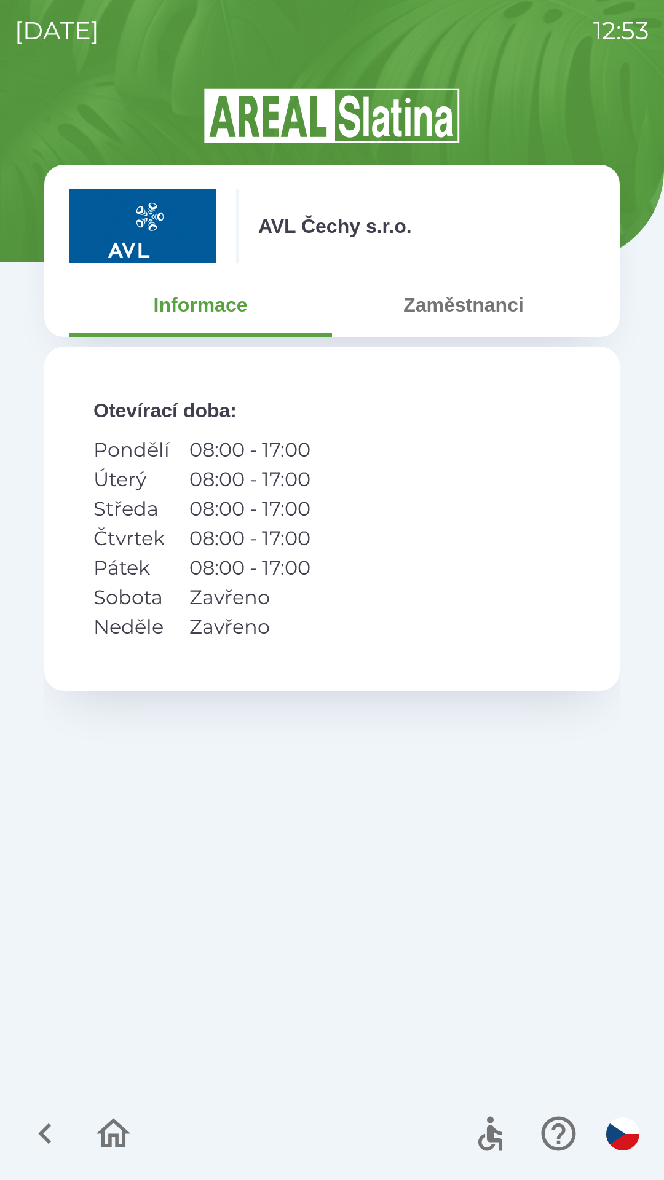
click at [445, 539] on div "Otevírací doba : Pondělí 08:00 - 17:00 Úterý 08:00 - 17:00 Středa 08:00 - 17:00…" at bounding box center [331, 519] width 575 height 344
click at [26, 1111] on div at bounding box center [79, 1133] width 119 height 51
click at [43, 1125] on icon "button" at bounding box center [45, 1133] width 41 height 41
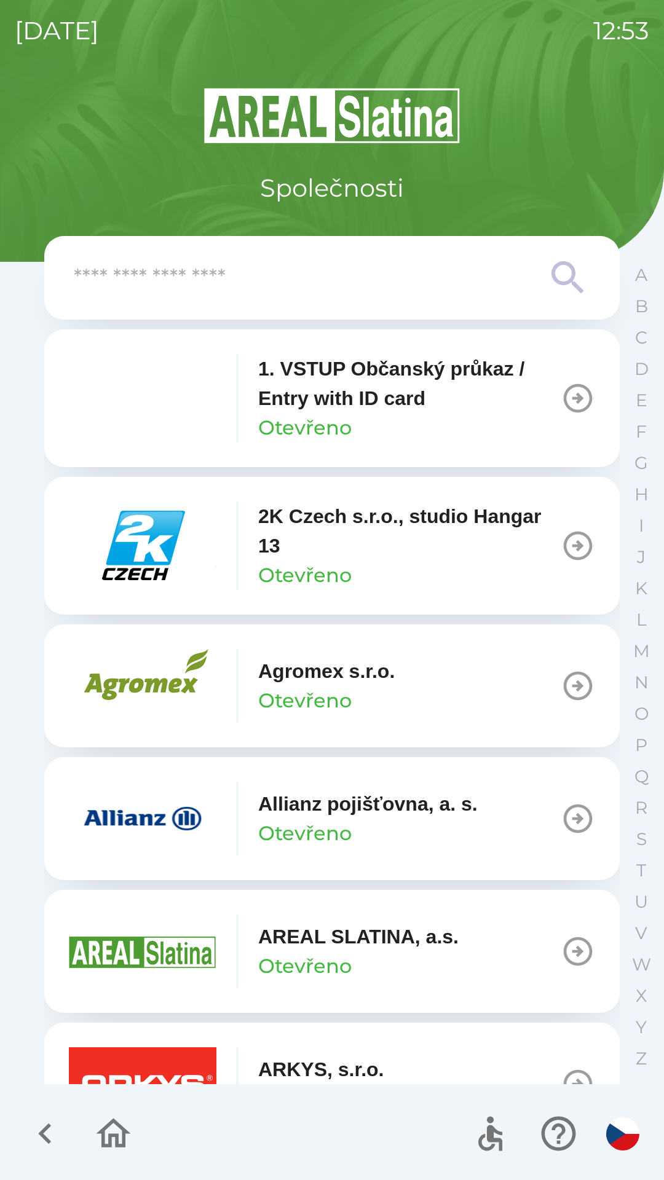
click at [47, 1142] on icon "button" at bounding box center [44, 1133] width 13 height 21
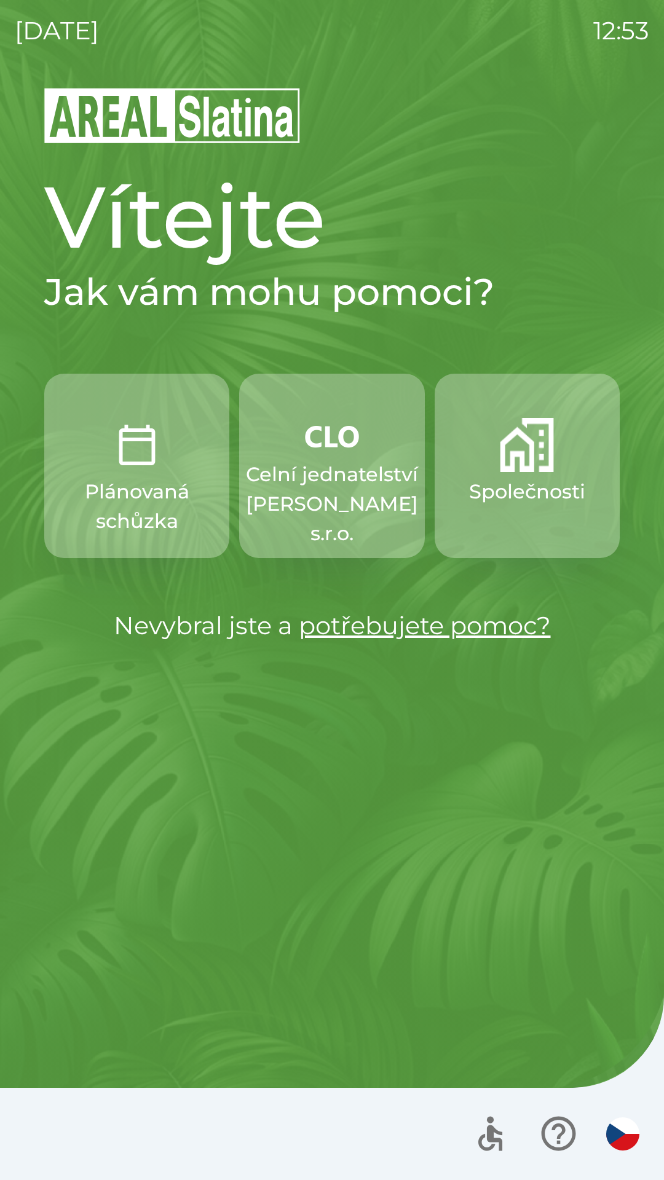
click at [176, 497] on p "Plánovaná schůzka" at bounding box center [137, 506] width 126 height 59
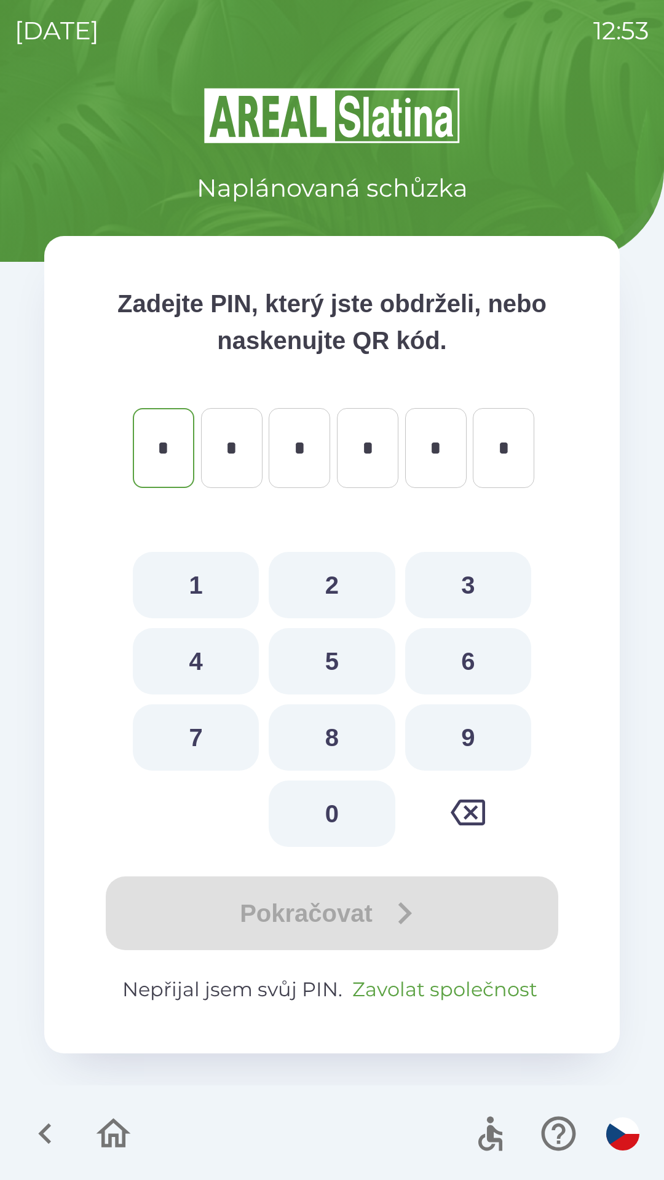
click at [422, 979] on button "Zavolat společnost" at bounding box center [444, 988] width 195 height 29
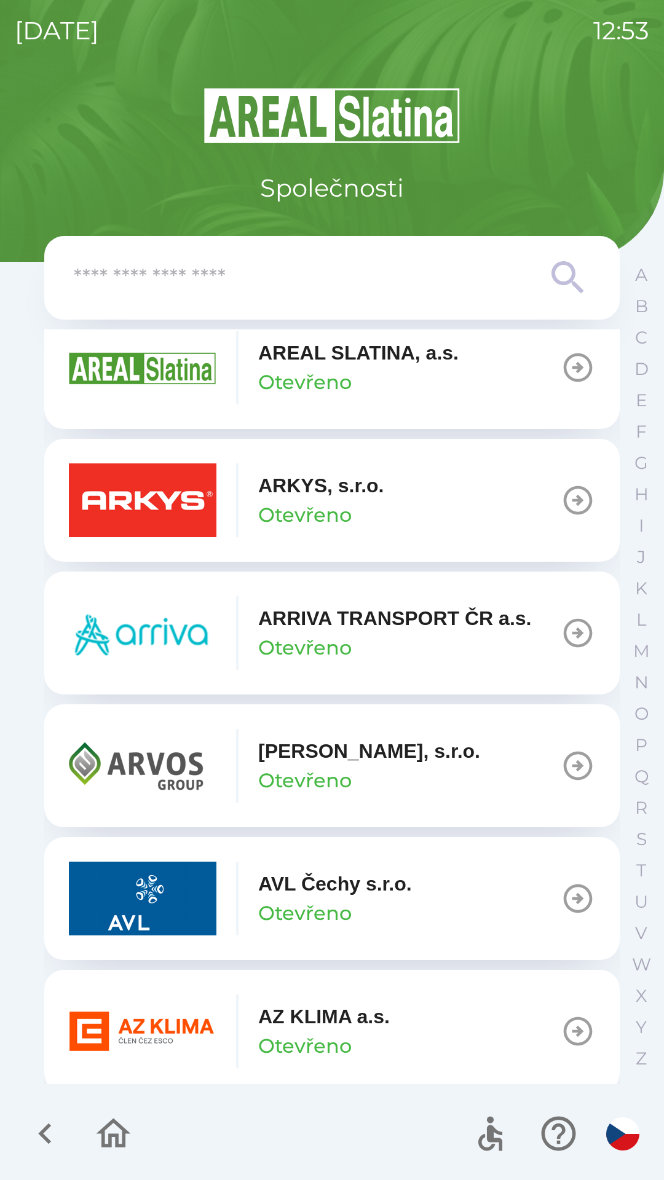
scroll to position [607, 0]
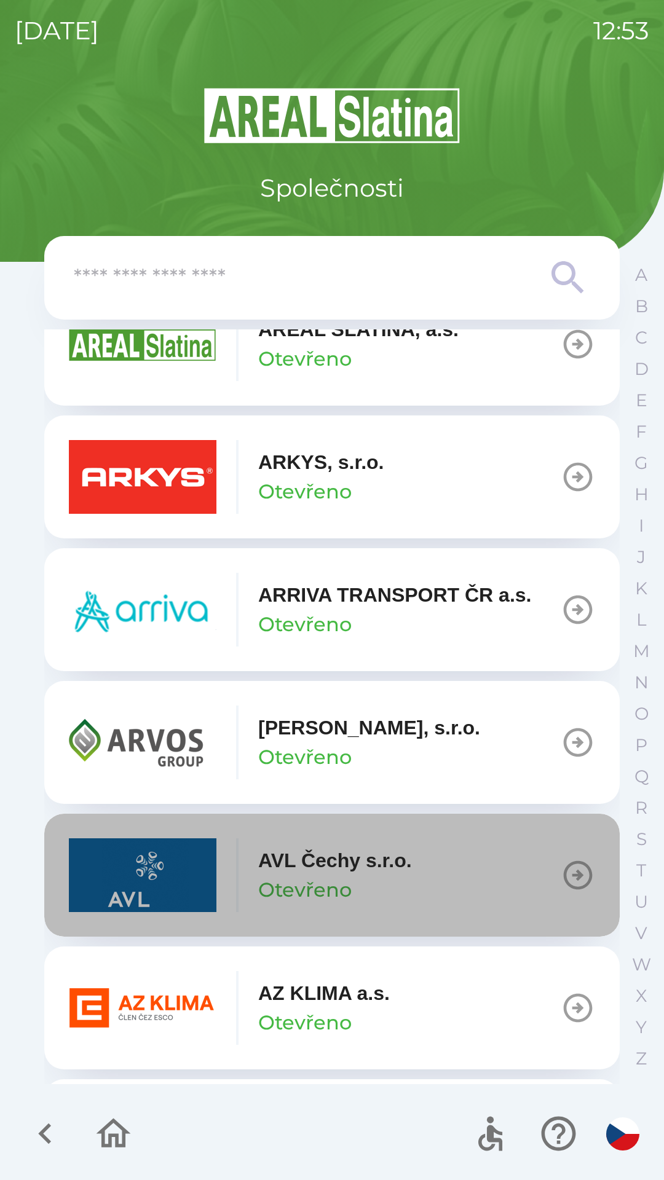
click at [335, 844] on div "AVL Čechy s.r.o. Otevřeno" at bounding box center [240, 875] width 343 height 74
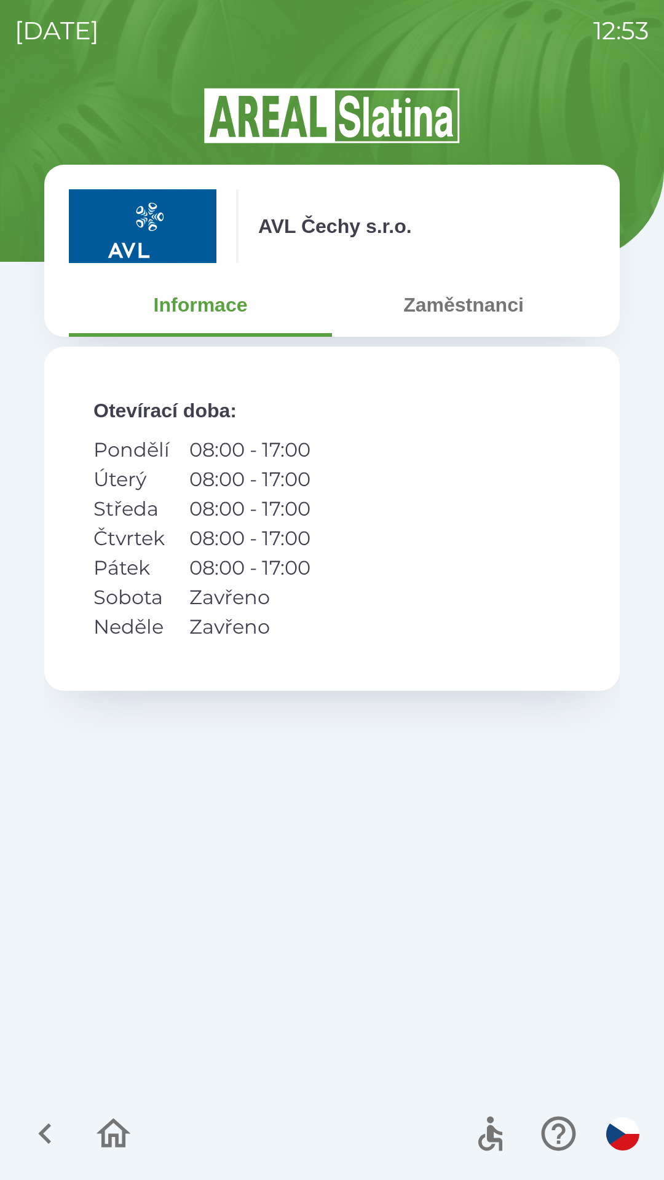
click at [120, 1131] on icon "button" at bounding box center [113, 1133] width 41 height 41
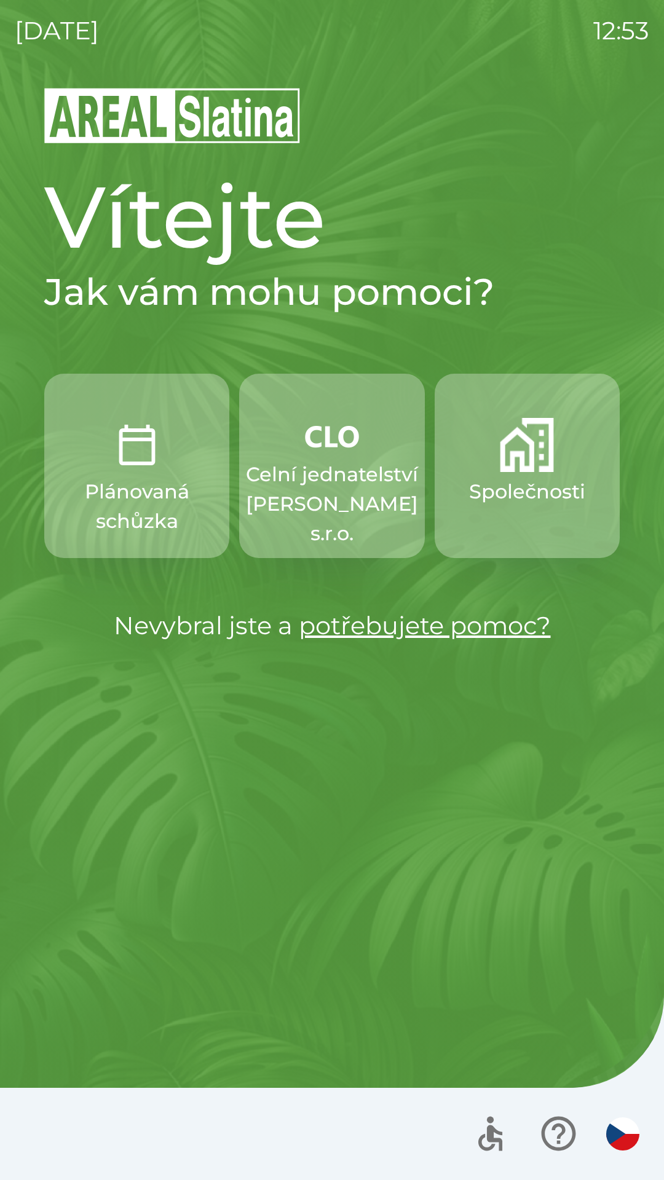
click at [351, 498] on p "Celní jednatelství [PERSON_NAME] s.r.o." at bounding box center [332, 504] width 172 height 88
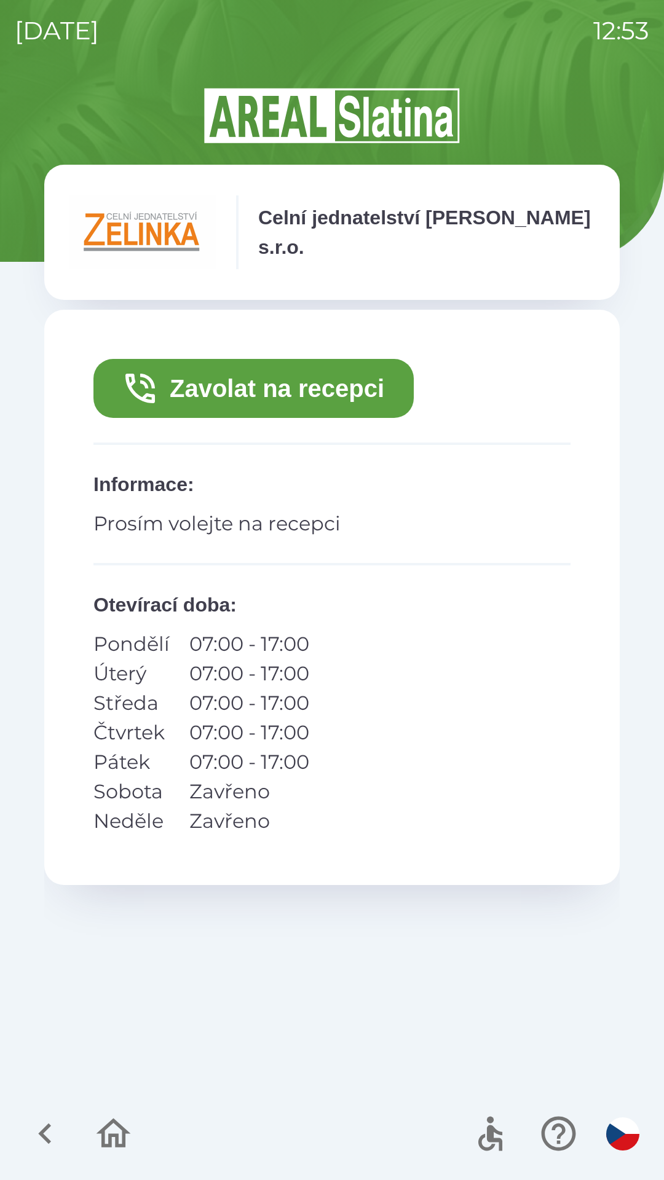
click at [359, 384] on button "Zavolat na recepci" at bounding box center [253, 388] width 320 height 59
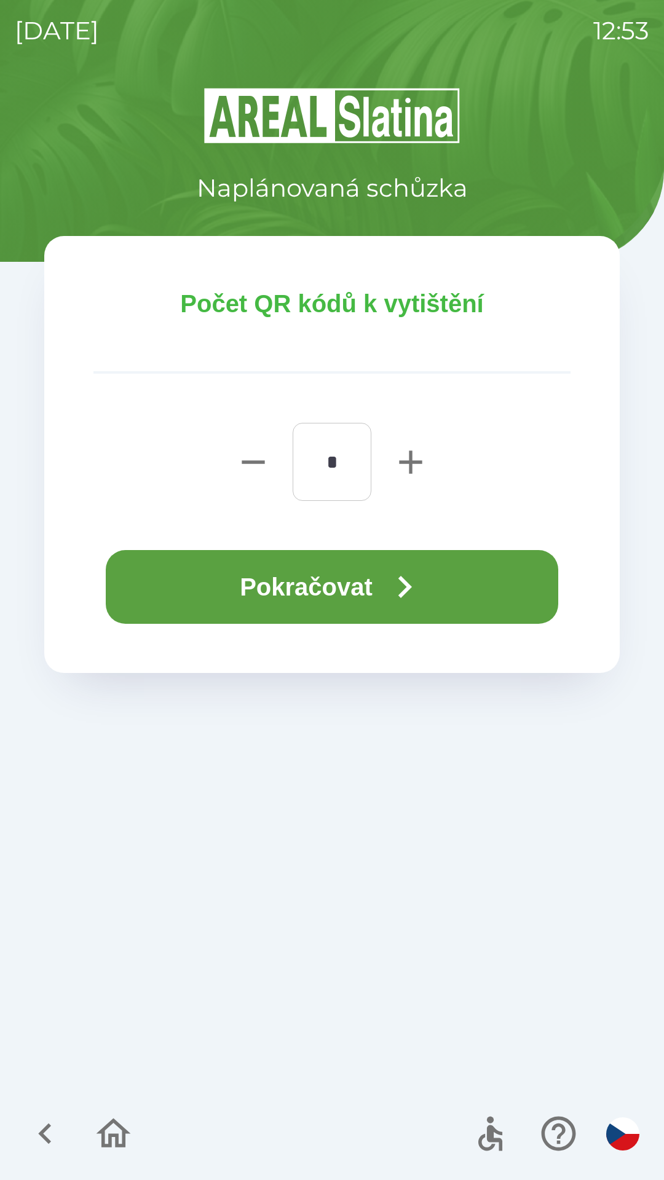
click at [423, 579] on icon "button" at bounding box center [404, 587] width 44 height 44
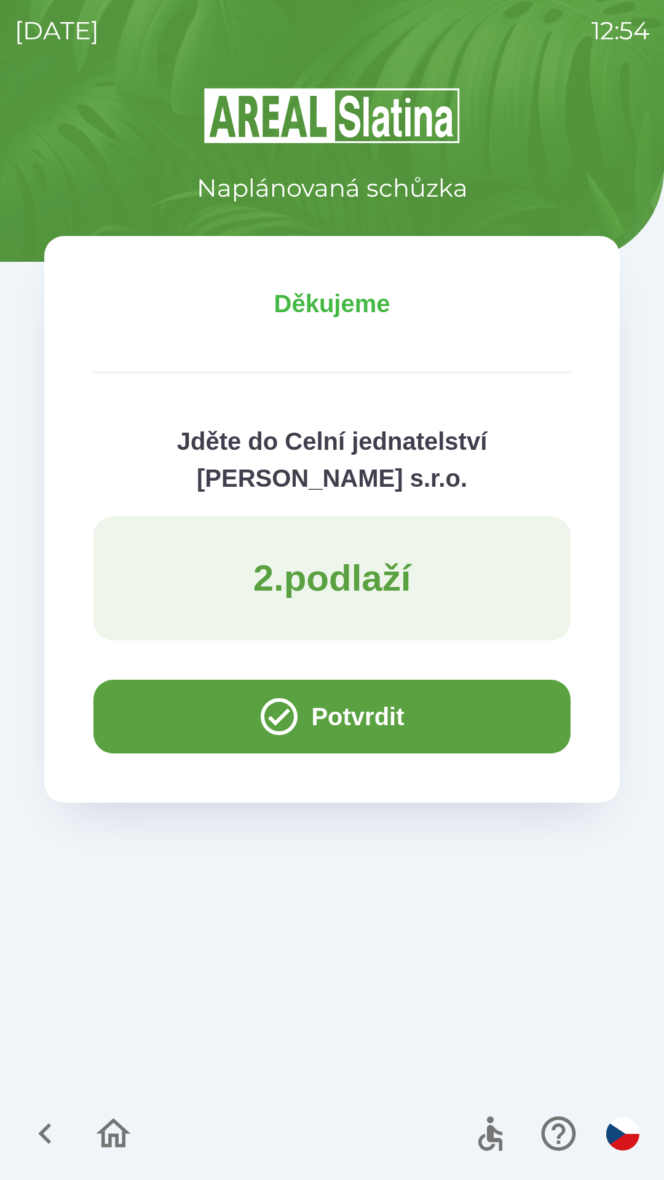
click at [50, 1124] on icon "button" at bounding box center [45, 1133] width 41 height 41
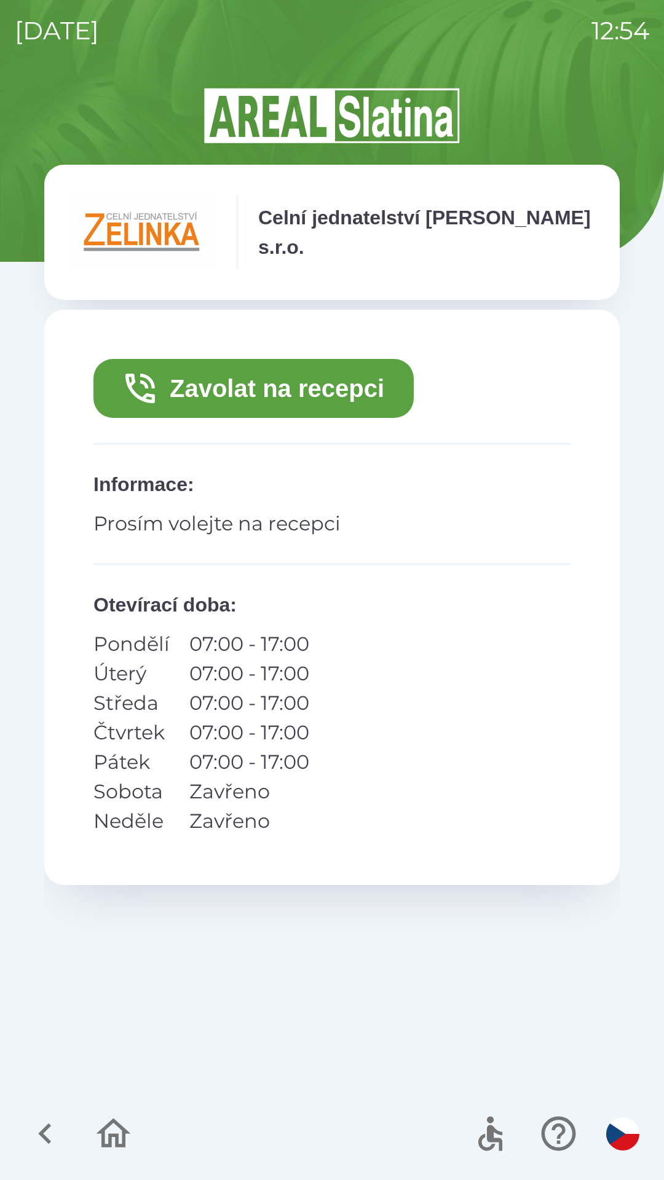
click at [33, 1131] on icon "button" at bounding box center [45, 1133] width 41 height 41
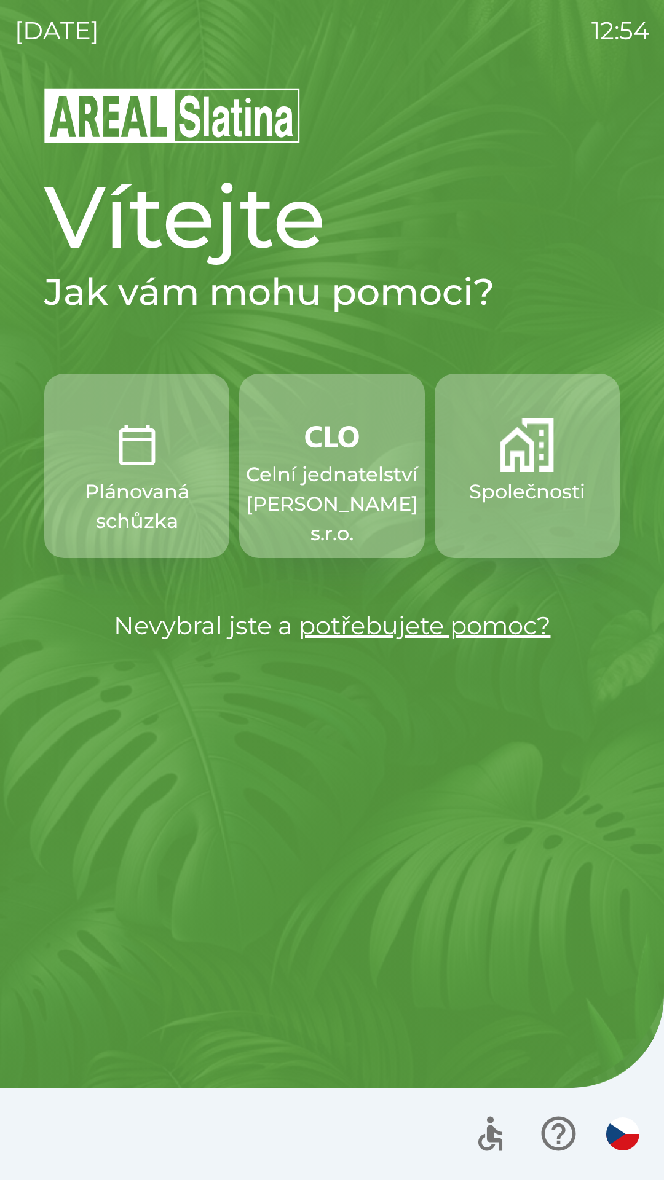
click at [525, 477] on p "Společnosti" at bounding box center [527, 491] width 116 height 29
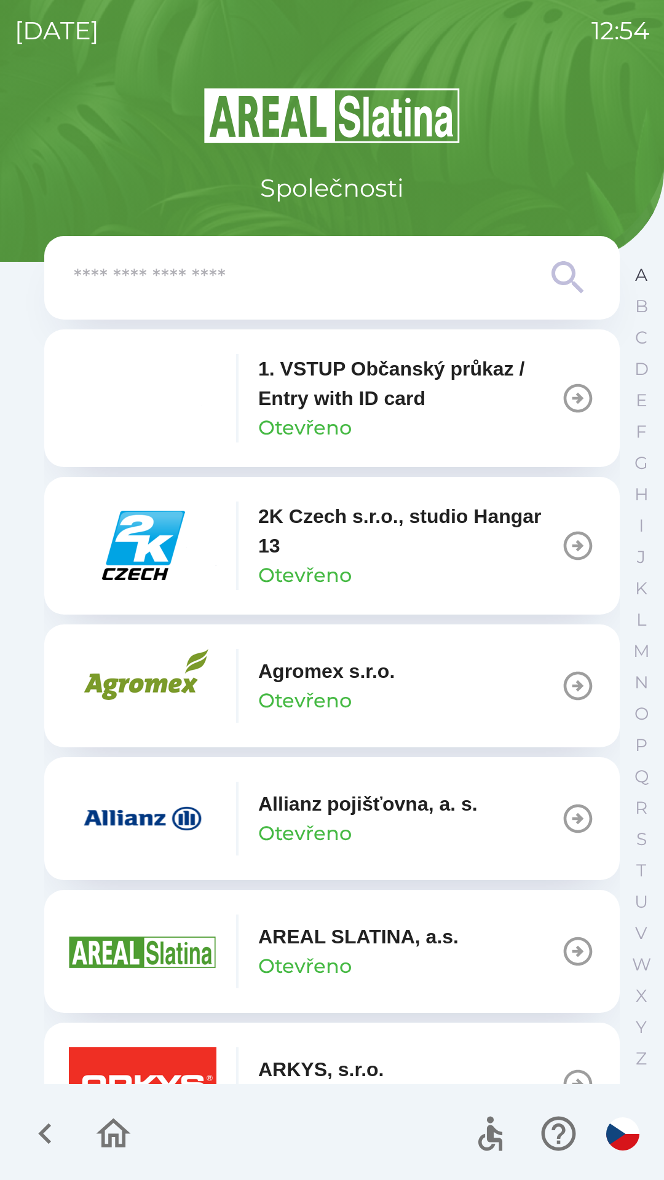
click at [631, 275] on button "A" at bounding box center [640, 274] width 31 height 31
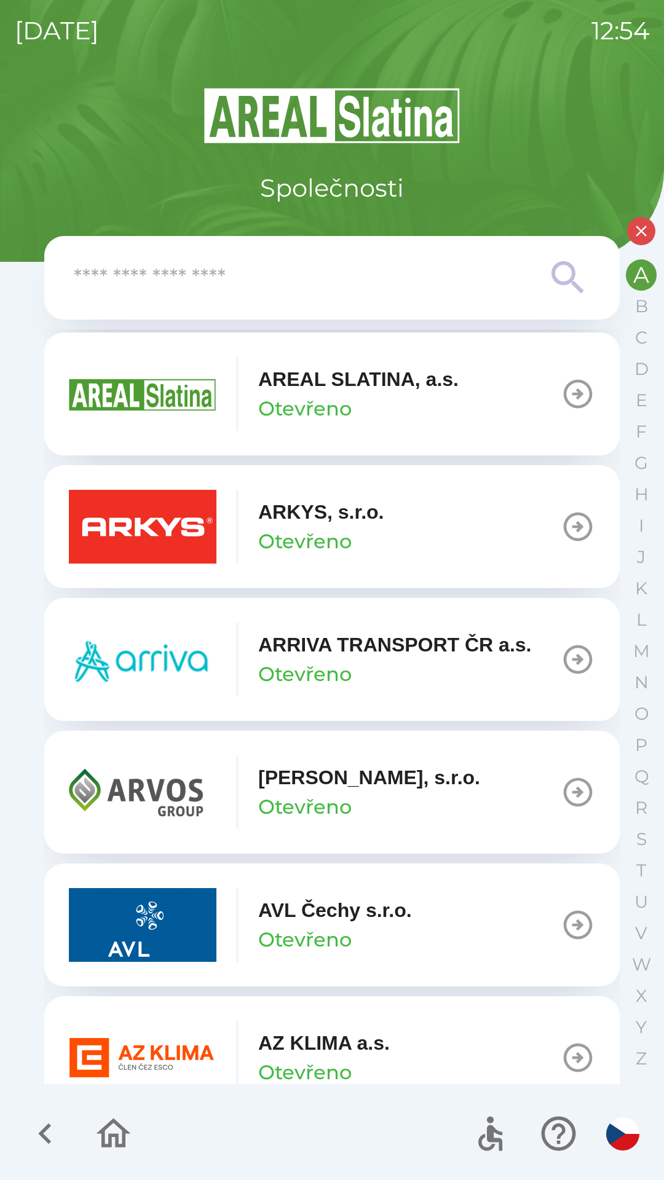
scroll to position [266, 0]
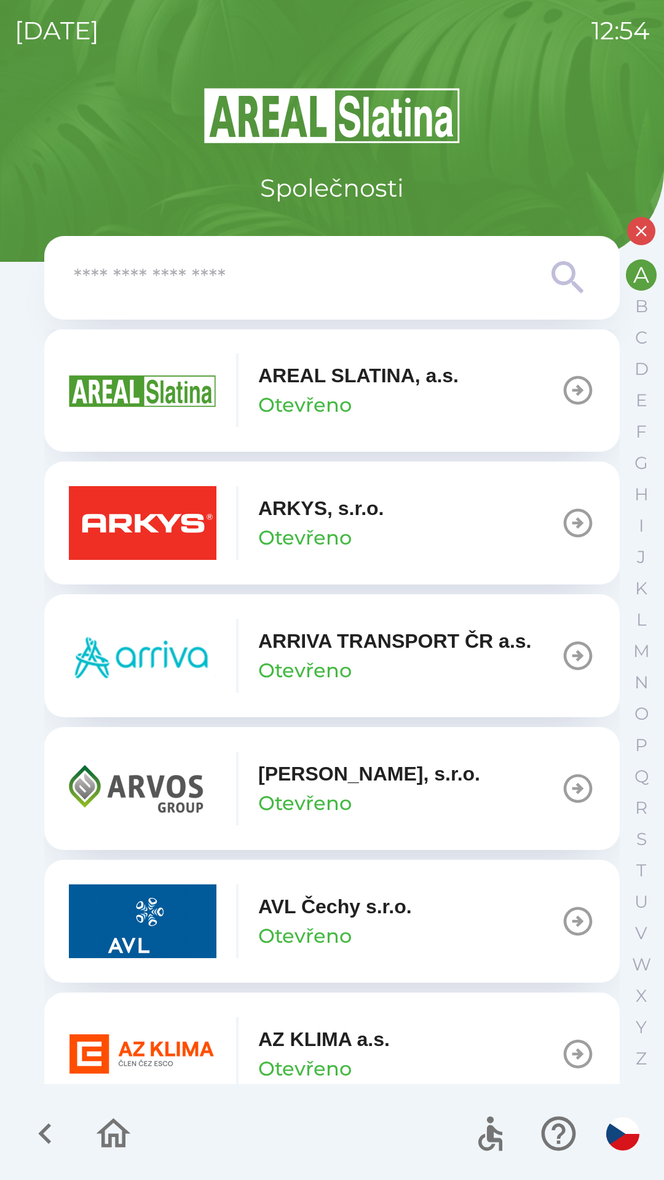
click at [297, 935] on p "Otevřeno" at bounding box center [304, 935] width 93 height 29
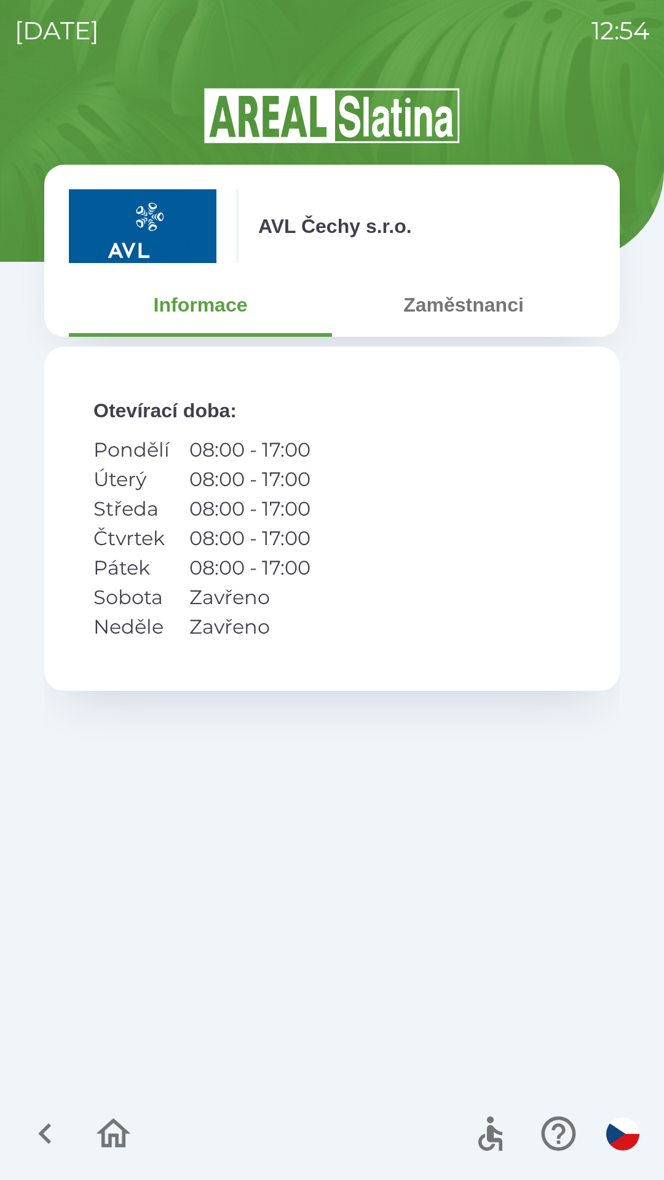
click at [445, 304] on button "Zaměstnanci" at bounding box center [463, 305] width 263 height 44
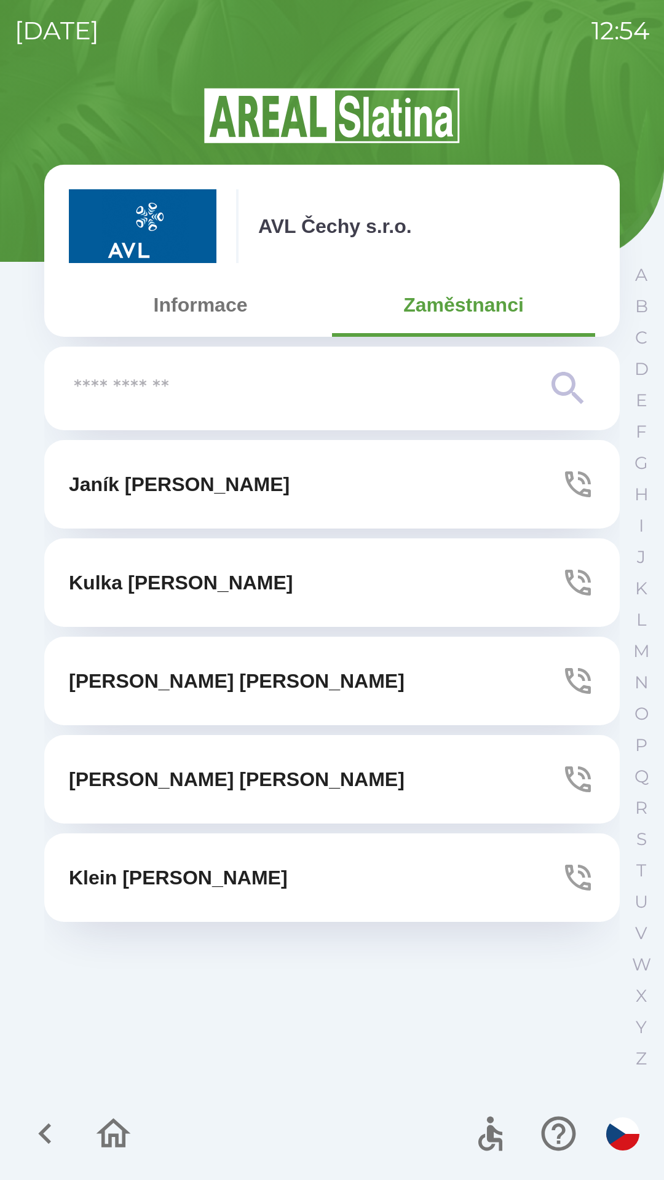
click at [461, 485] on button "[PERSON_NAME]" at bounding box center [331, 484] width 575 height 88
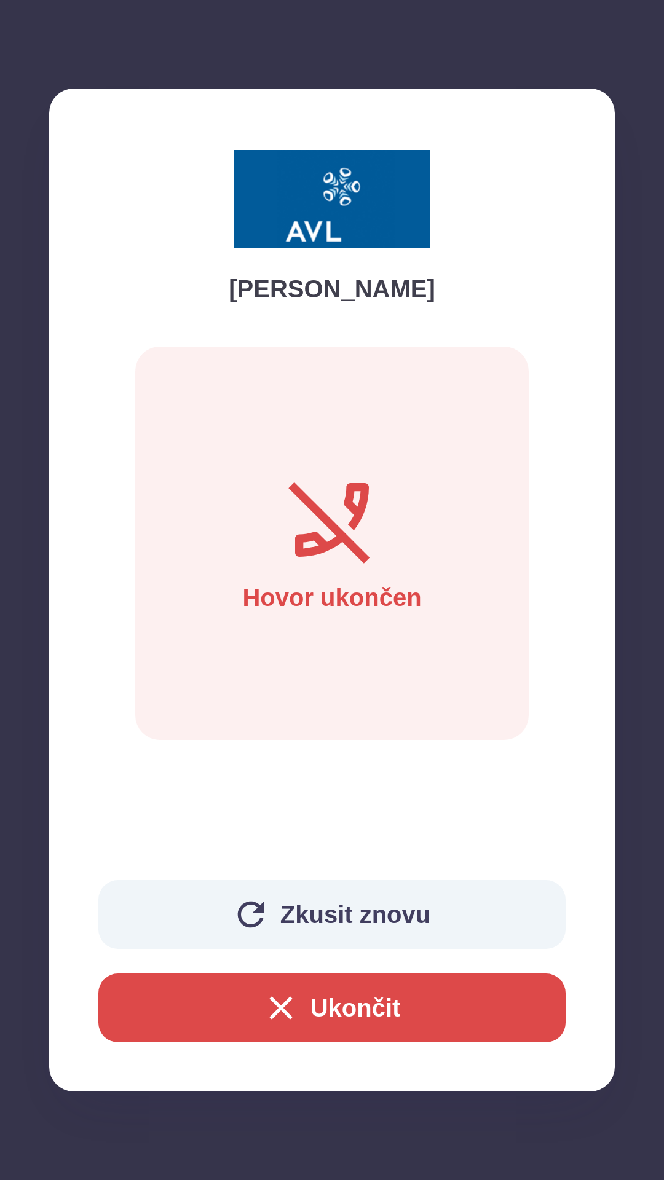
click at [409, 1013] on button "Ukončit" at bounding box center [331, 1007] width 467 height 69
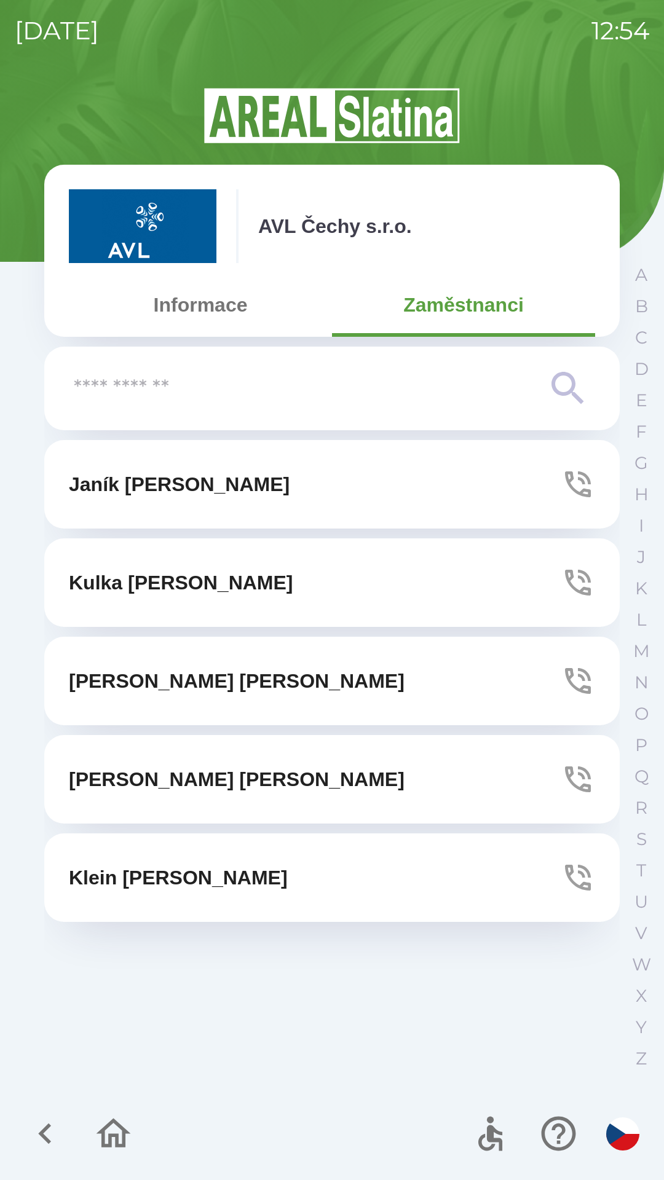
click at [24, 1119] on button "button" at bounding box center [45, 1133] width 51 height 51
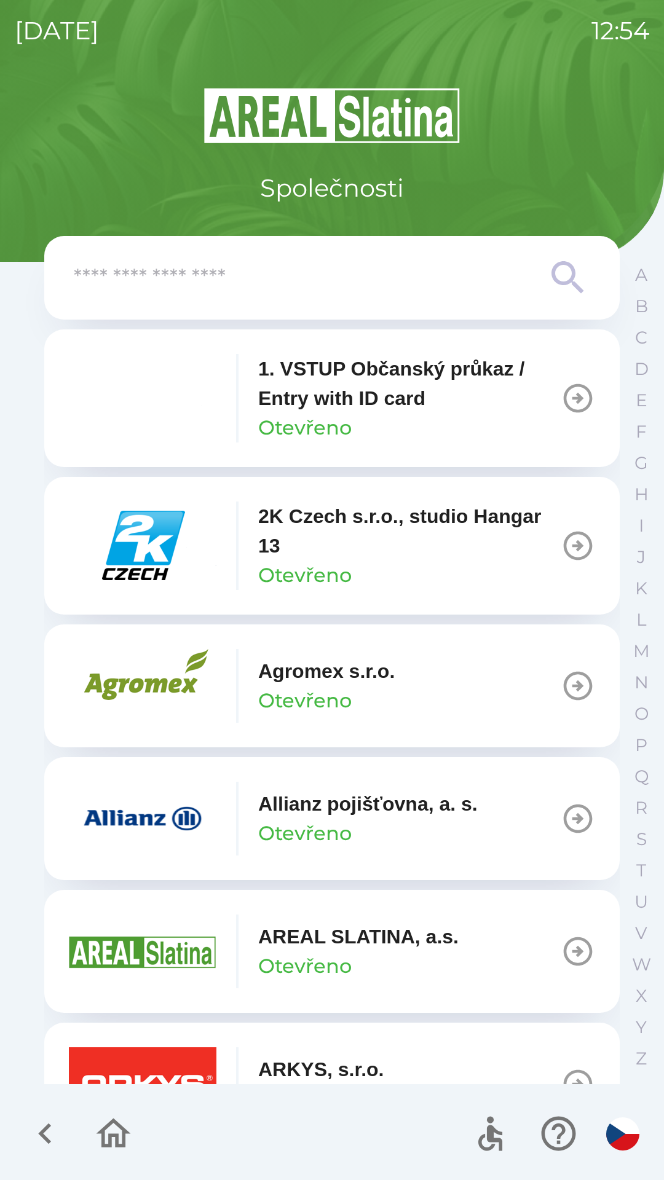
click at [22, 1129] on button "button" at bounding box center [45, 1133] width 51 height 51
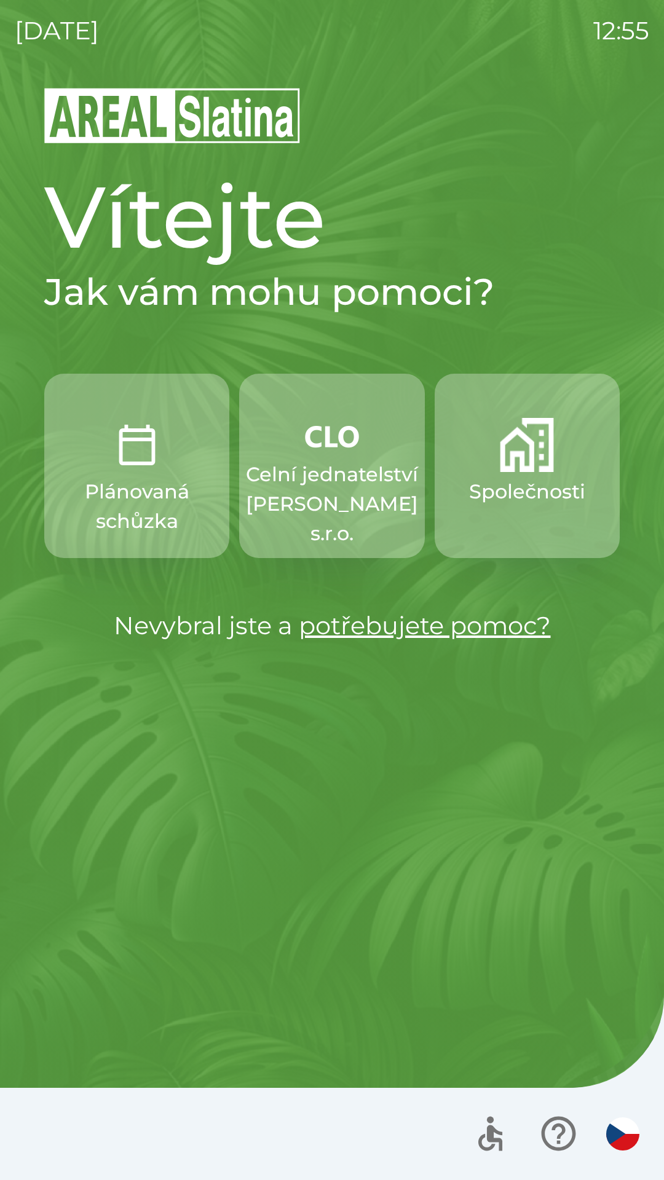
click at [127, 474] on button "Plánovaná schůzka" at bounding box center [136, 466] width 185 height 184
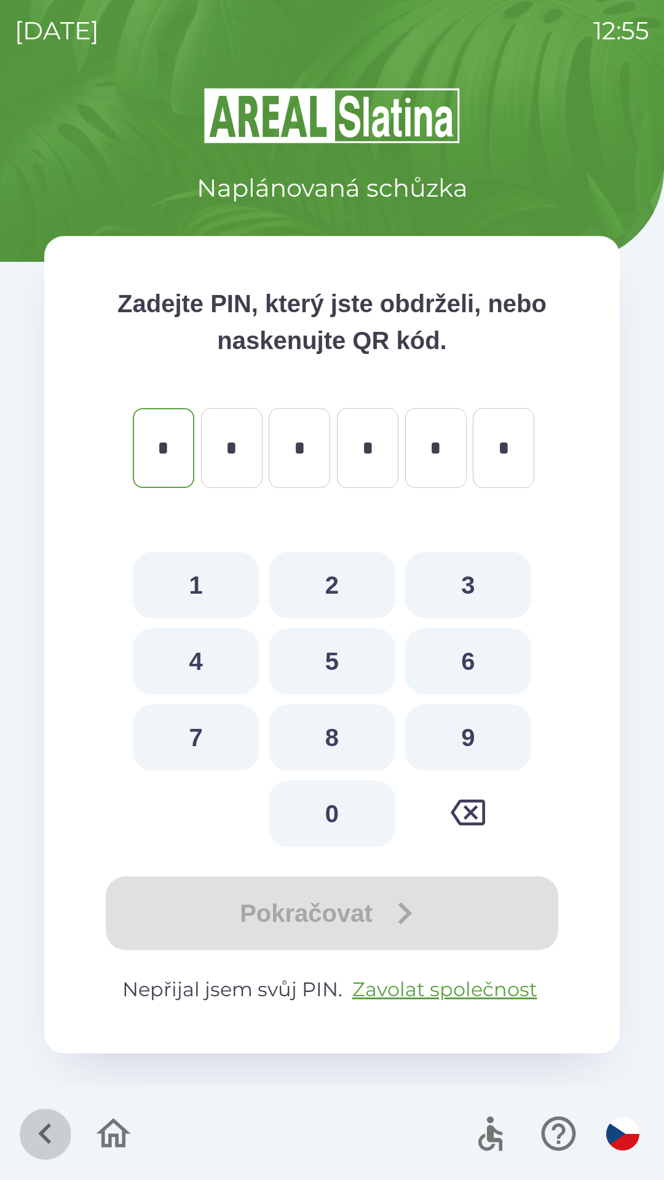
click at [51, 1137] on icon "button" at bounding box center [45, 1133] width 41 height 41
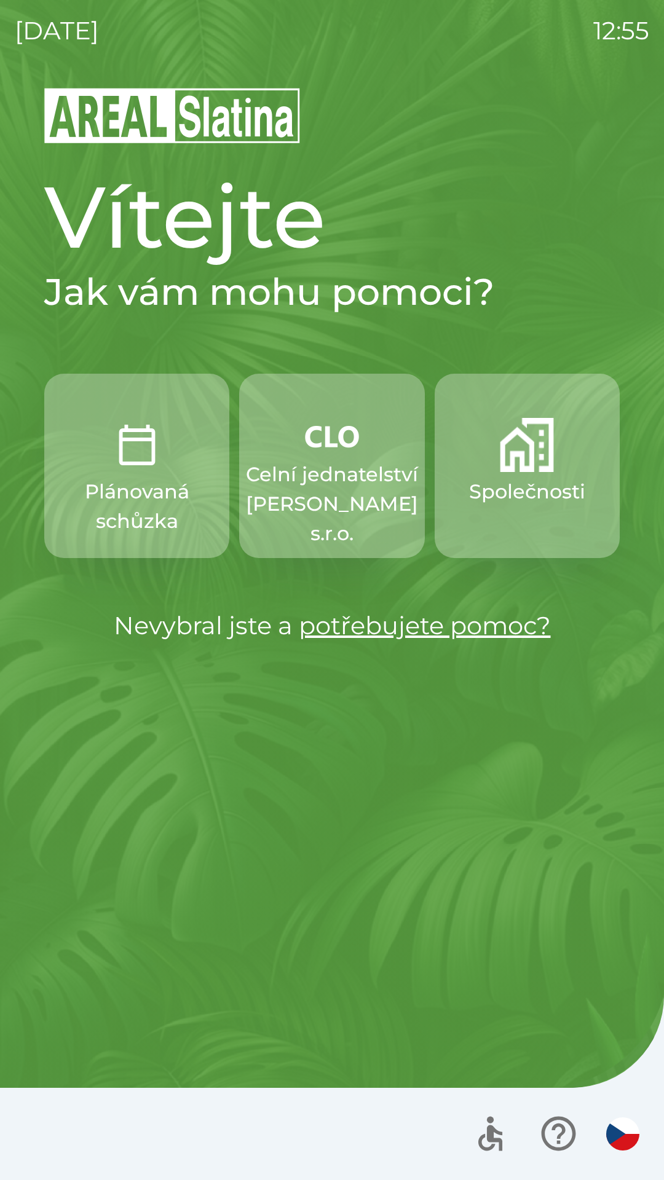
click at [532, 472] on button "Společnosti" at bounding box center [526, 466] width 185 height 184
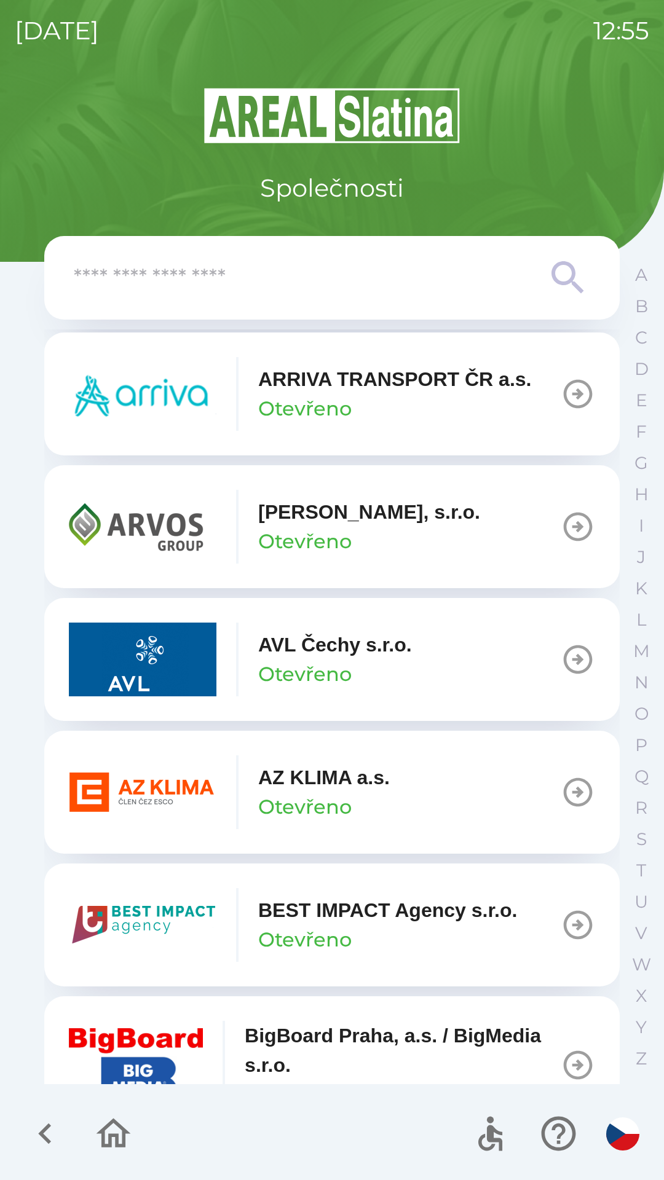
scroll to position [831, 0]
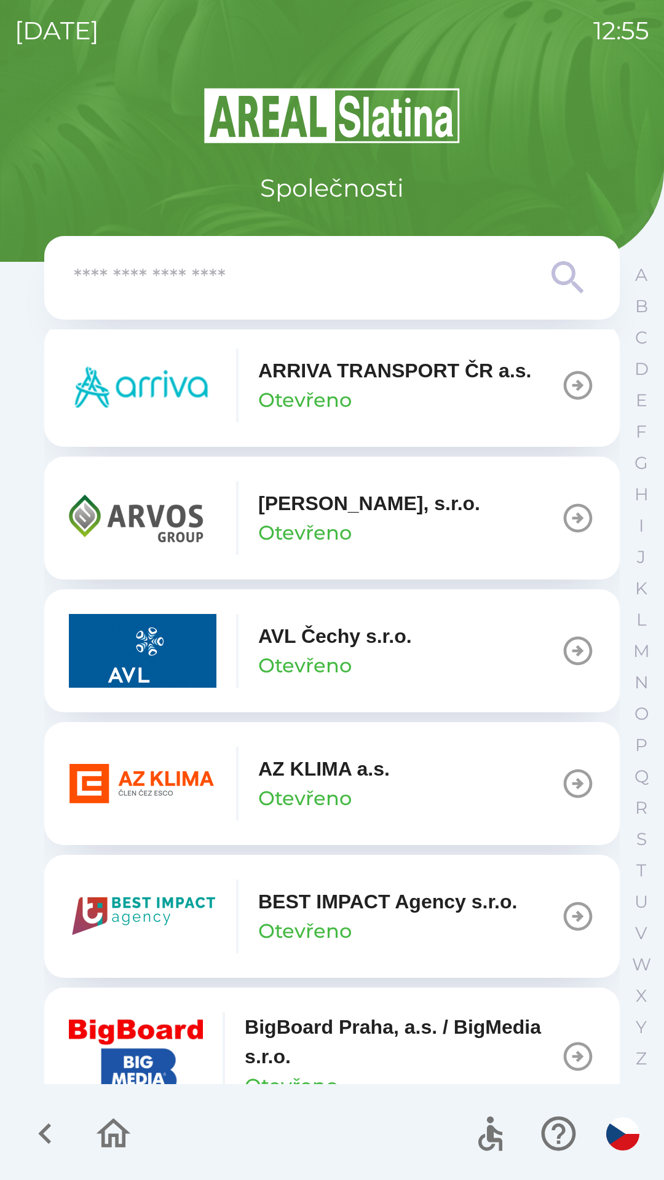
click at [313, 777] on p "AZ KLIMA a.s." at bounding box center [323, 768] width 131 height 29
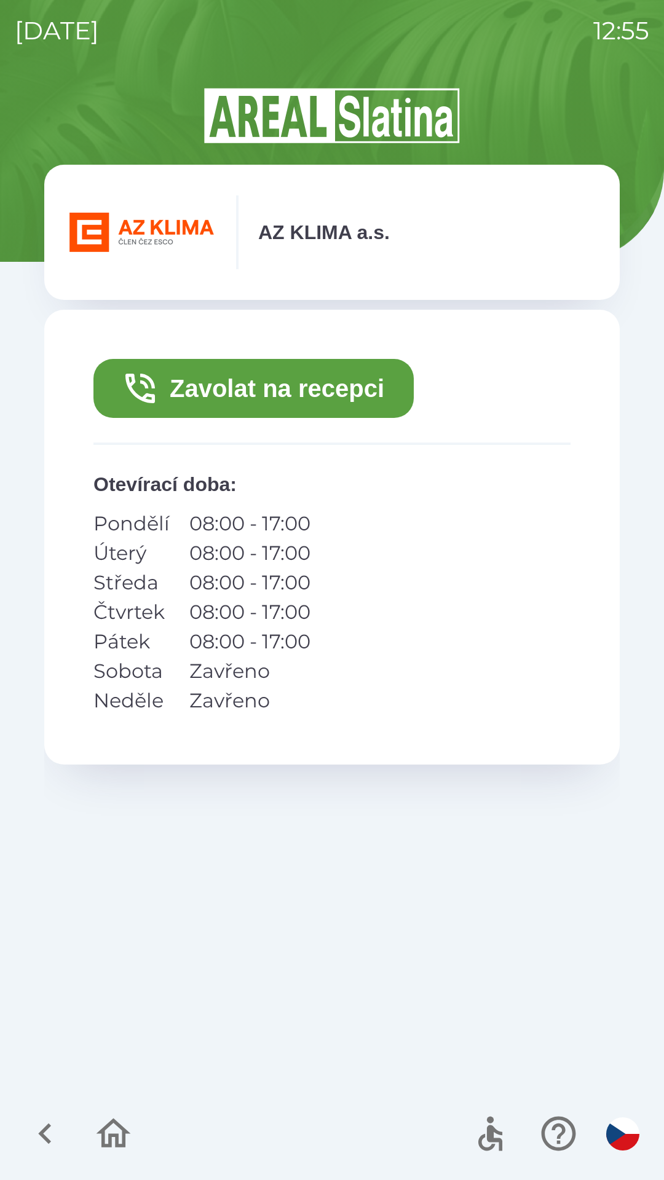
click at [319, 391] on button "Zavolat na recepci" at bounding box center [253, 388] width 320 height 59
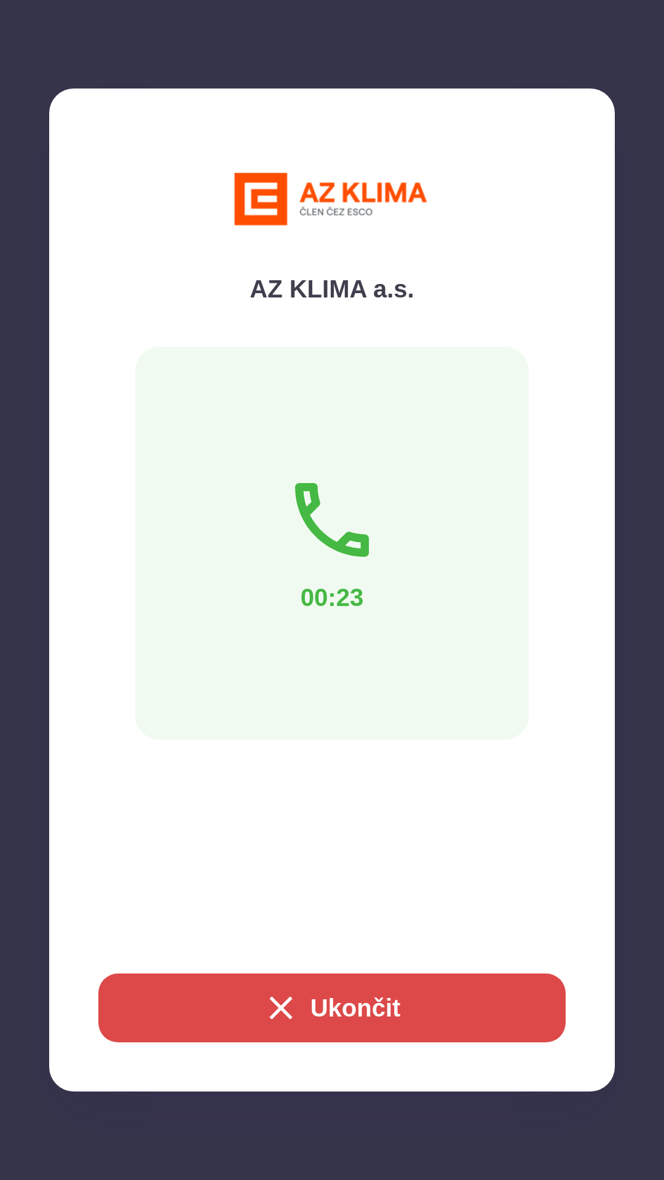
click at [326, 990] on button "Ukončit" at bounding box center [331, 1007] width 467 height 69
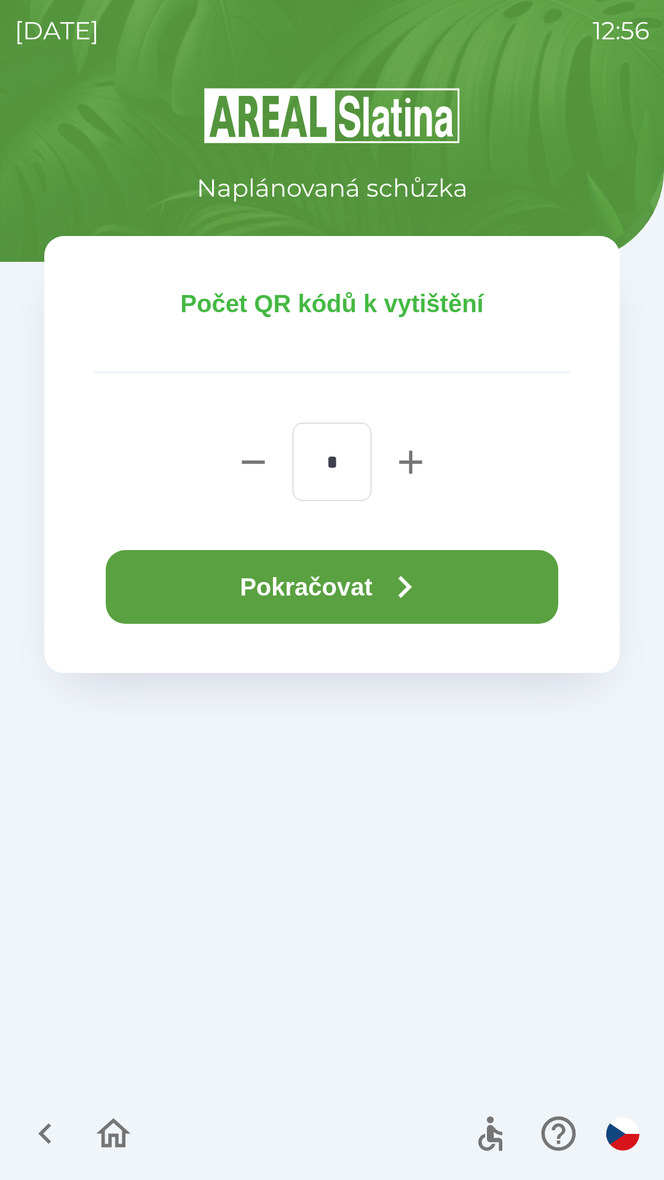
click at [358, 586] on button "Pokračovat" at bounding box center [332, 587] width 452 height 74
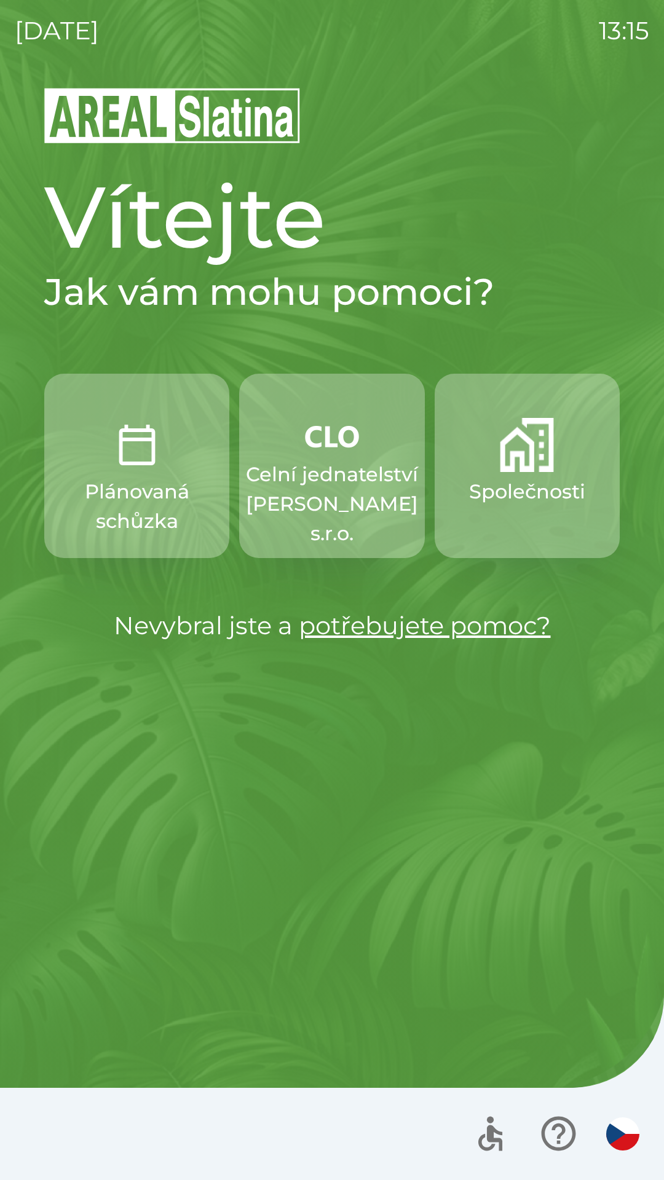
click at [531, 477] on p "Společnosti" at bounding box center [527, 491] width 116 height 29
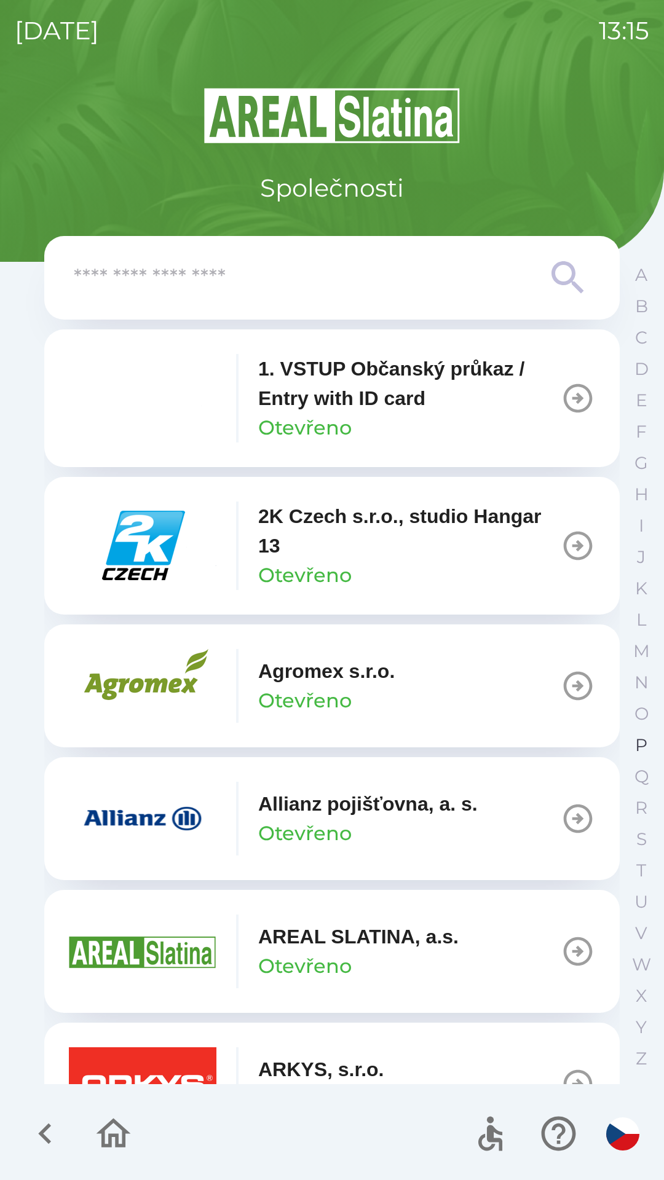
click at [628, 748] on button "P" at bounding box center [640, 744] width 31 height 31
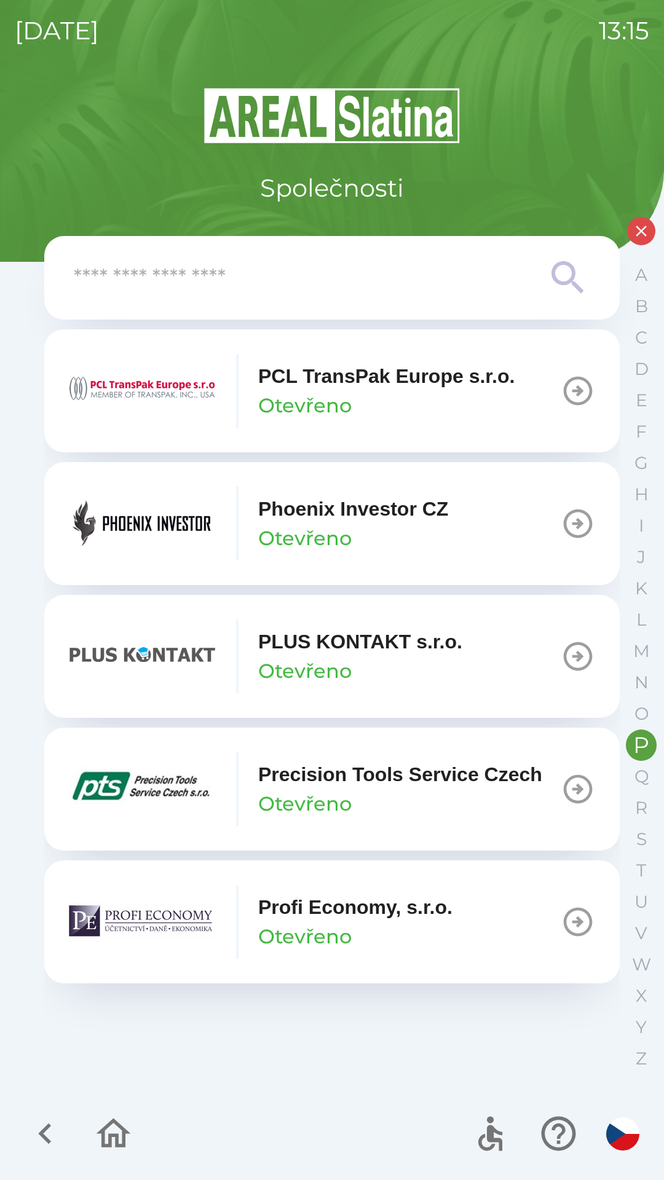
click at [374, 791] on div "Precision Tools Service Czech Otevřeno" at bounding box center [400, 788] width 284 height 59
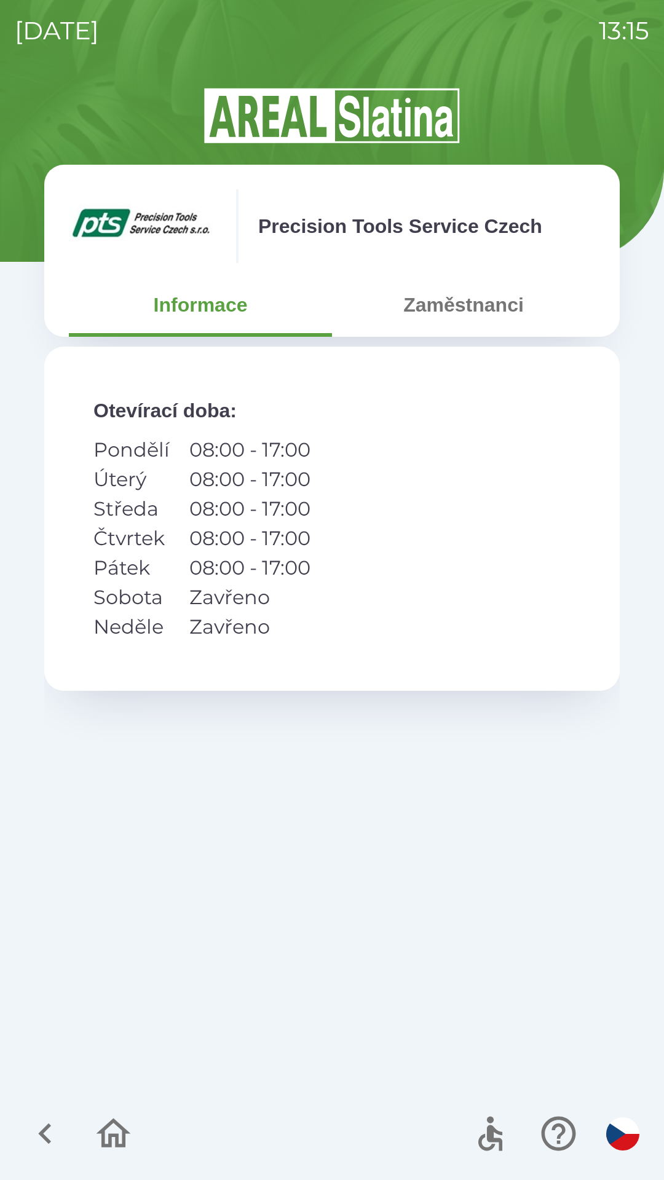
click at [464, 300] on button "Zaměstnanci" at bounding box center [463, 305] width 263 height 44
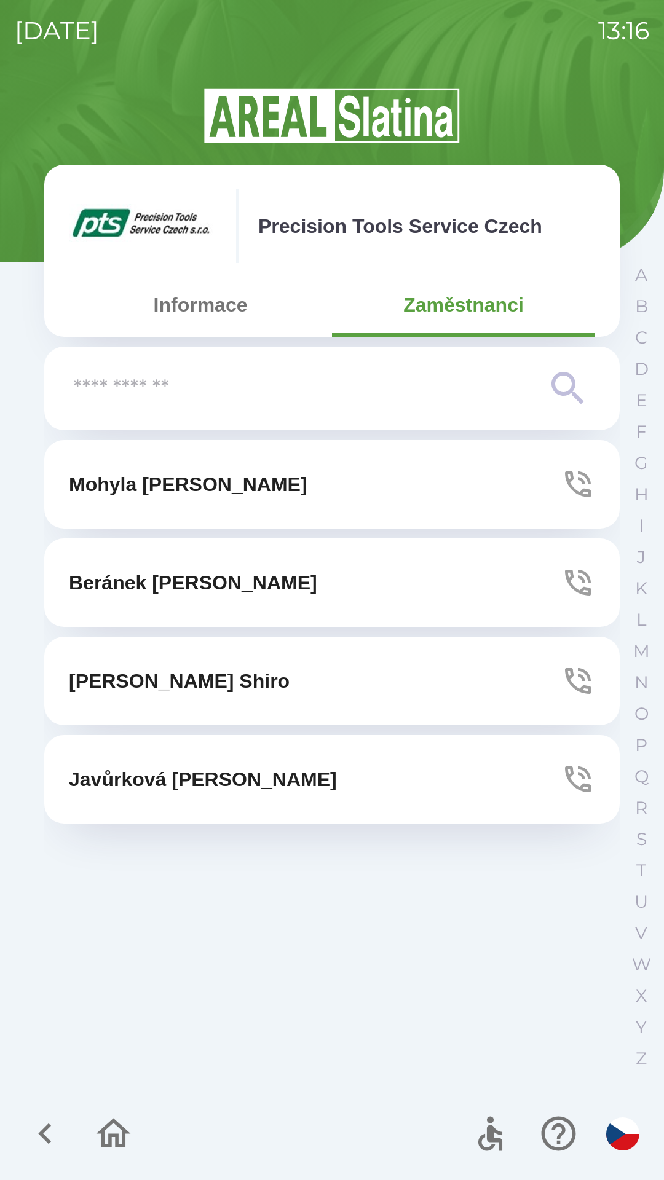
click at [572, 774] on icon "button" at bounding box center [578, 779] width 26 height 26
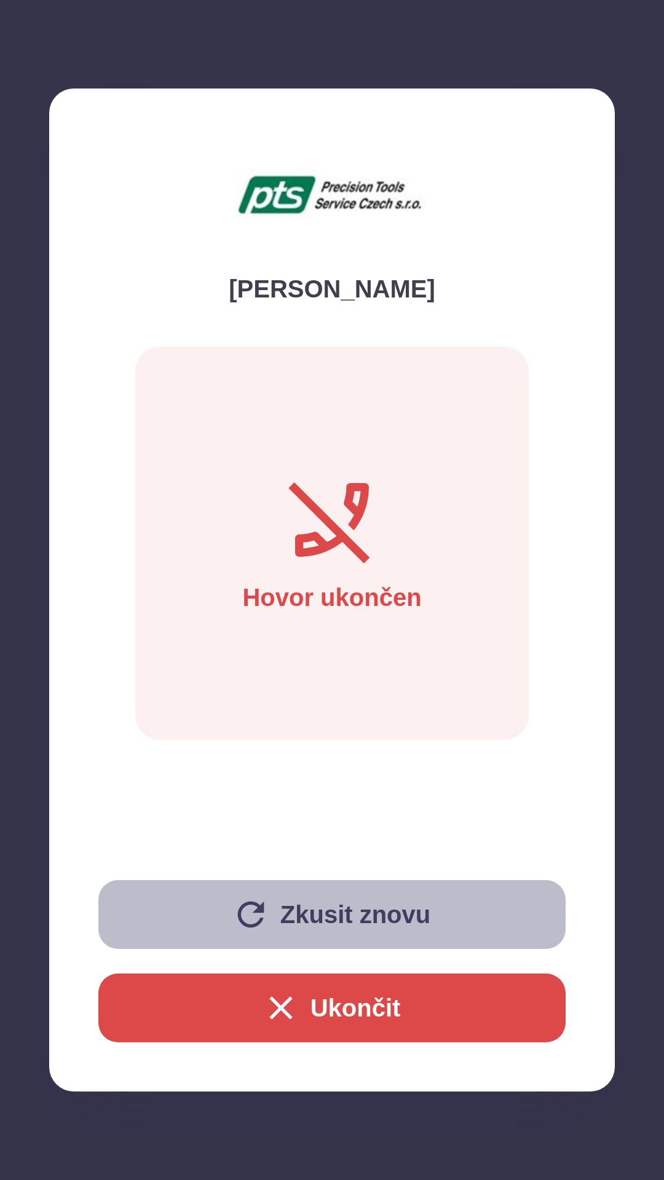
click at [295, 928] on button "Zkusit znovu" at bounding box center [331, 914] width 467 height 69
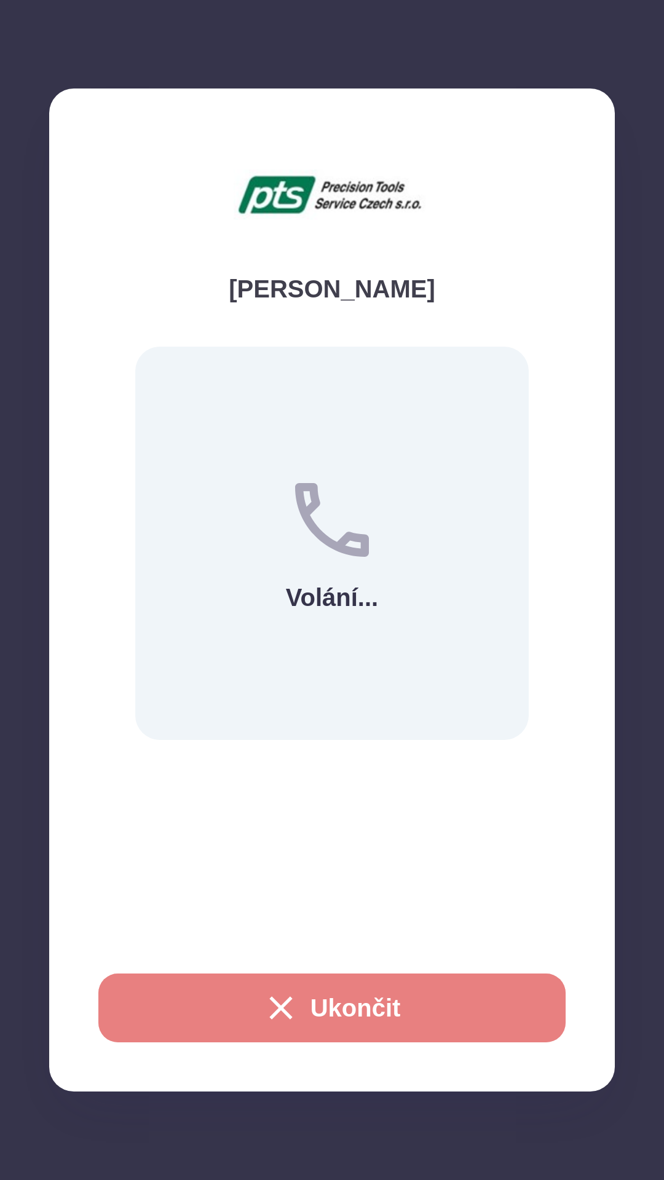
click at [310, 1011] on button "Ukončit" at bounding box center [331, 1007] width 467 height 69
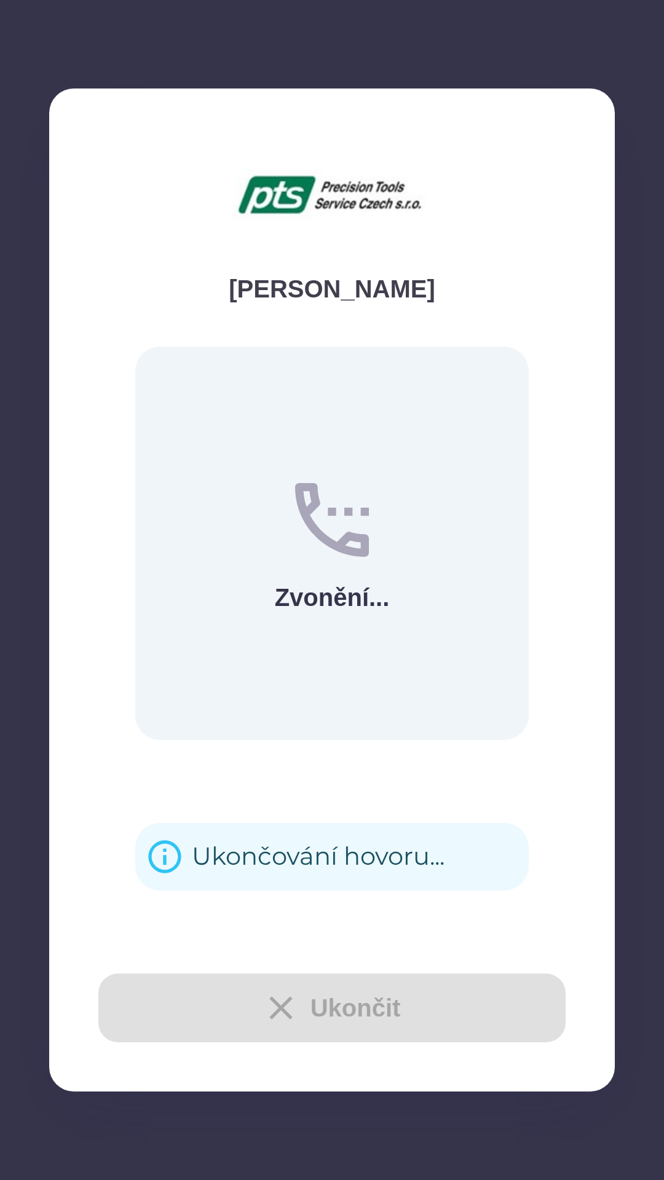
click at [257, 853] on div "Ukončování hovoru..." at bounding box center [318, 857] width 253 height 48
click at [255, 851] on div "Ukončování hovoru..." at bounding box center [318, 857] width 253 height 48
click at [263, 868] on div "Ukončování hovoru..." at bounding box center [318, 857] width 253 height 48
click at [248, 854] on div "[PERSON_NAME] [PERSON_NAME] Tsunekawa Shiro [PERSON_NAME]" at bounding box center [331, 760] width 575 height 640
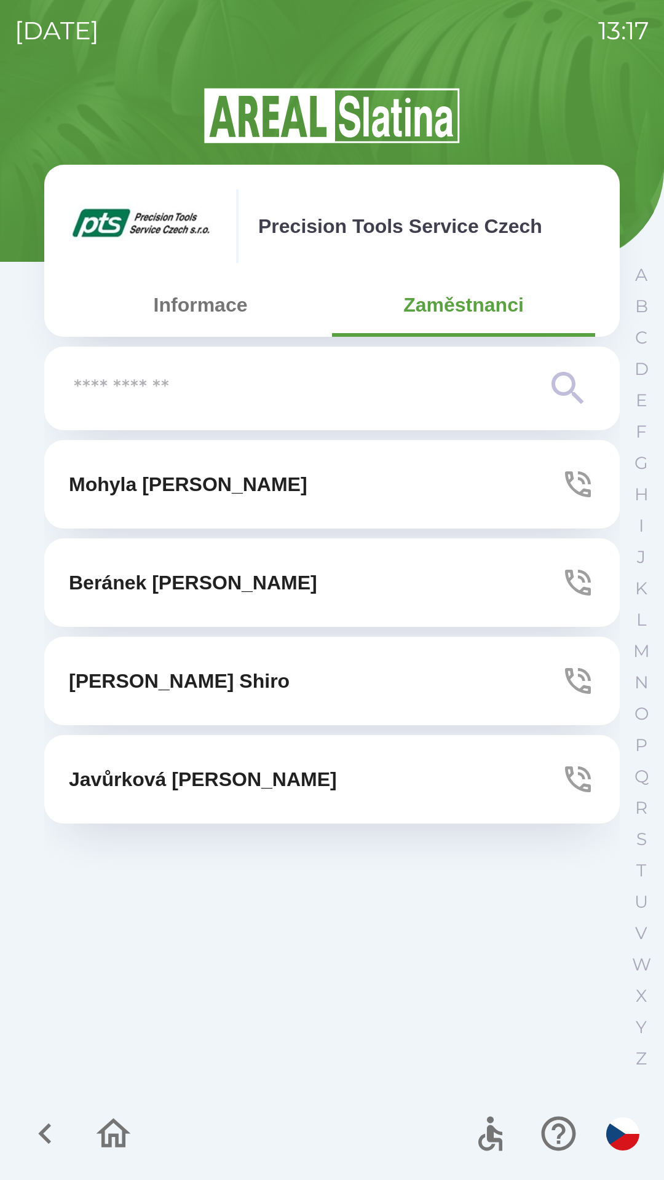
click at [30, 1138] on icon "button" at bounding box center [45, 1133] width 41 height 41
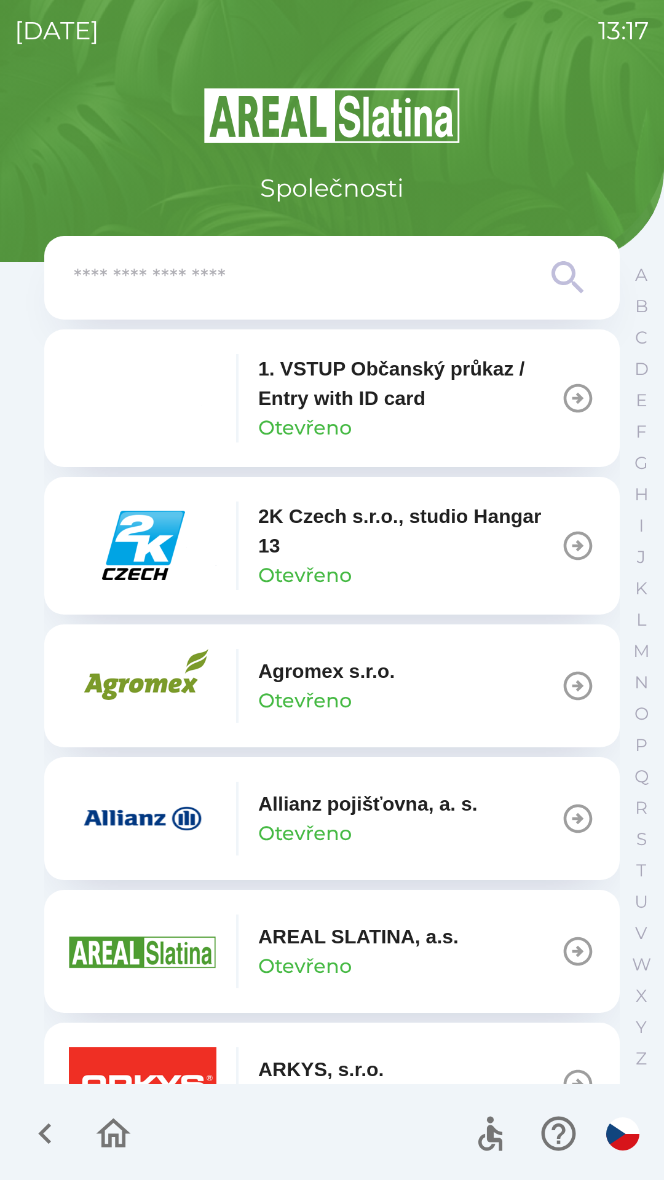
click at [31, 1138] on icon "button" at bounding box center [45, 1133] width 41 height 41
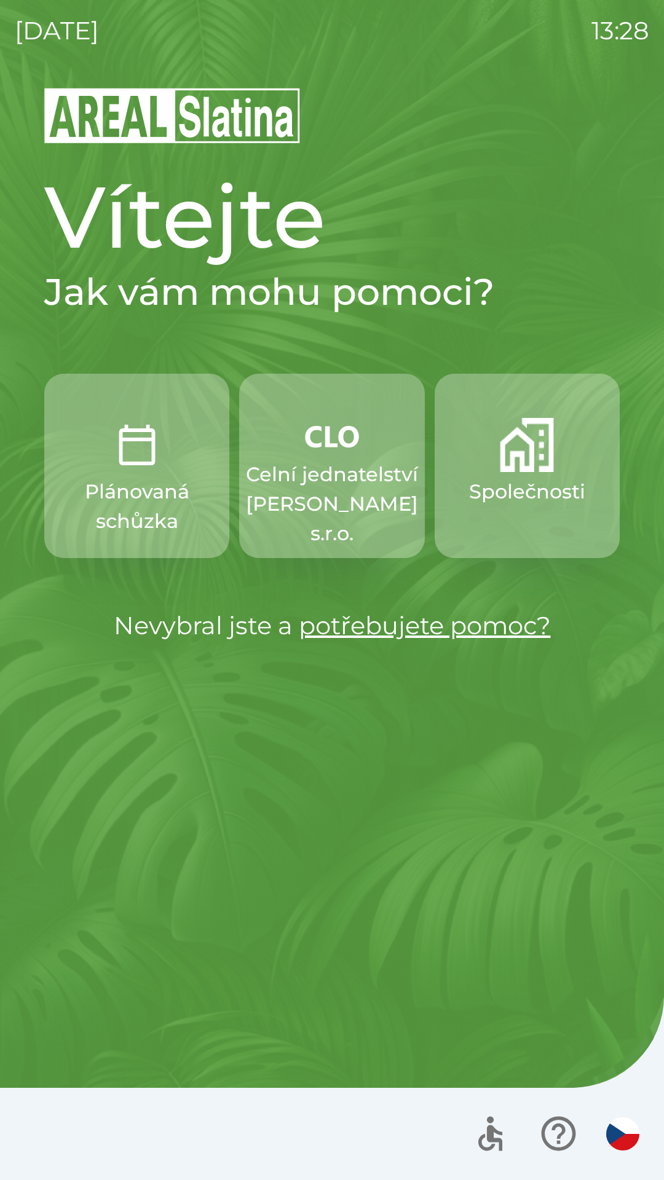
click at [321, 472] on p "Celní jednatelství [PERSON_NAME] s.r.o." at bounding box center [332, 504] width 172 height 88
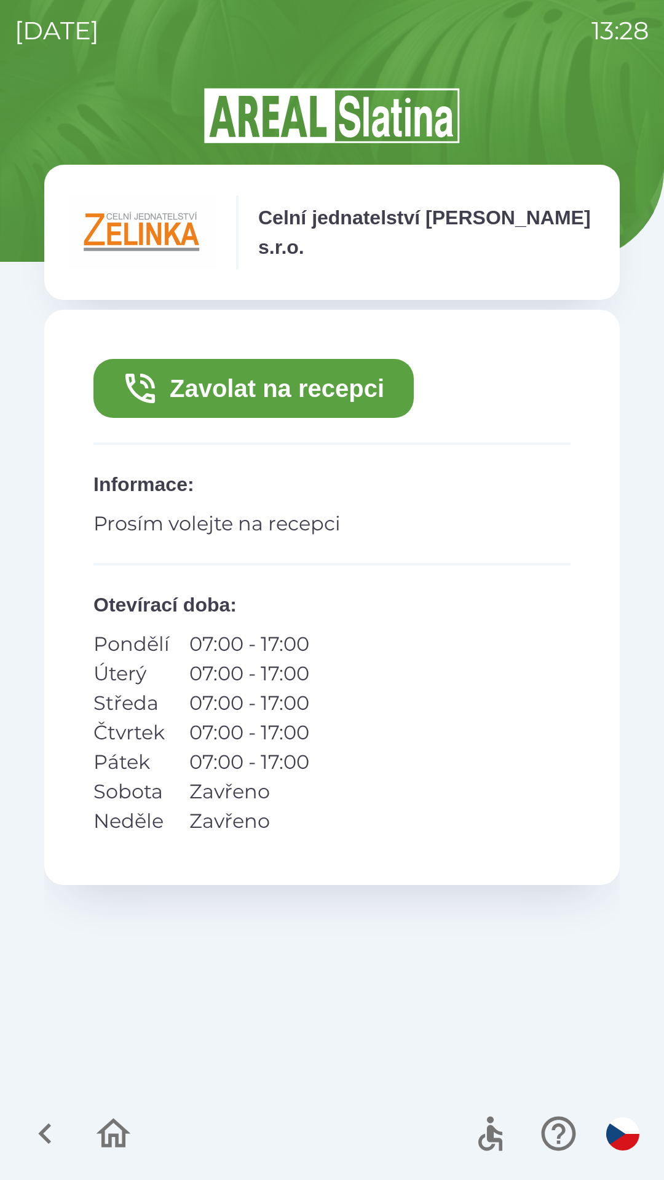
click at [224, 378] on button "Zavolat na recepci" at bounding box center [253, 388] width 320 height 59
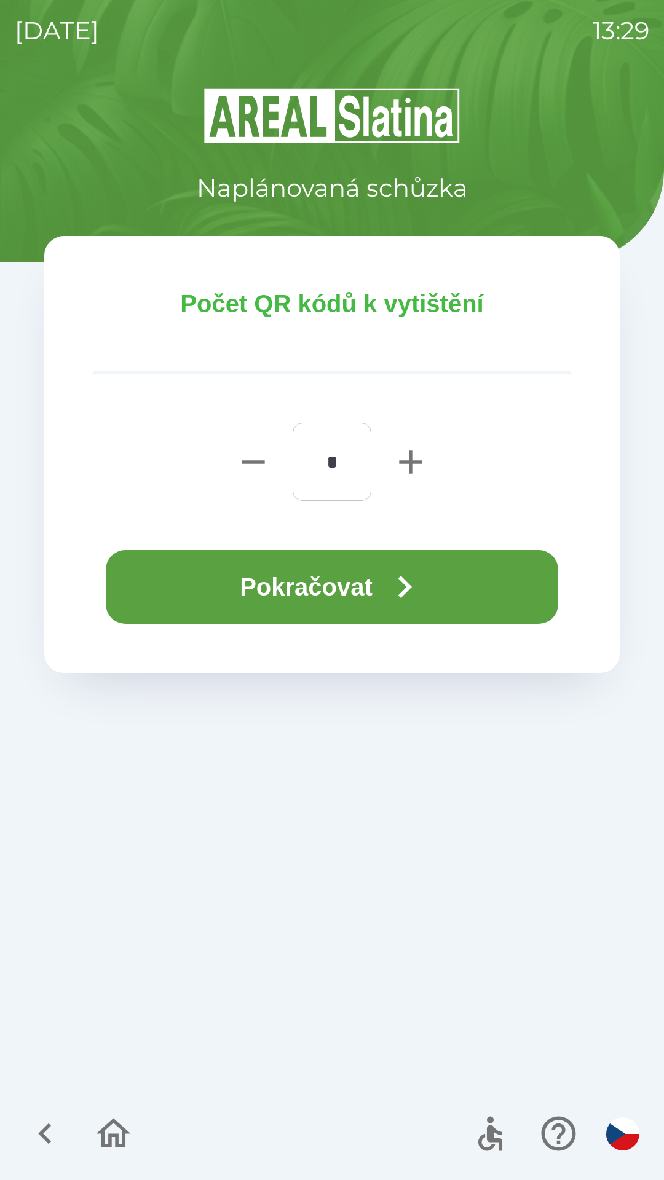
click at [300, 592] on button "Pokračovat" at bounding box center [332, 587] width 452 height 74
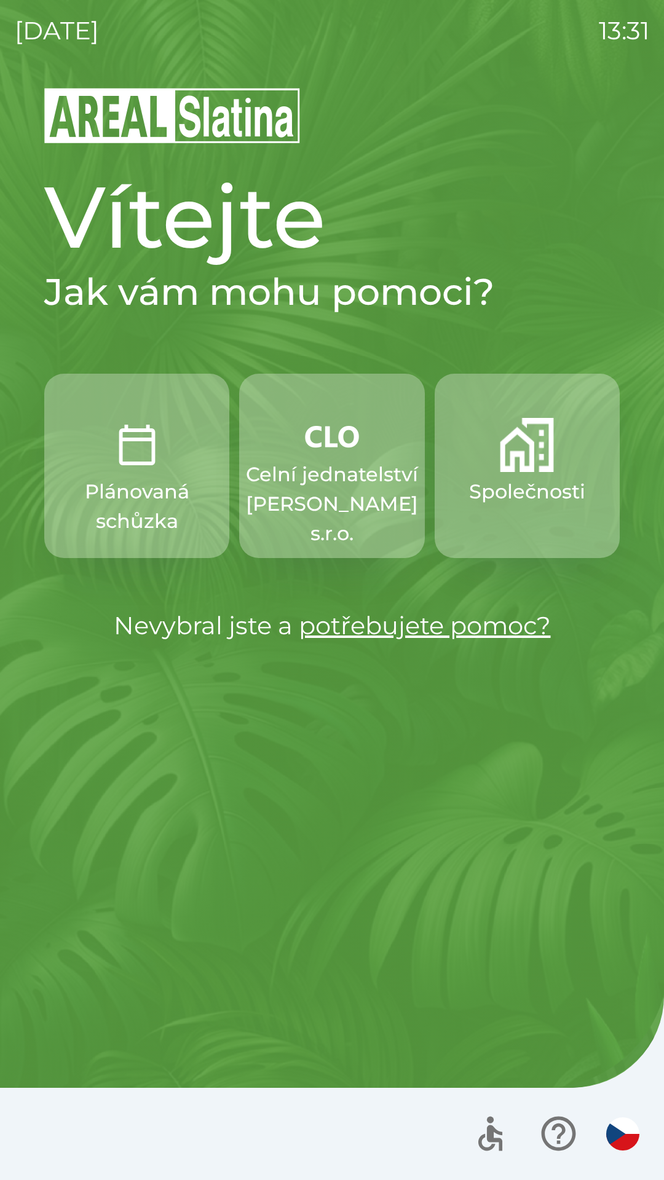
click at [332, 464] on p "Celní jednatelství [PERSON_NAME] s.r.o." at bounding box center [332, 504] width 172 height 88
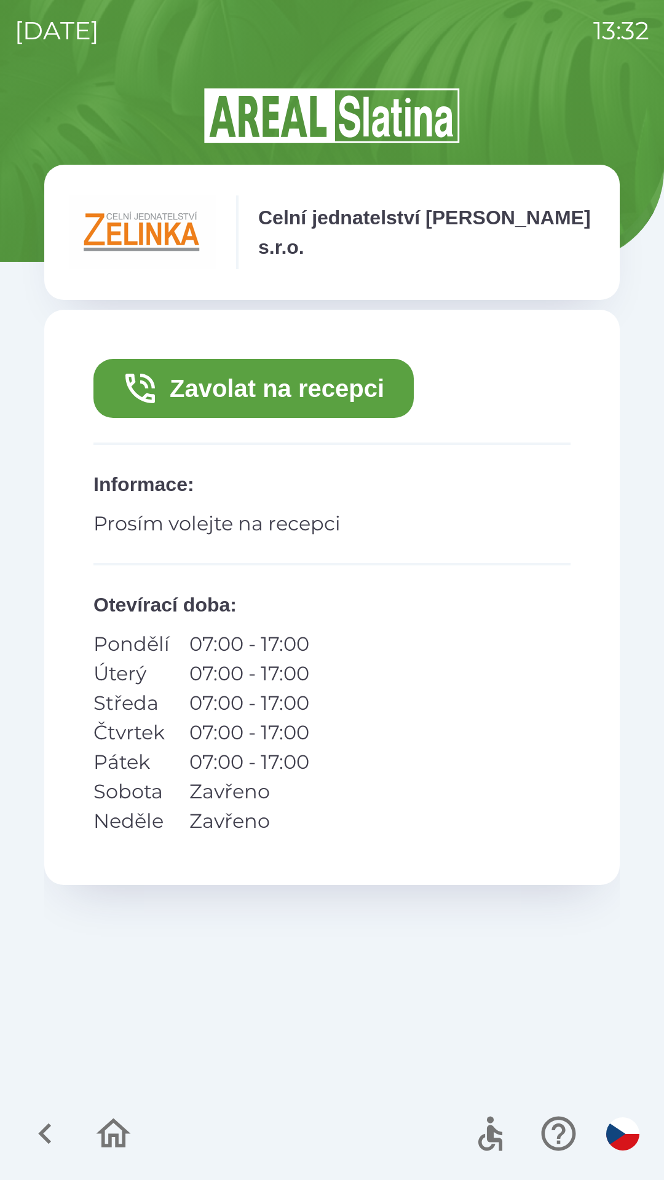
click at [321, 398] on button "Zavolat na recepci" at bounding box center [253, 388] width 320 height 59
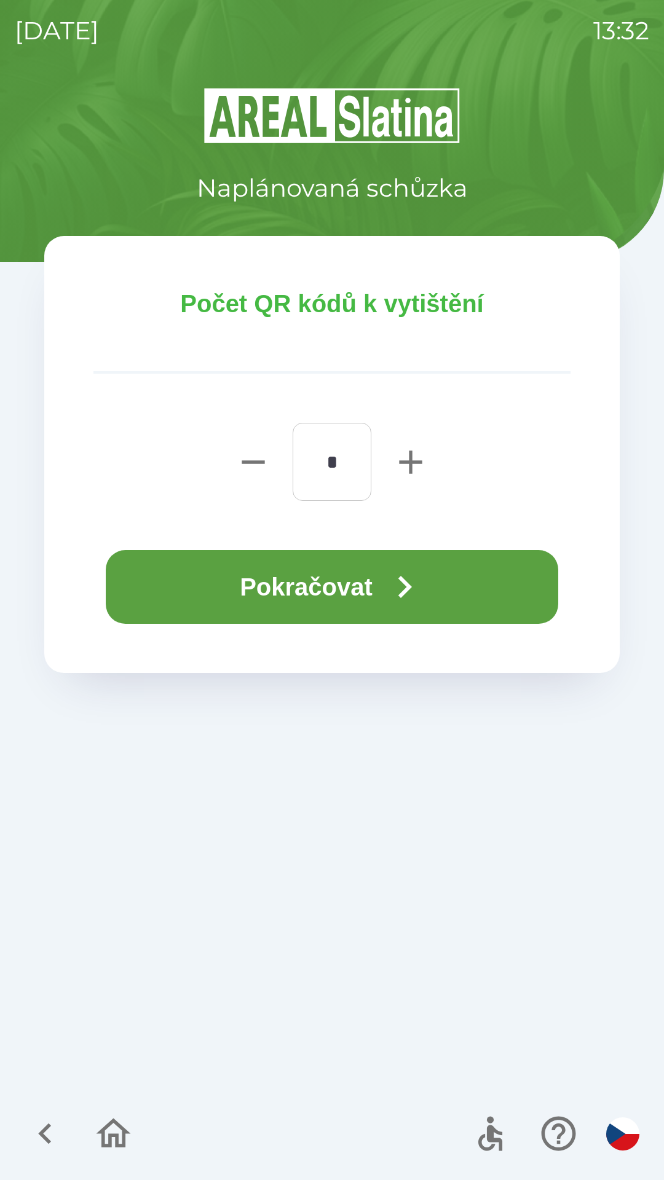
click at [345, 578] on button "Pokračovat" at bounding box center [332, 587] width 452 height 74
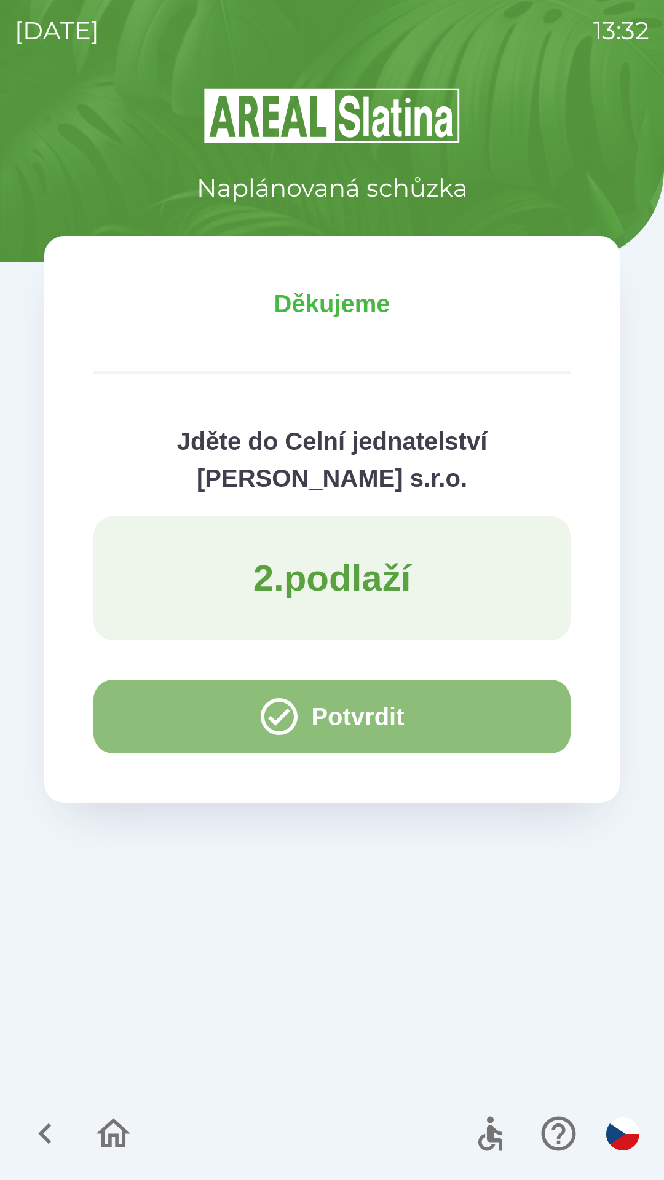
click at [175, 703] on button "Potvrdit" at bounding box center [331, 717] width 477 height 74
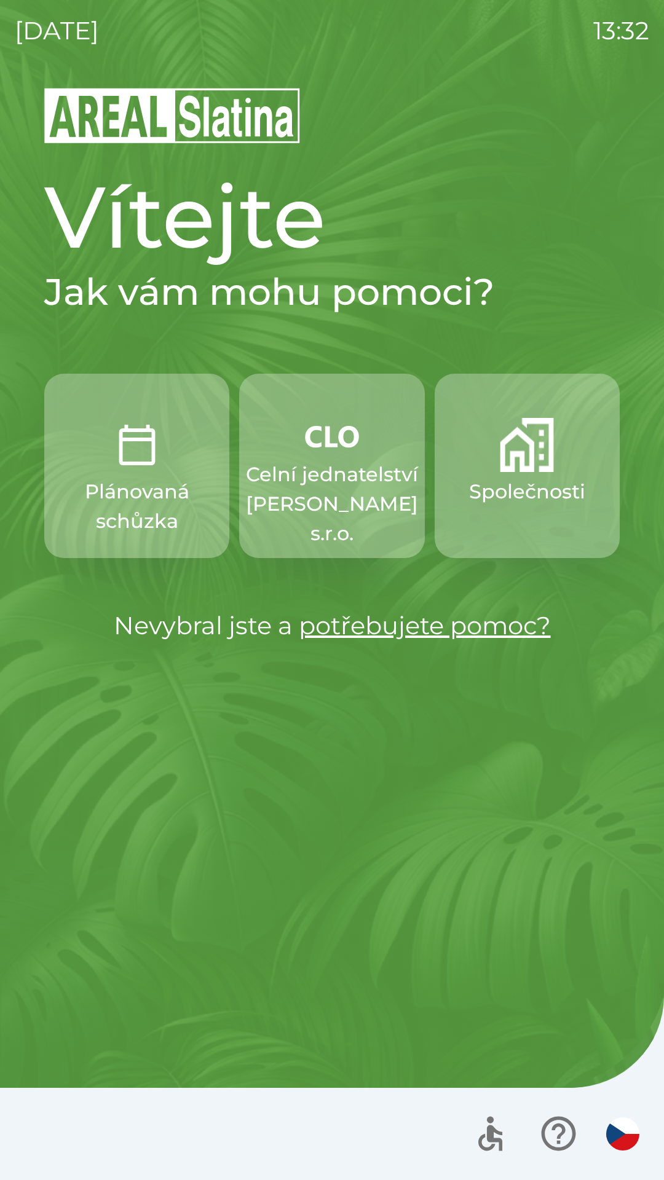
click at [504, 454] on img "button" at bounding box center [527, 445] width 54 height 54
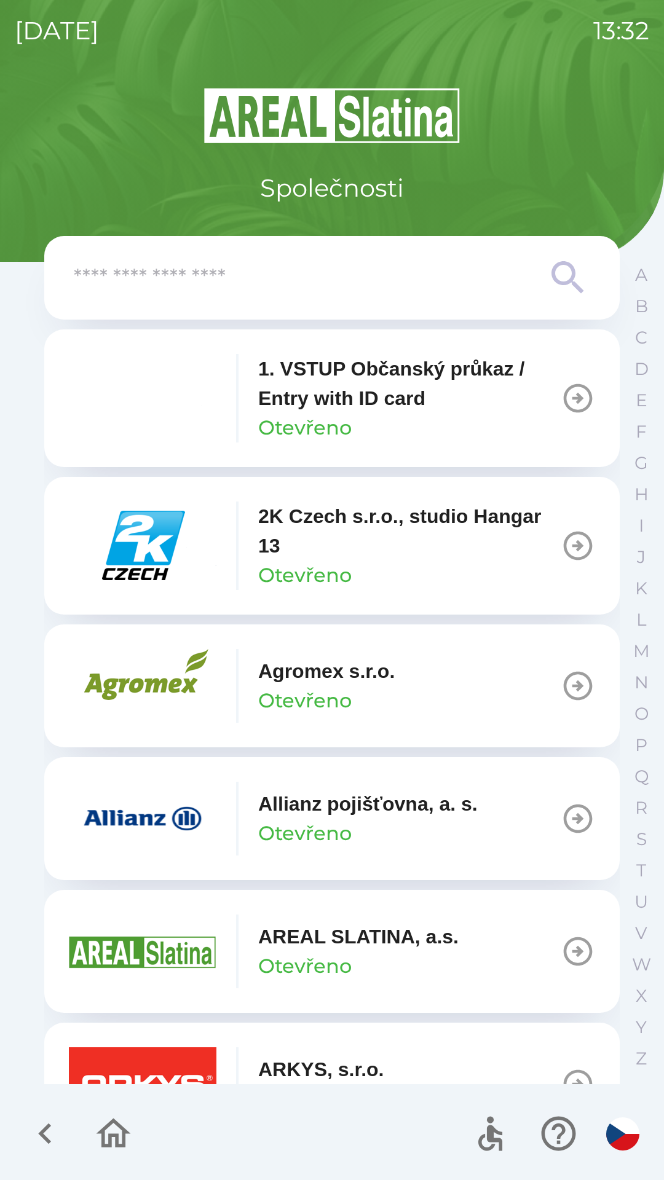
click at [232, 273] on input "text" at bounding box center [307, 278] width 467 height 34
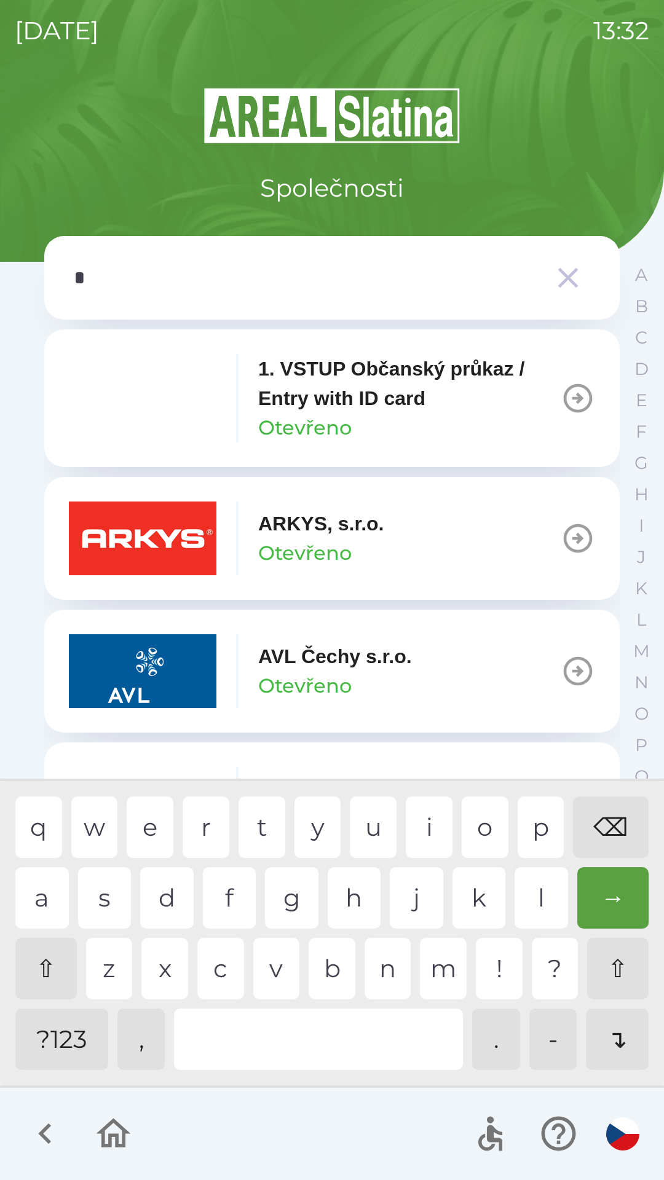
click at [308, 810] on div "y" at bounding box center [317, 826] width 47 height 61
type input "**"
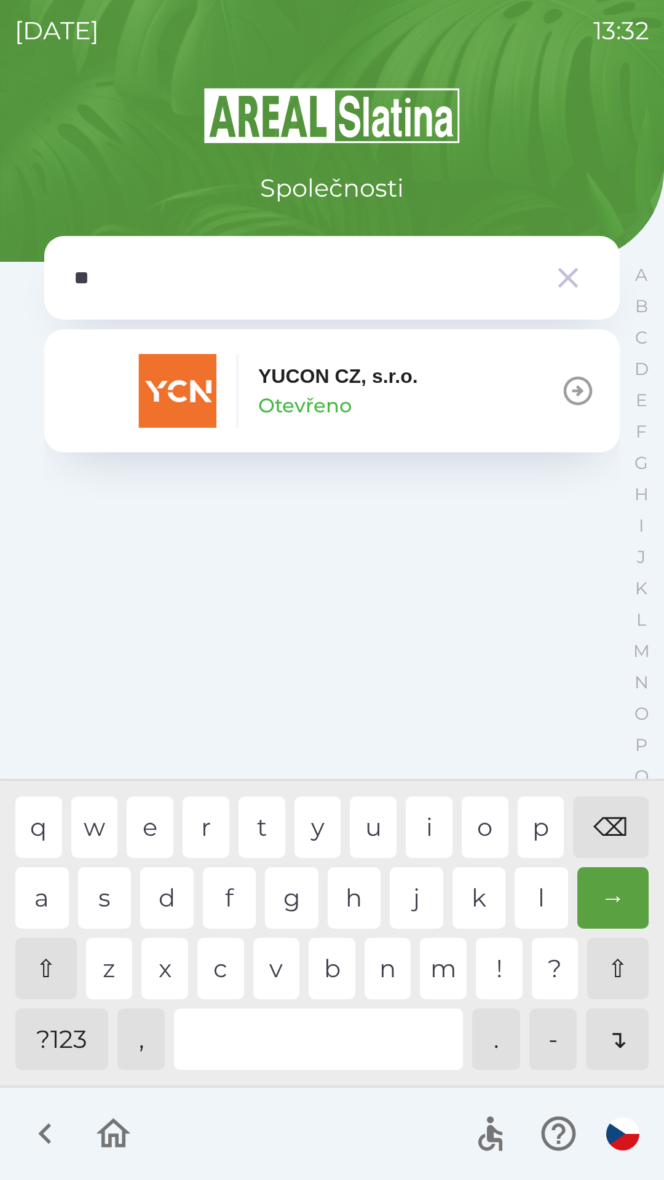
click at [336, 397] on p "Otevřeno" at bounding box center [304, 405] width 93 height 29
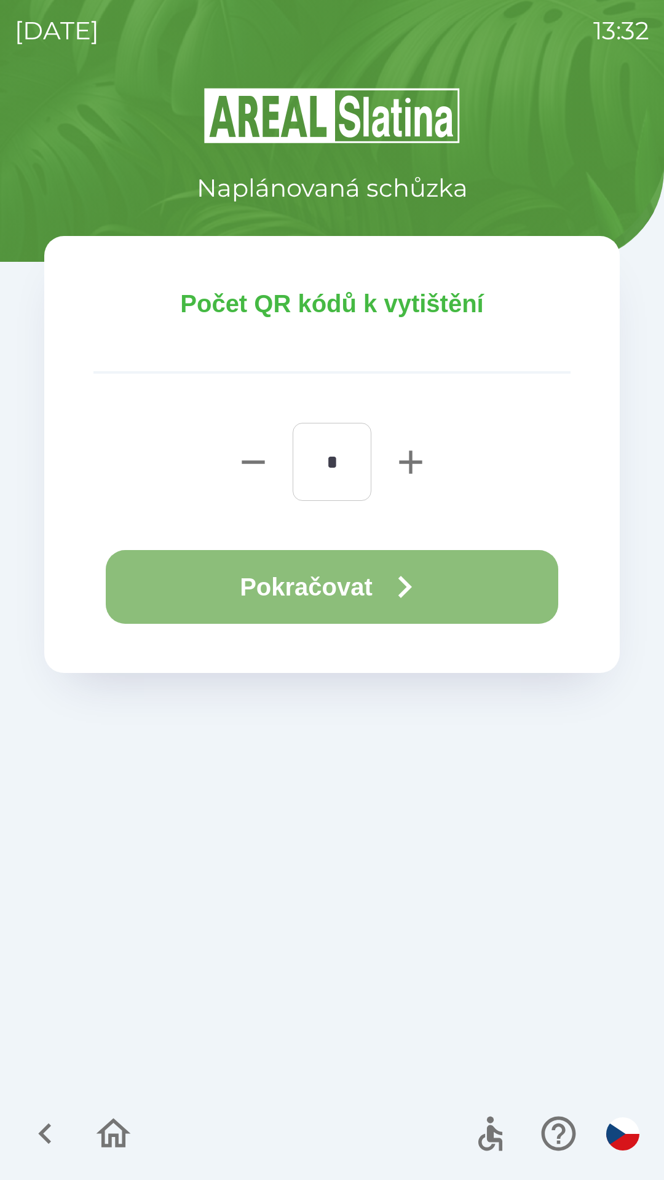
click at [302, 592] on button "Pokračovat" at bounding box center [332, 587] width 452 height 74
